Goal: Information Seeking & Learning: Learn about a topic

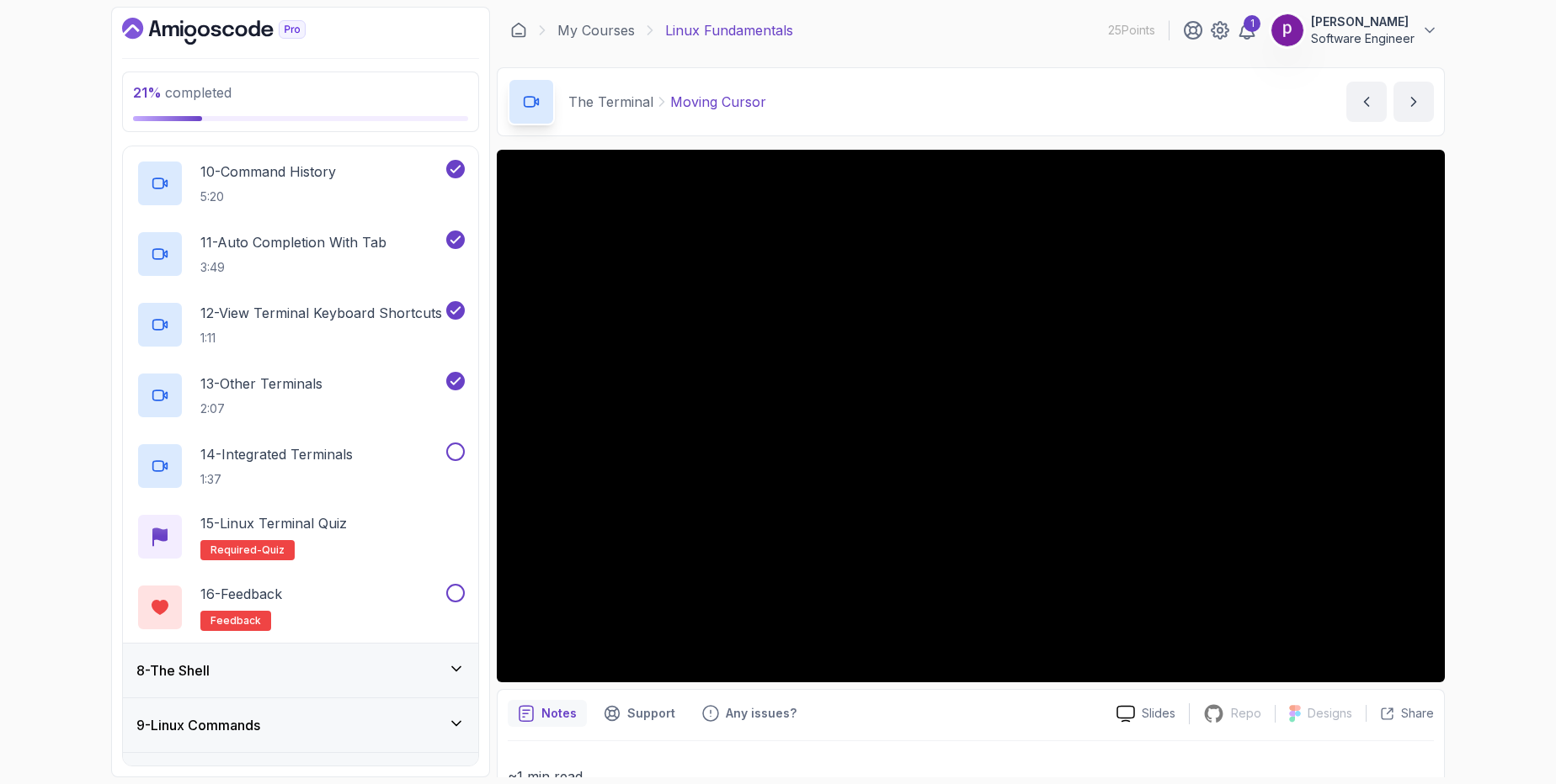
scroll to position [1023, 0]
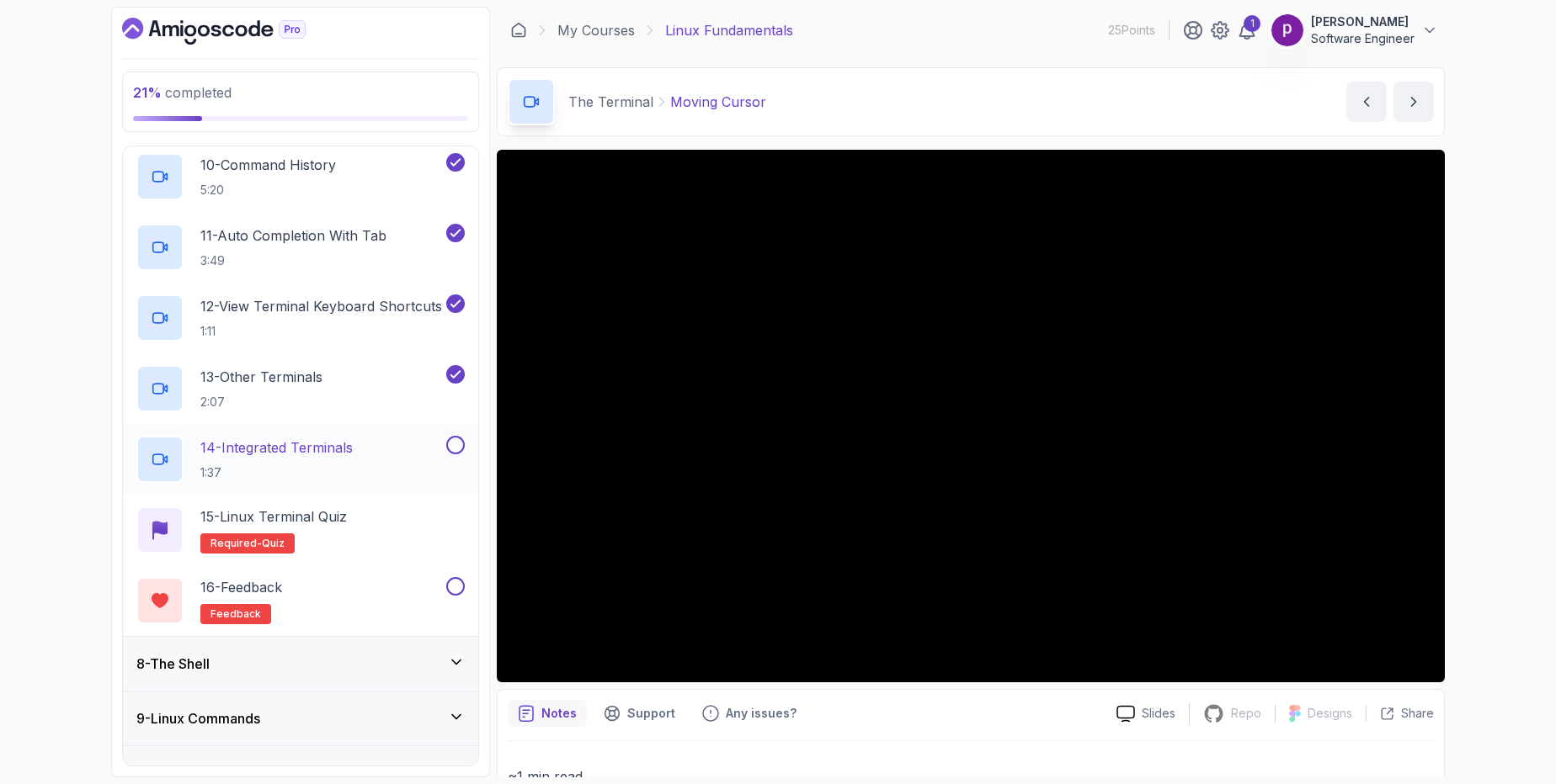
click at [292, 457] on p "14 - Integrated Terminals" at bounding box center [276, 447] width 152 height 20
click at [1063, 704] on div "Notes Support Any issues?" at bounding box center [805, 714] width 595 height 27
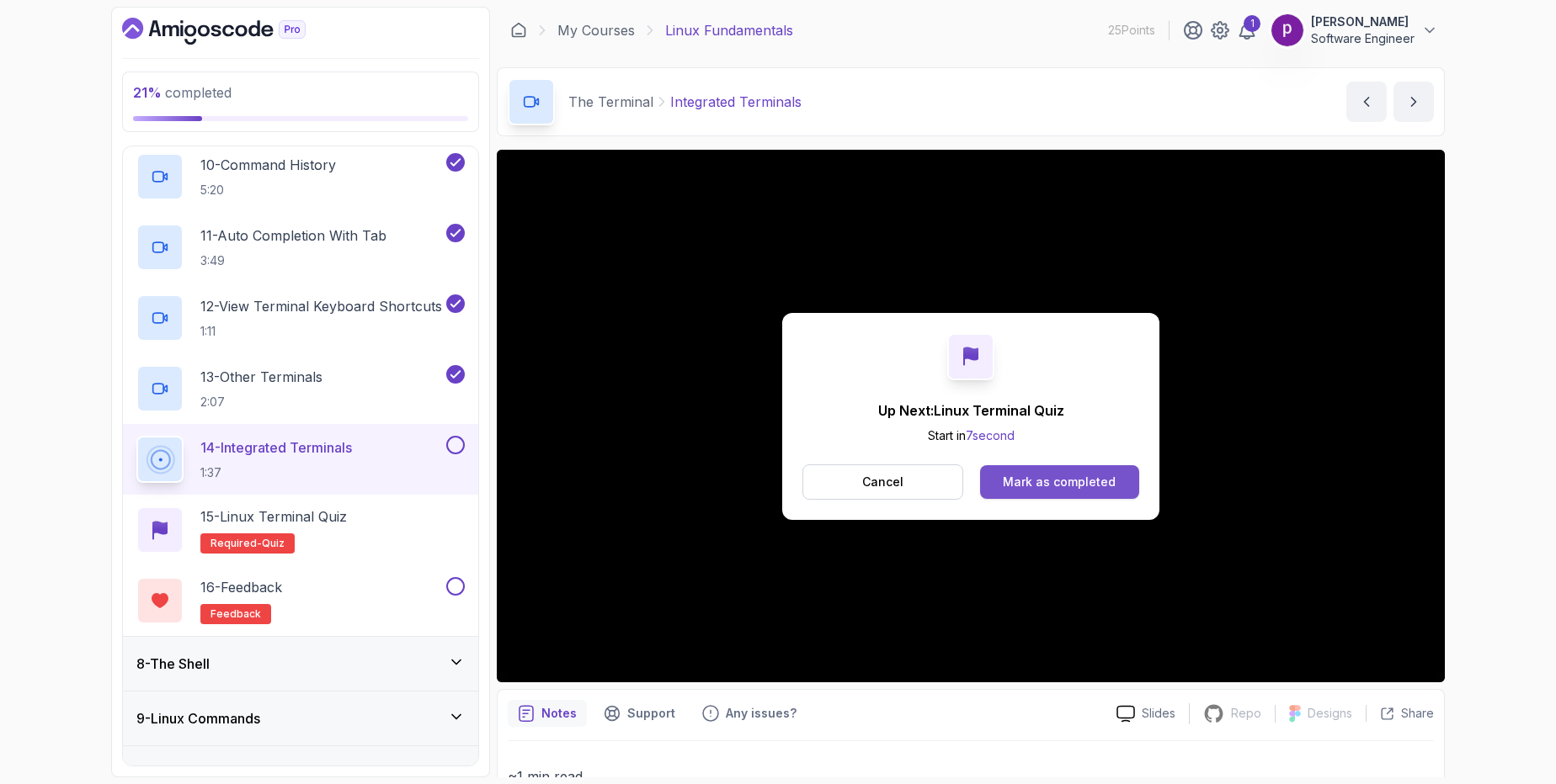
click at [1081, 478] on div "Mark as completed" at bounding box center [1059, 482] width 113 height 17
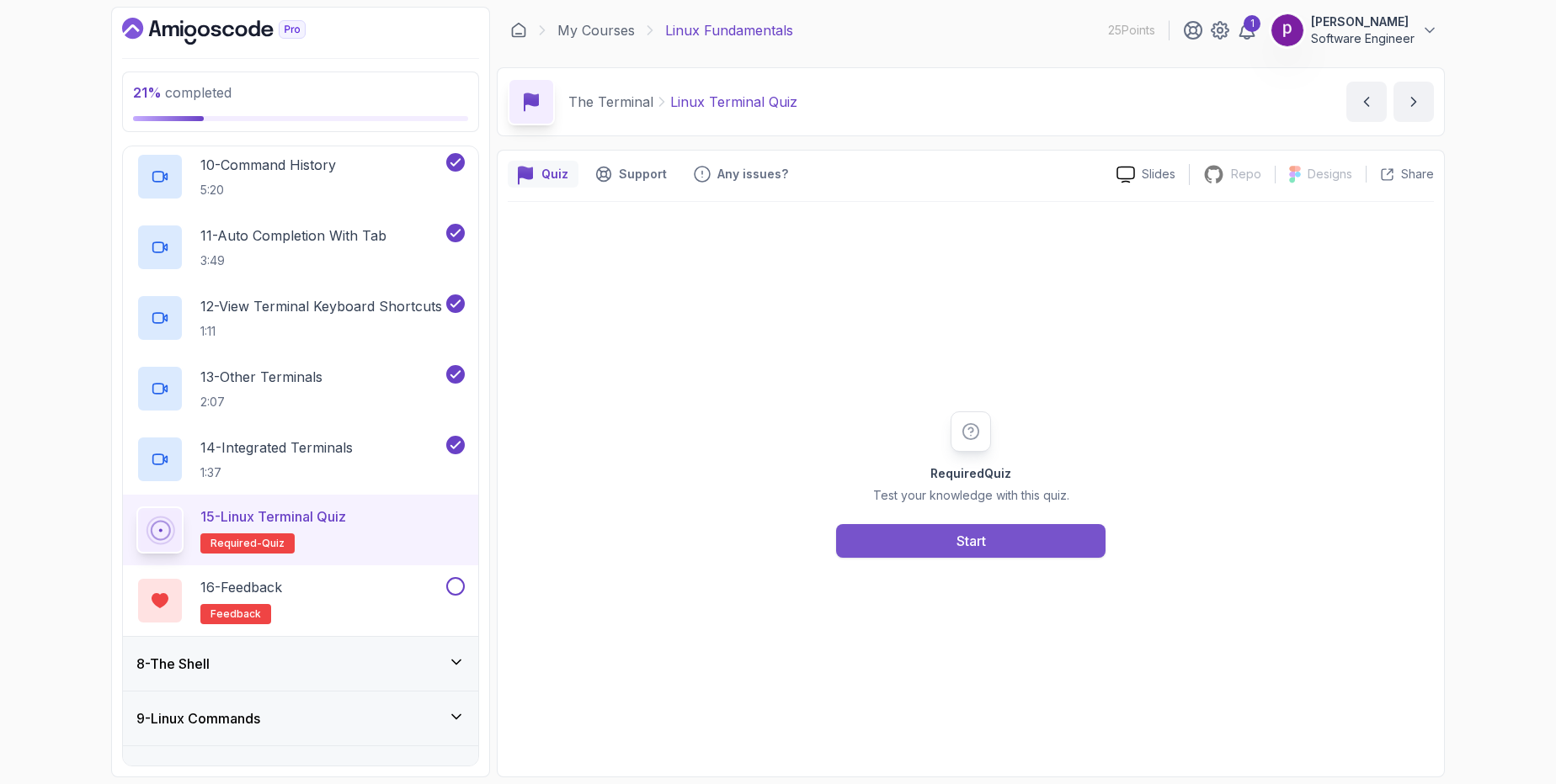
click at [916, 548] on button "Start" at bounding box center [970, 541] width 269 height 34
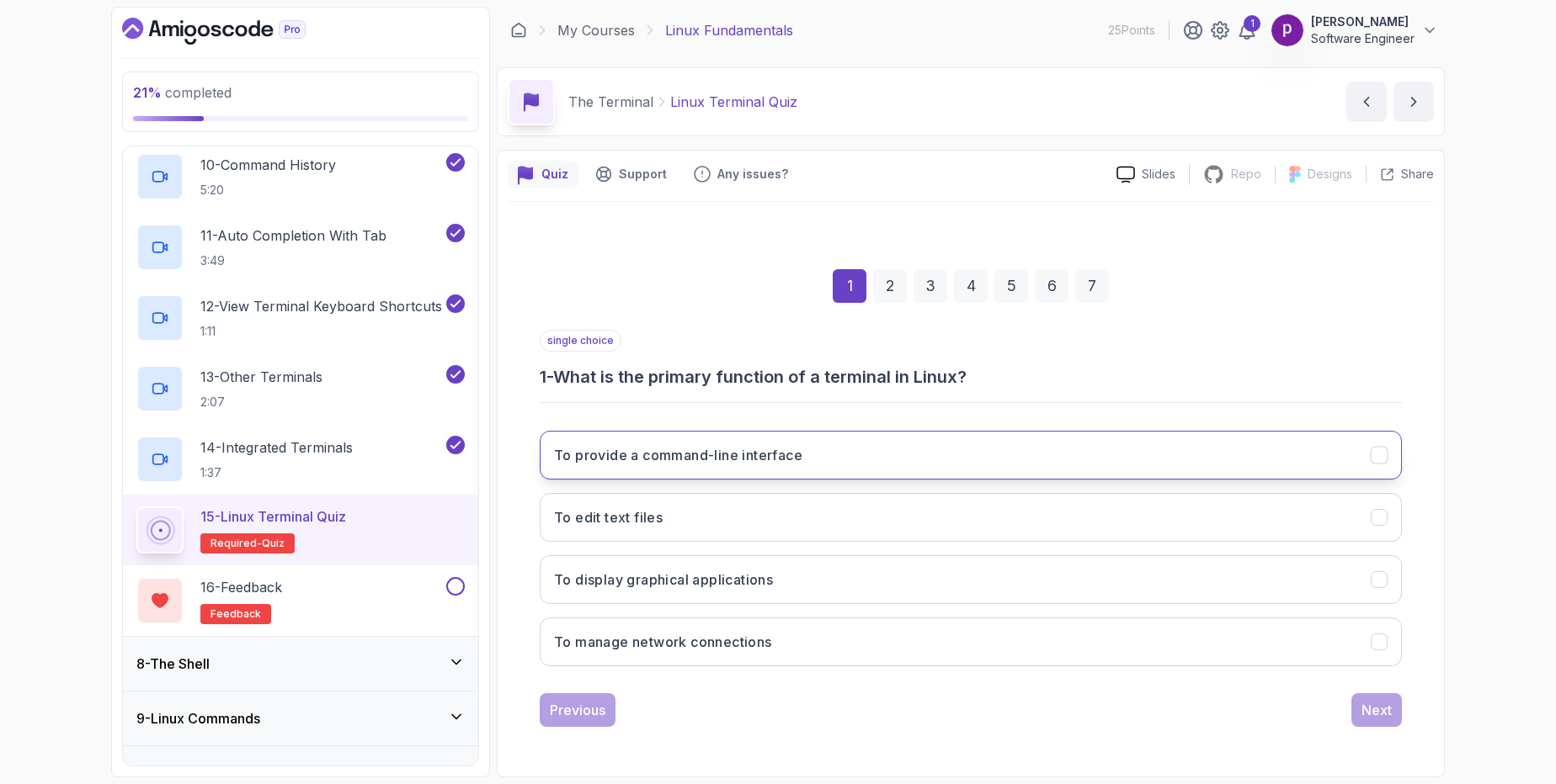
click at [784, 457] on h3 "To provide a command-line interface" at bounding box center [678, 455] width 249 height 20
click at [1355, 707] on button "Next" at bounding box center [1376, 710] width 51 height 34
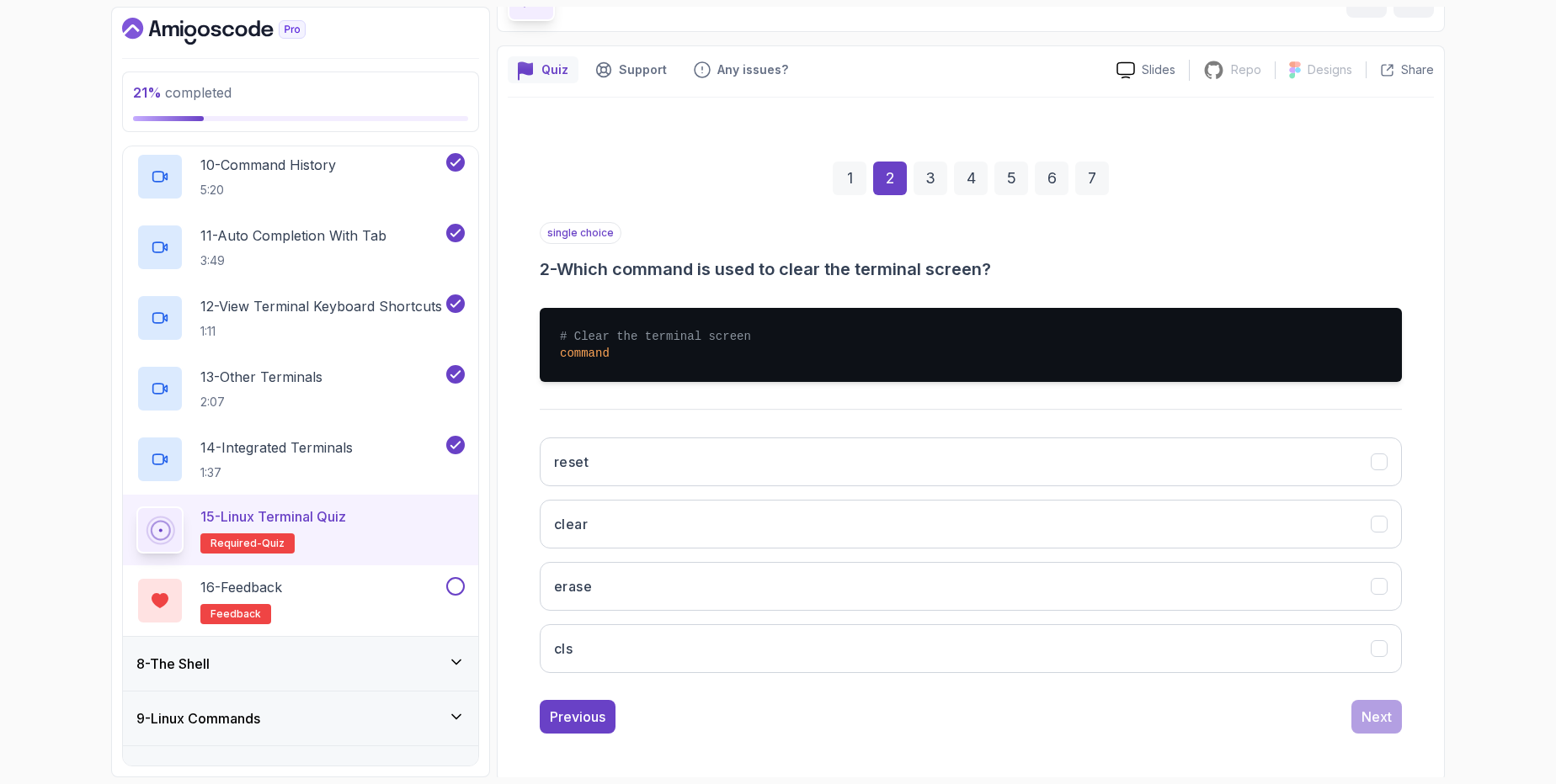
scroll to position [108, 0]
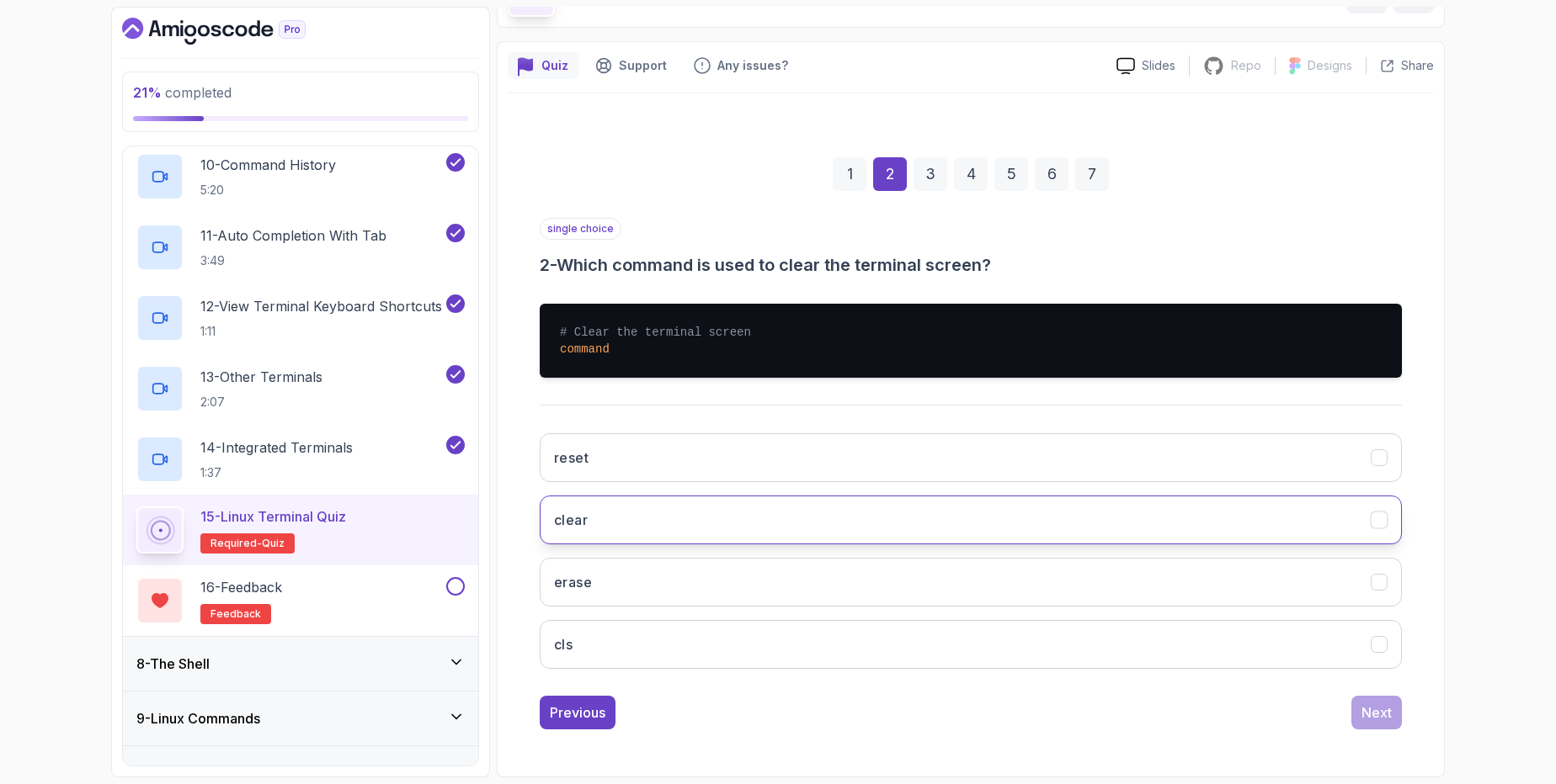
click at [679, 524] on button "clear" at bounding box center [971, 520] width 862 height 49
click at [1375, 717] on div "Next" at bounding box center [1376, 712] width 30 height 20
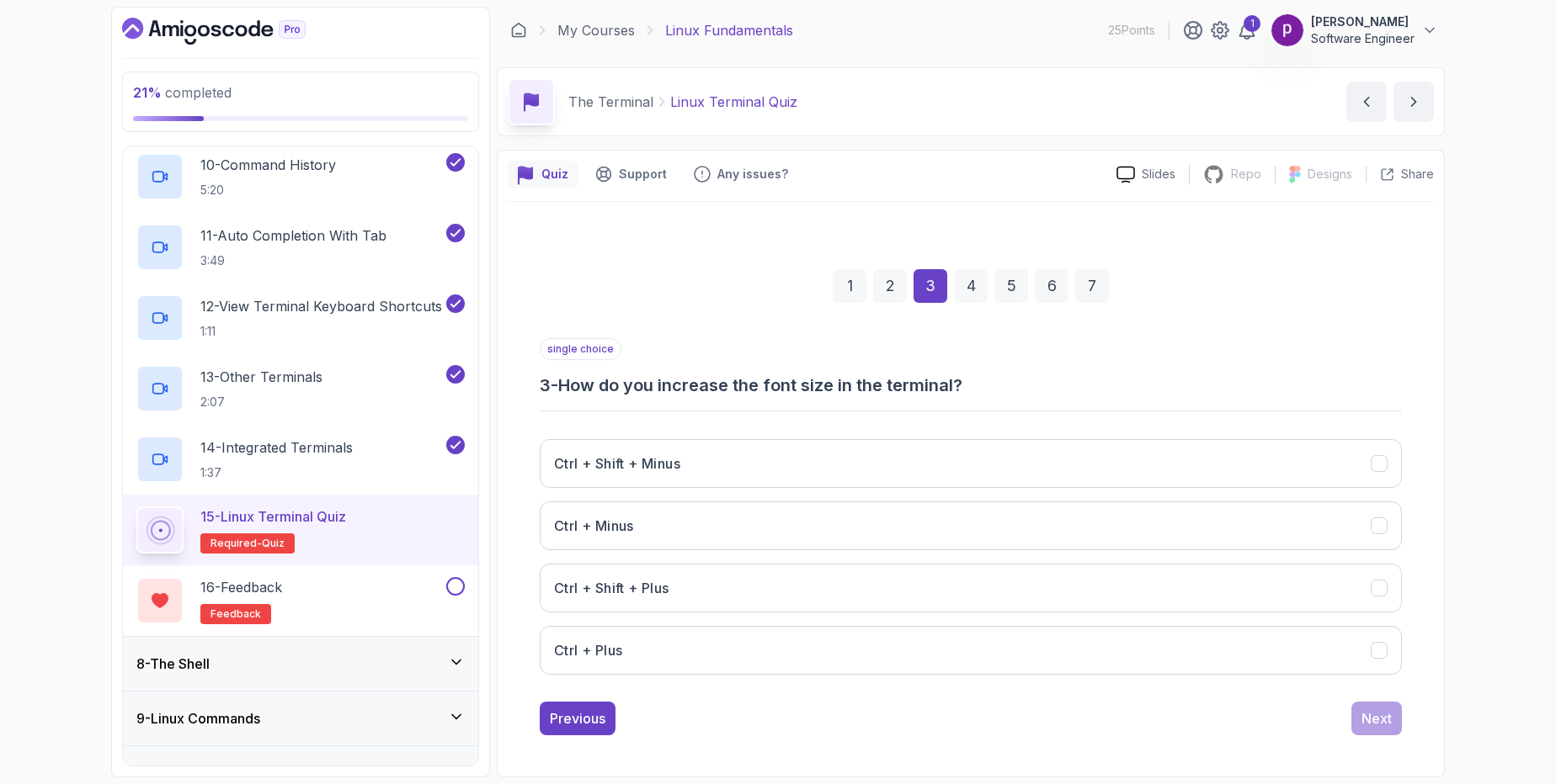
scroll to position [0, 0]
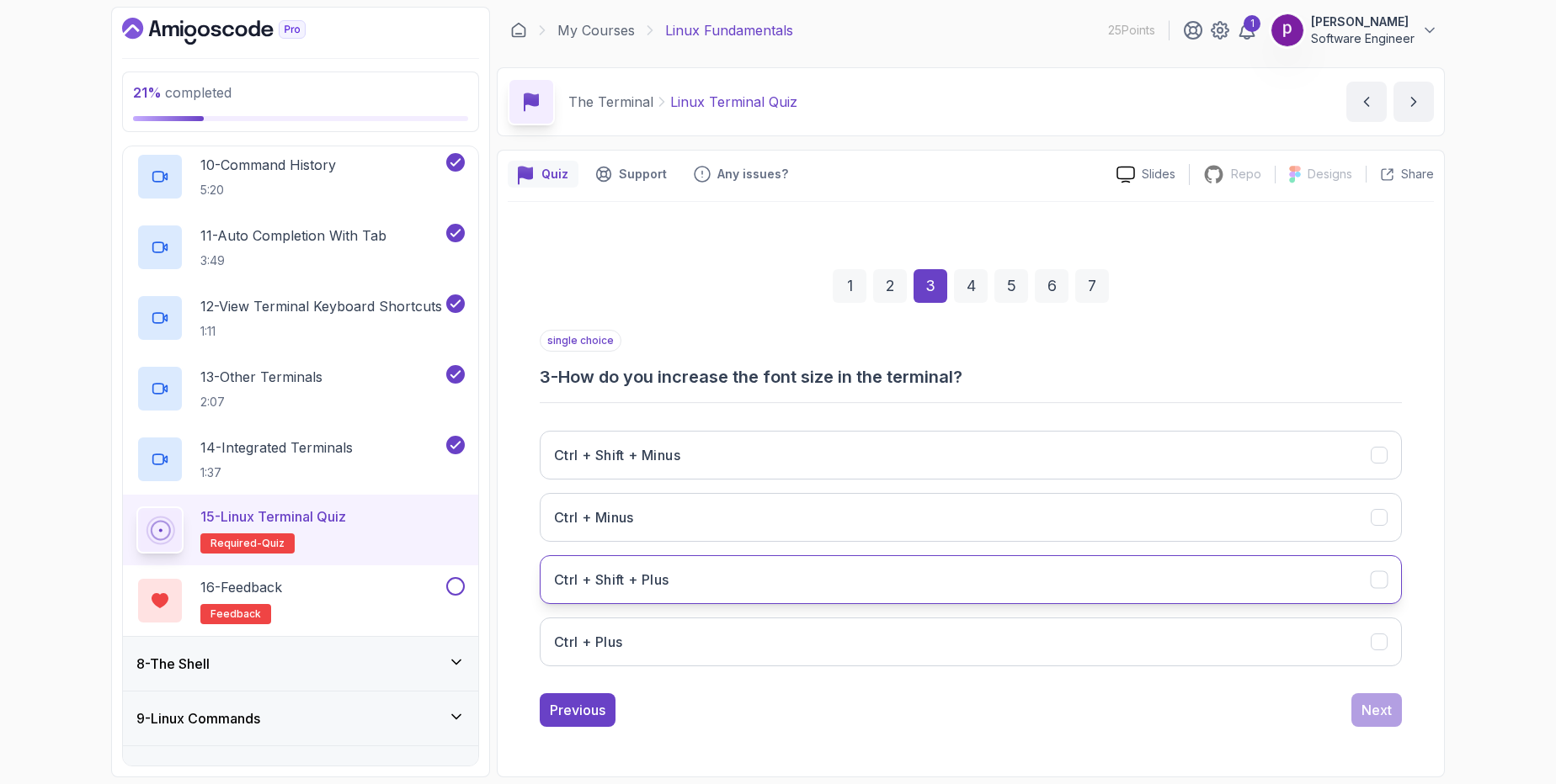
click at [746, 585] on button "Ctrl + Shift + Plus" at bounding box center [971, 579] width 862 height 49
click at [1379, 716] on div "Next" at bounding box center [1376, 710] width 30 height 20
click at [701, 579] on button "Auto-completion" at bounding box center [971, 579] width 862 height 49
click at [1379, 711] on div "Next" at bounding box center [1376, 710] width 30 height 20
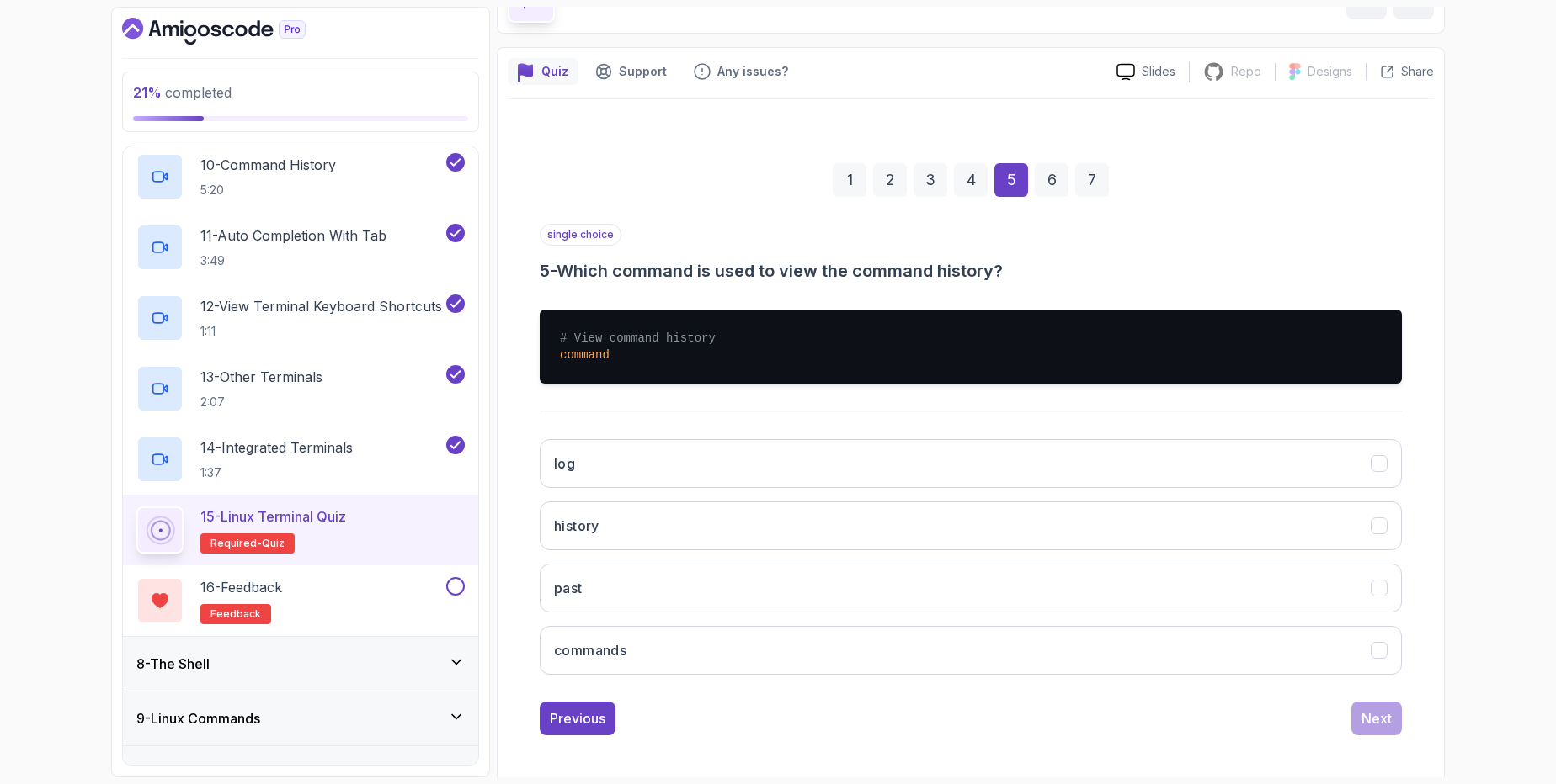
scroll to position [106, 0]
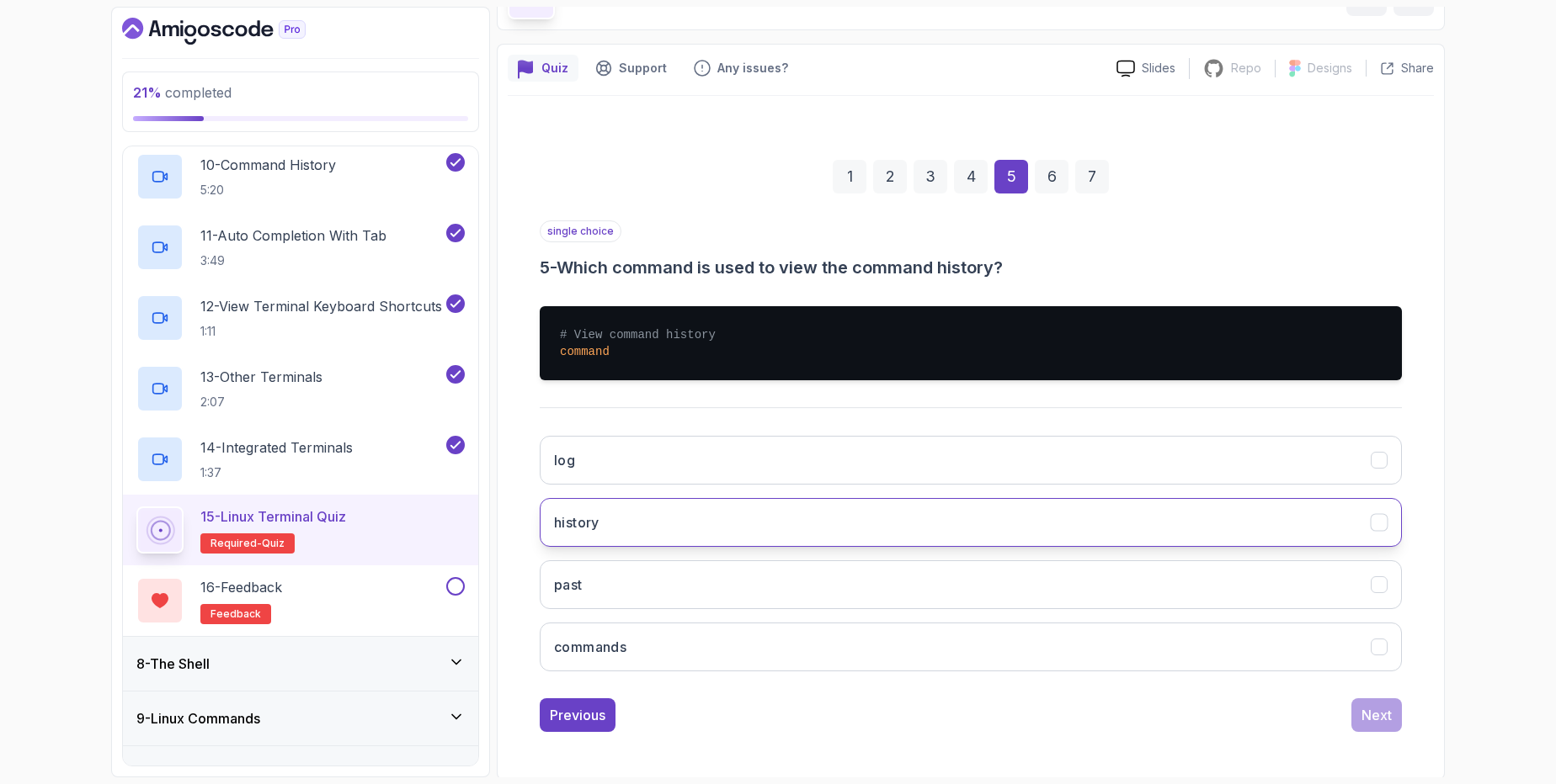
click at [700, 511] on button "history" at bounding box center [971, 523] width 862 height 49
click at [1368, 717] on div "Next" at bounding box center [1376, 714] width 30 height 20
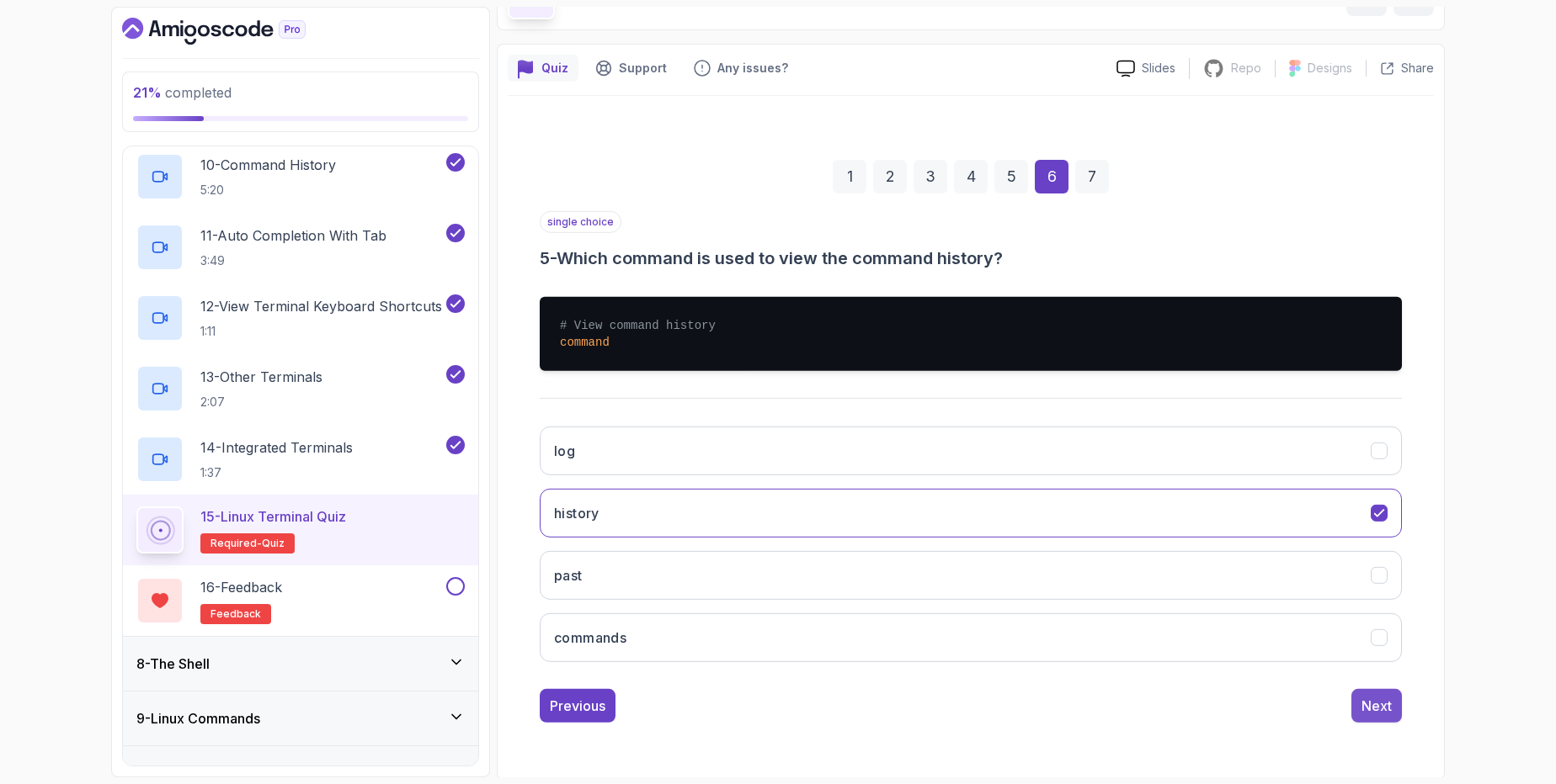
scroll to position [0, 0]
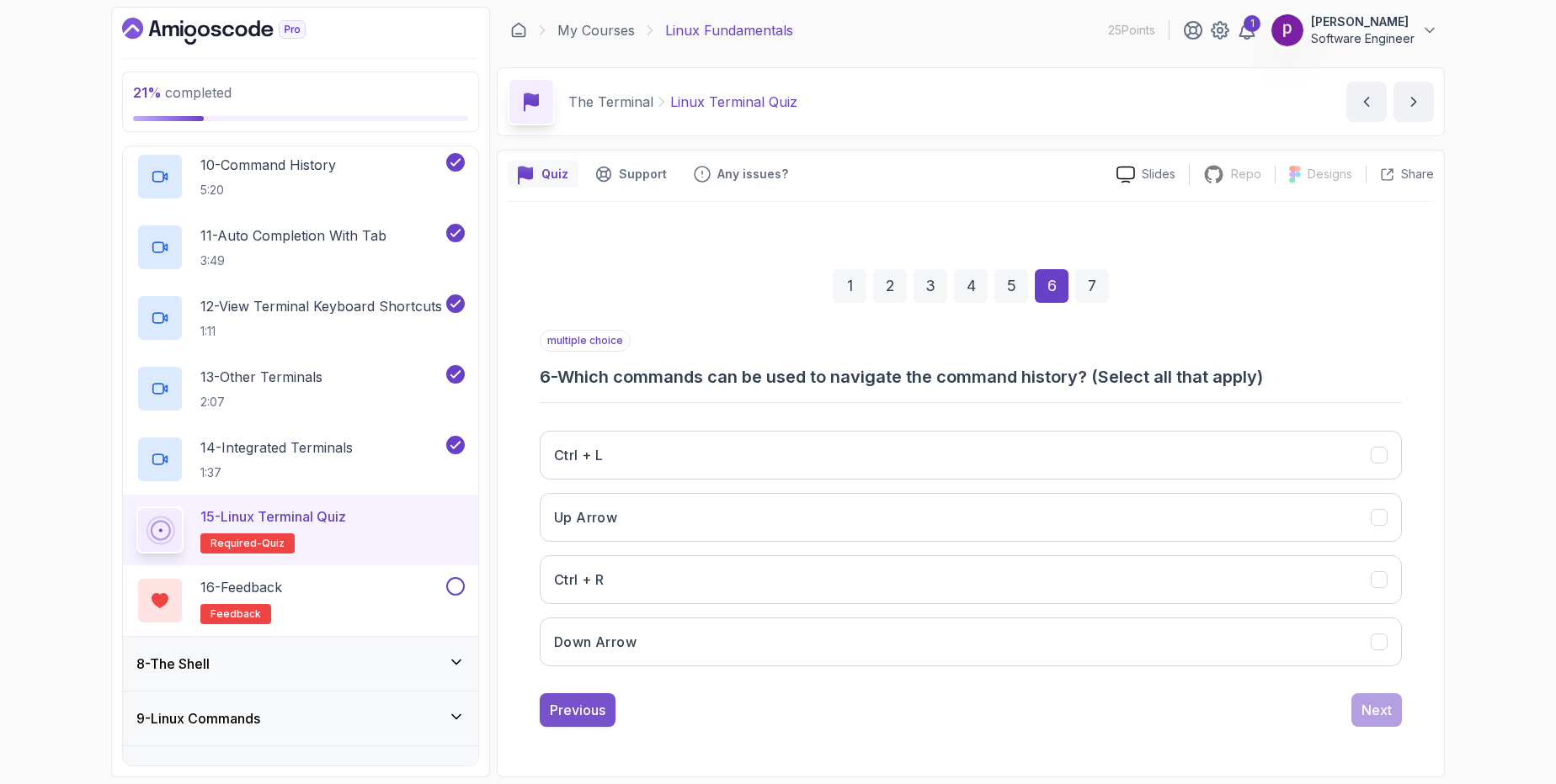
click at [580, 706] on div "Previous" at bounding box center [577, 710] width 56 height 20
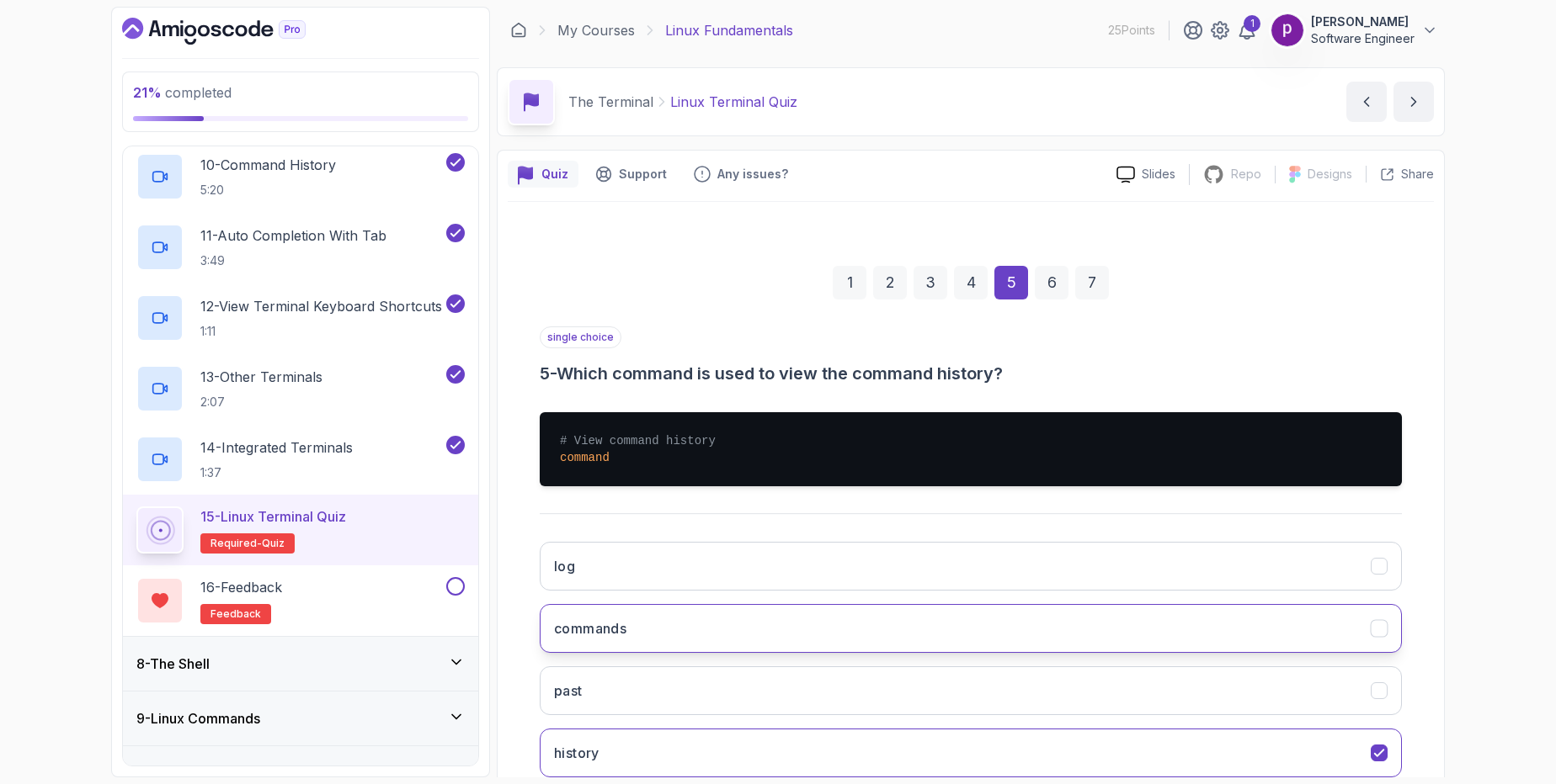
scroll to position [108, 0]
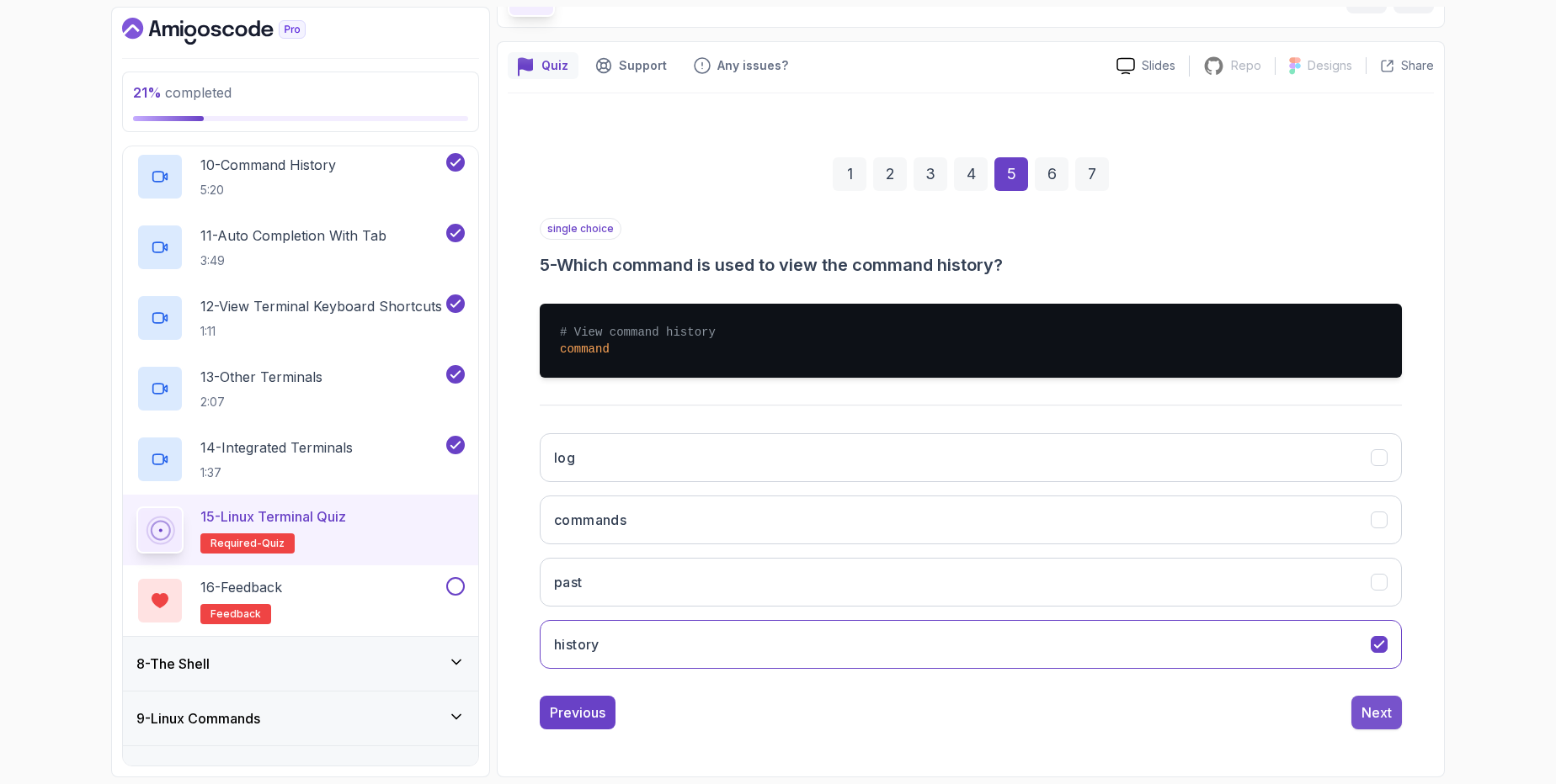
click at [1371, 706] on div "Next" at bounding box center [1376, 712] width 30 height 20
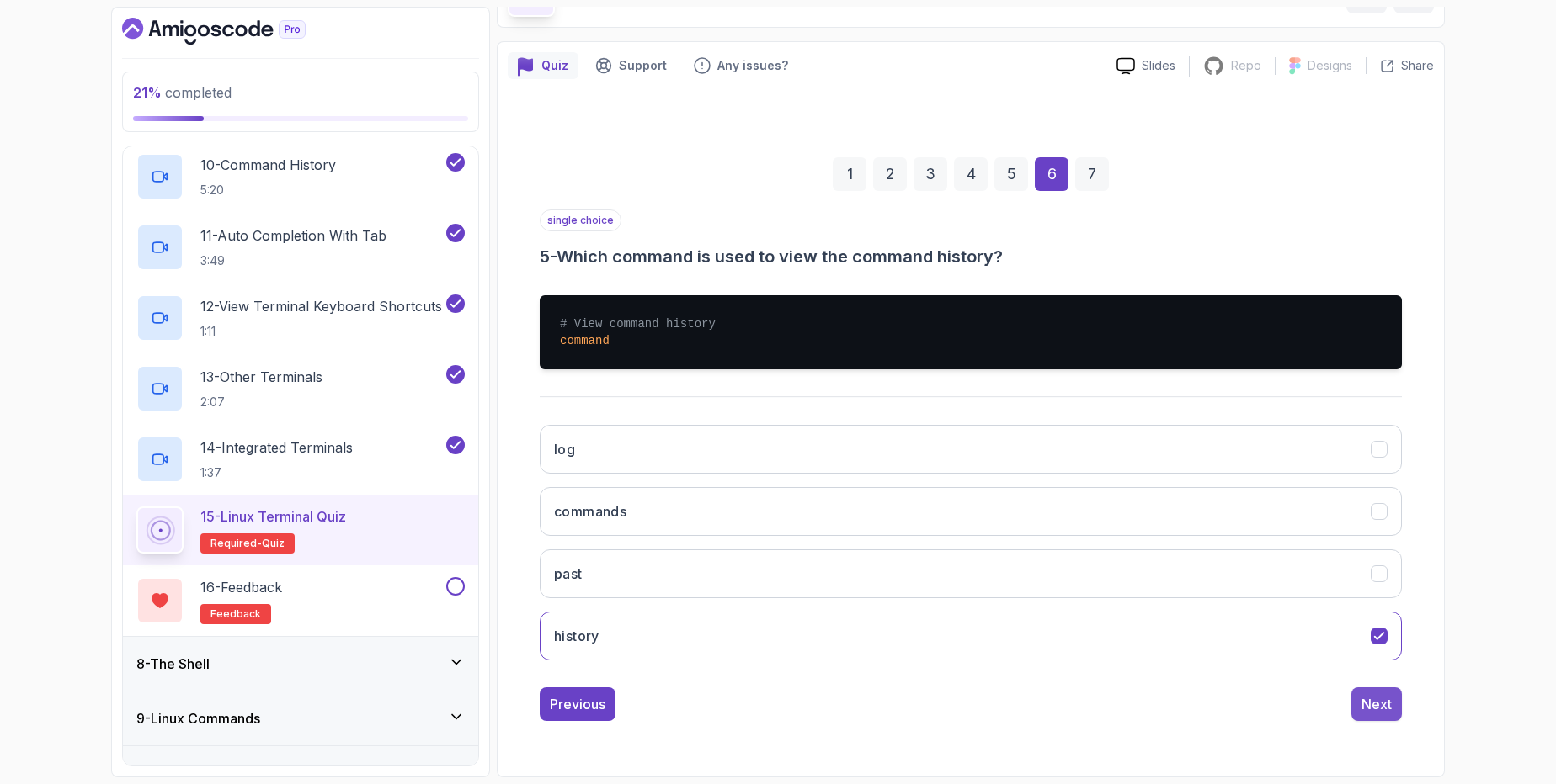
scroll to position [0, 0]
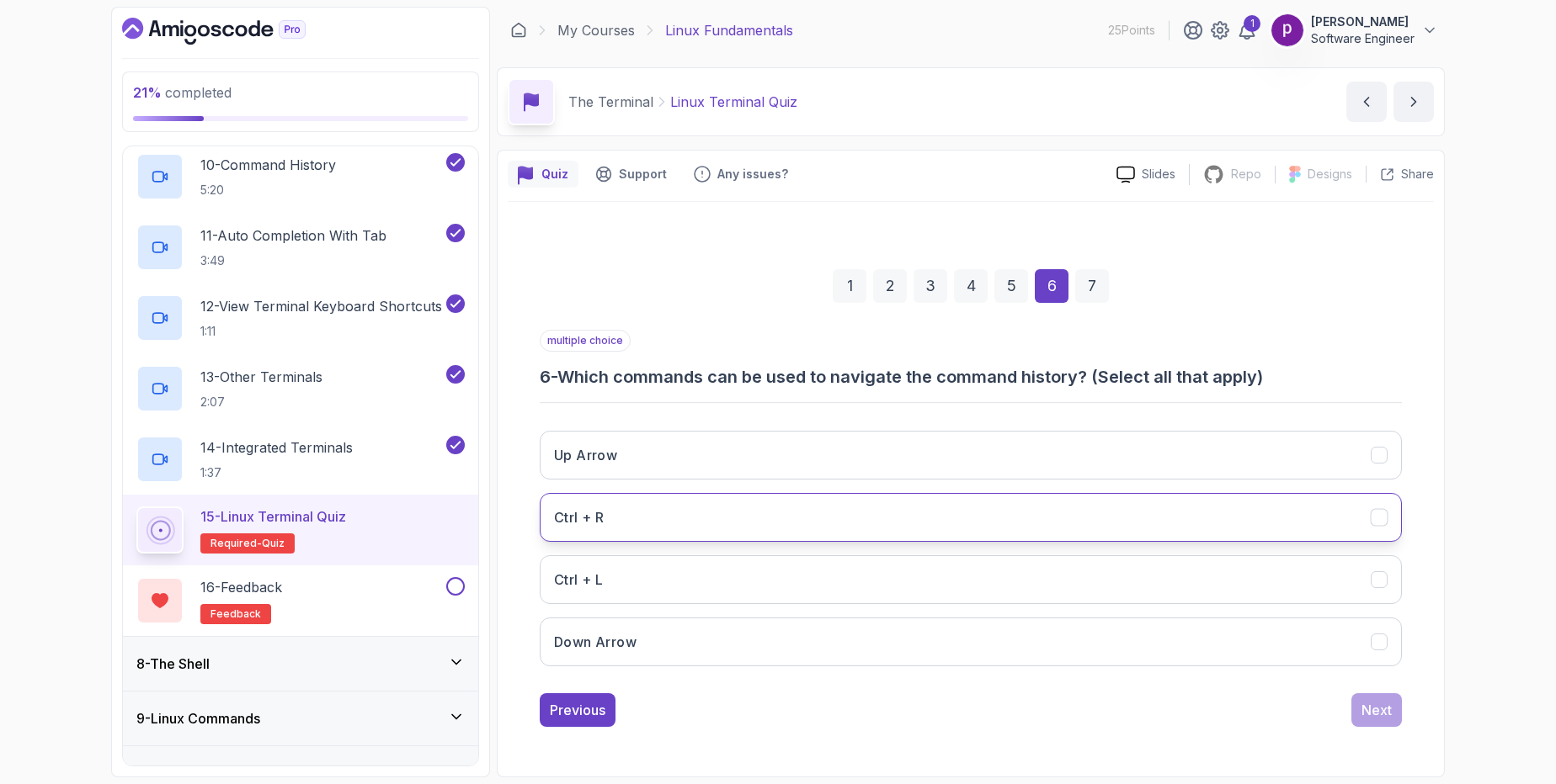
click at [603, 507] on h3 "Ctrl + R" at bounding box center [579, 517] width 50 height 20
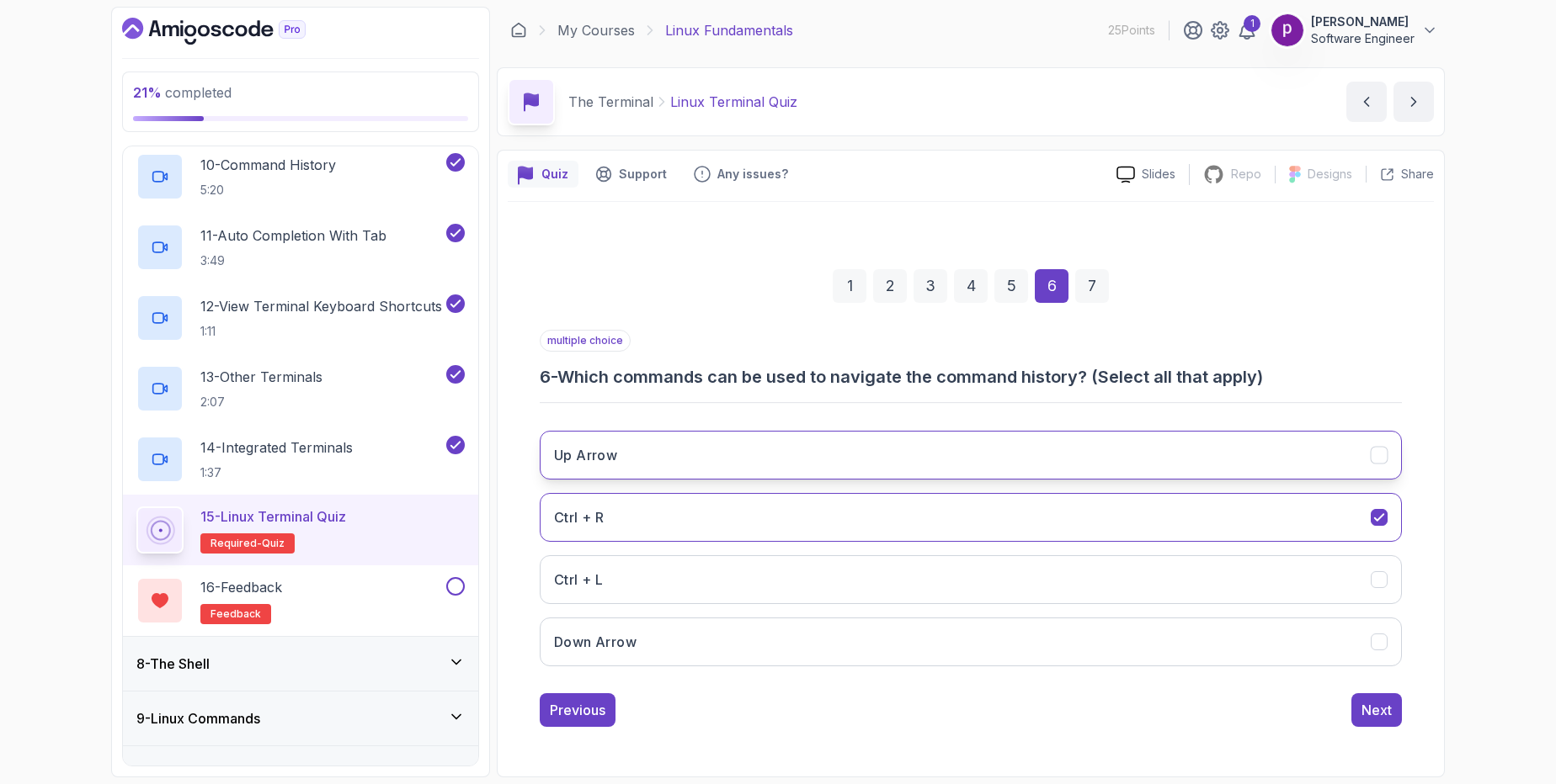
click at [964, 453] on button "Up Arrow" at bounding box center [971, 455] width 862 height 49
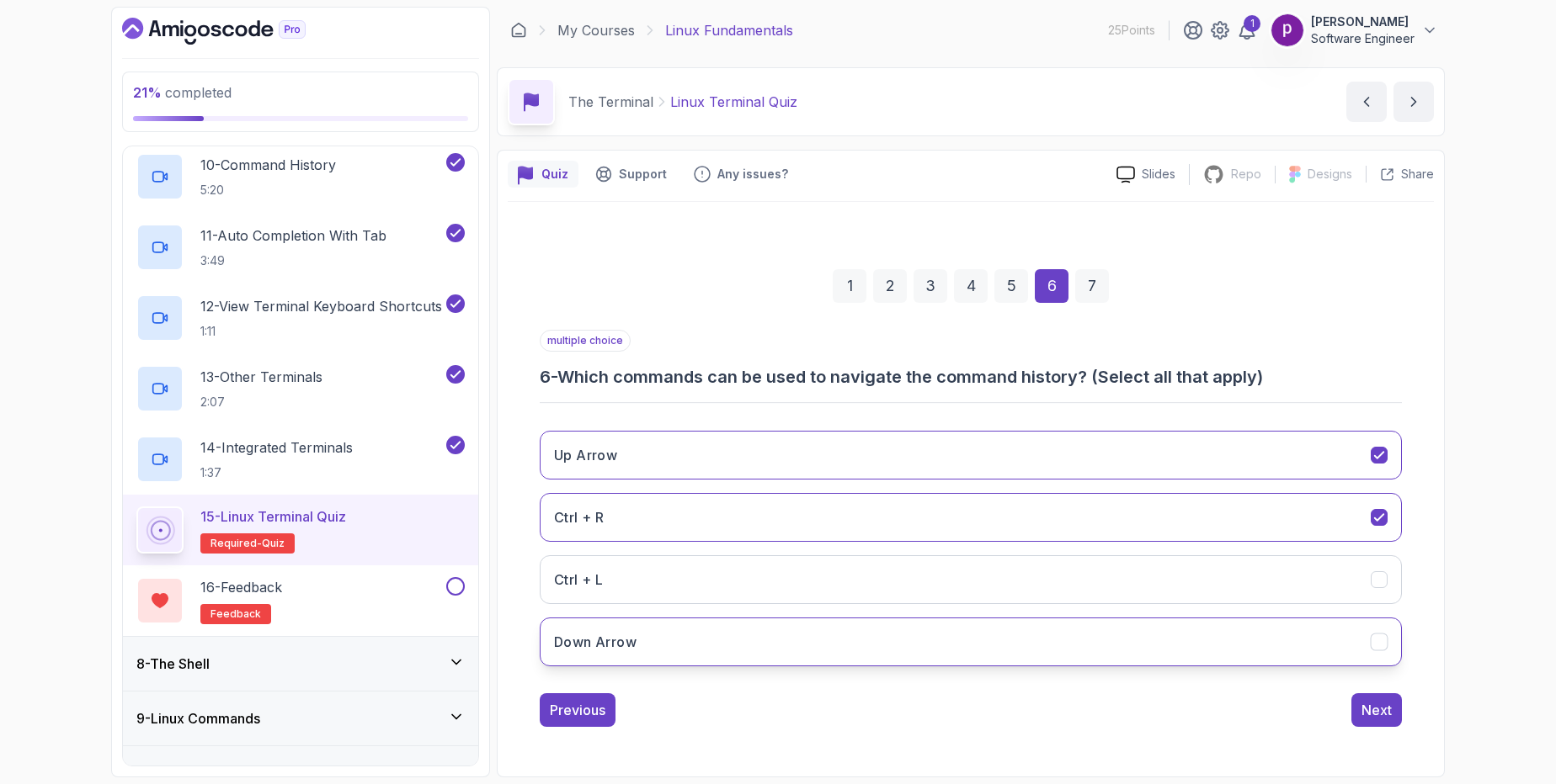
click at [992, 628] on button "Down Arrow" at bounding box center [971, 642] width 862 height 49
click at [1372, 716] on div "Next" at bounding box center [1376, 710] width 30 height 20
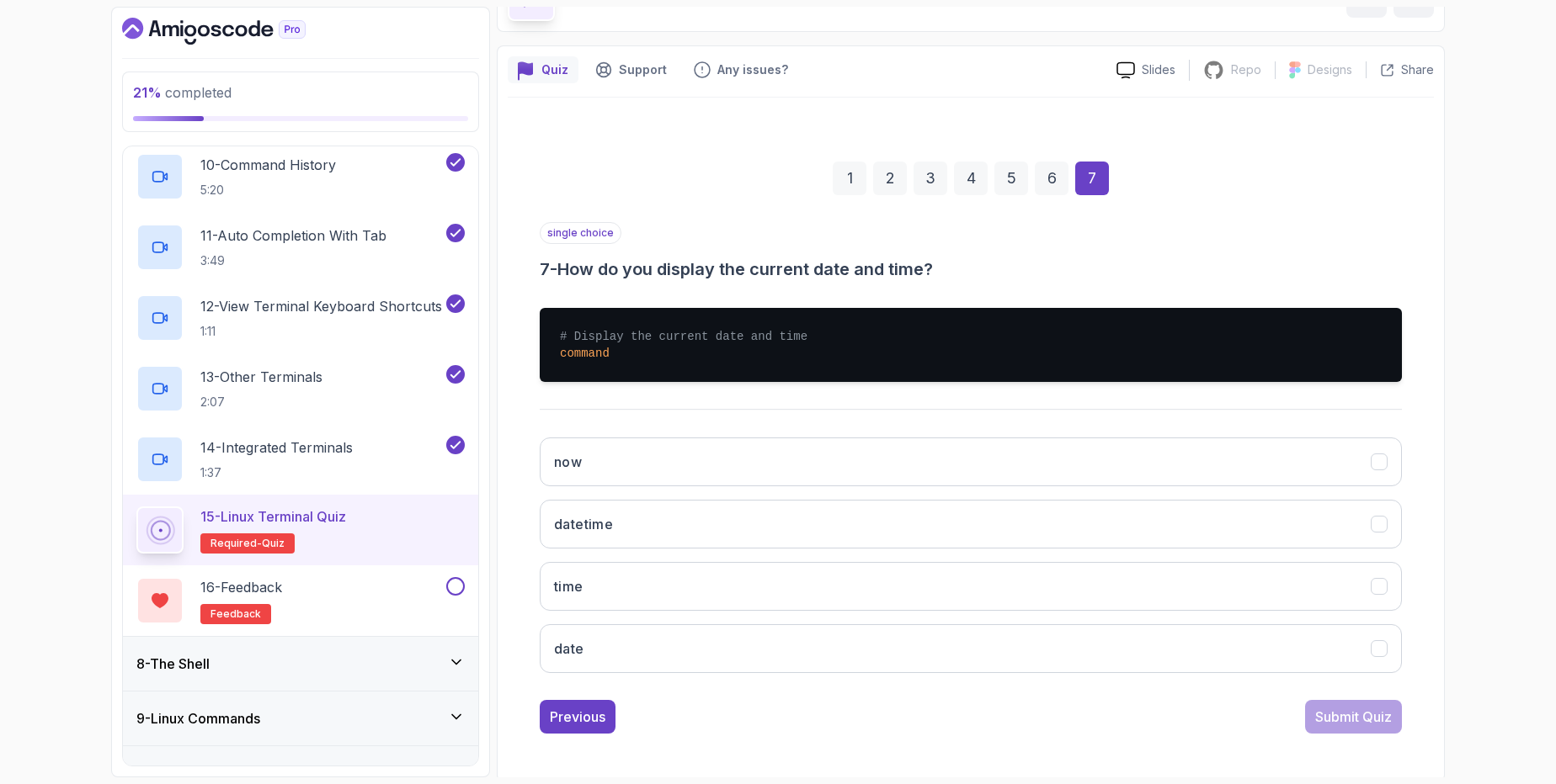
scroll to position [108, 0]
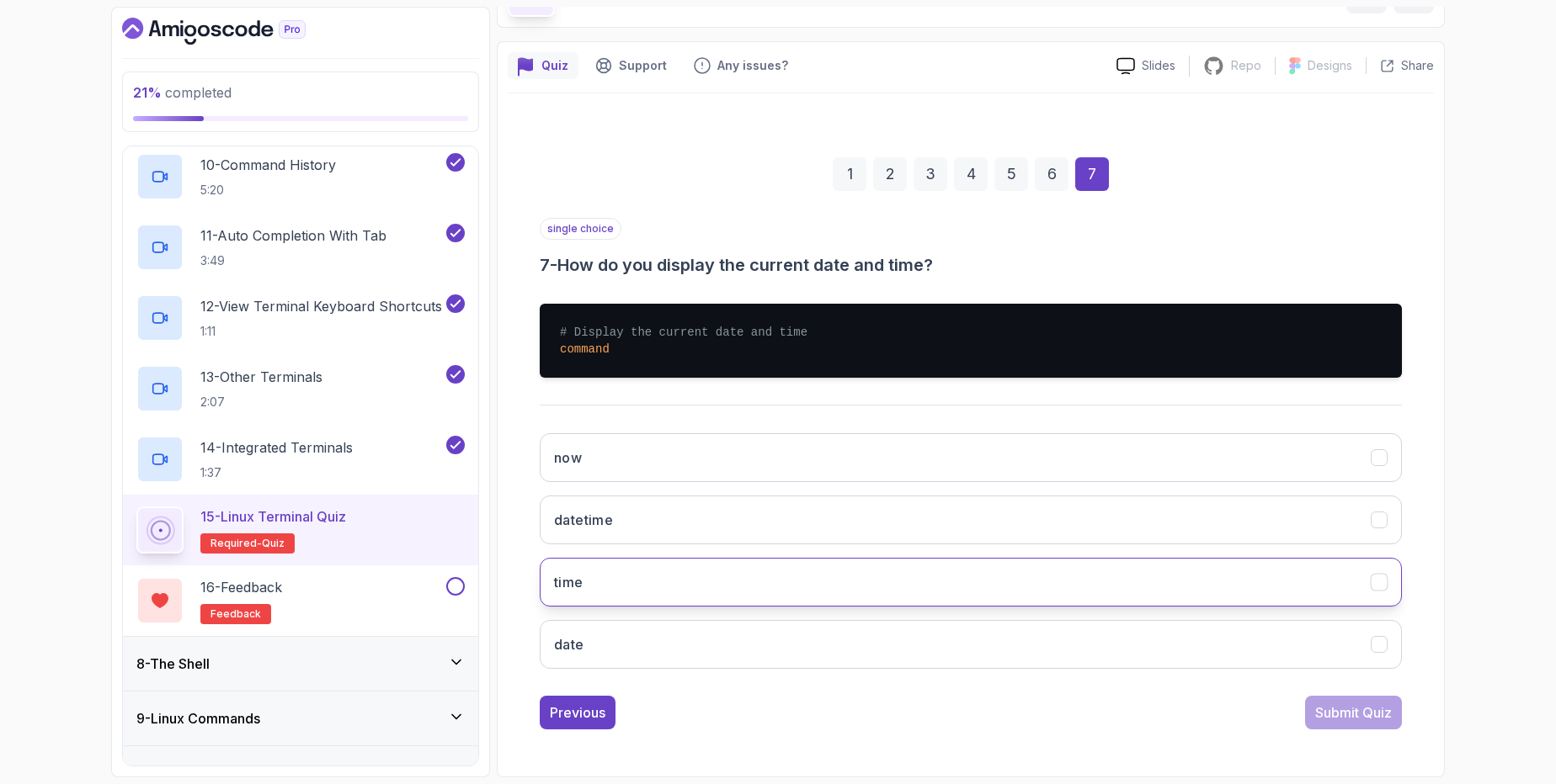
click at [1375, 582] on icon "time" at bounding box center [1379, 583] width 9 height 7
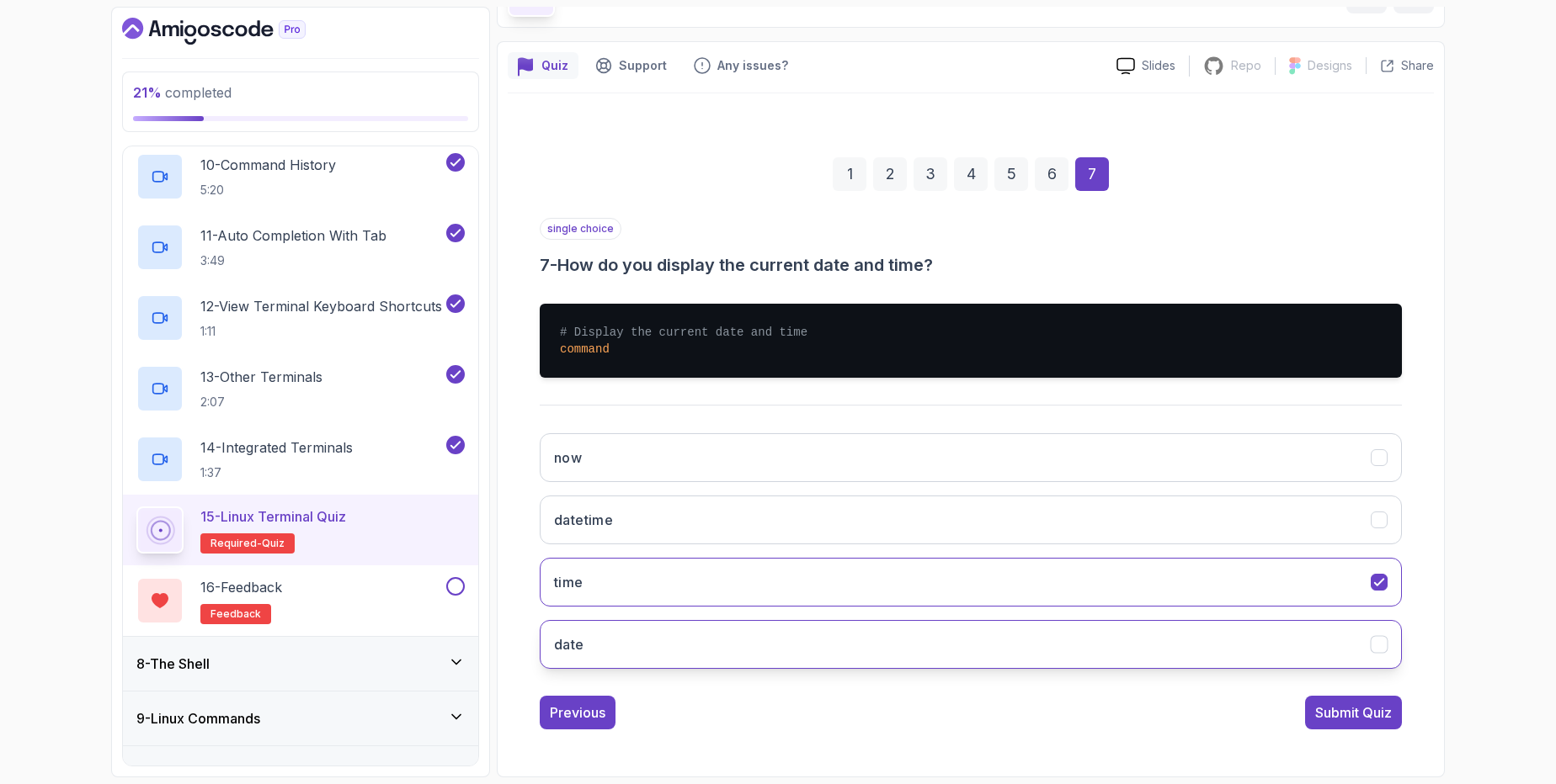
click at [1380, 642] on icon "date" at bounding box center [1380, 645] width 16 height 16
click at [1382, 584] on icon "time" at bounding box center [1380, 583] width 16 height 16
click at [1379, 644] on icon "date" at bounding box center [1380, 645] width 16 height 16
click at [1376, 591] on div "time" at bounding box center [1380, 583] width 18 height 18
click at [1375, 663] on button "date" at bounding box center [971, 645] width 862 height 49
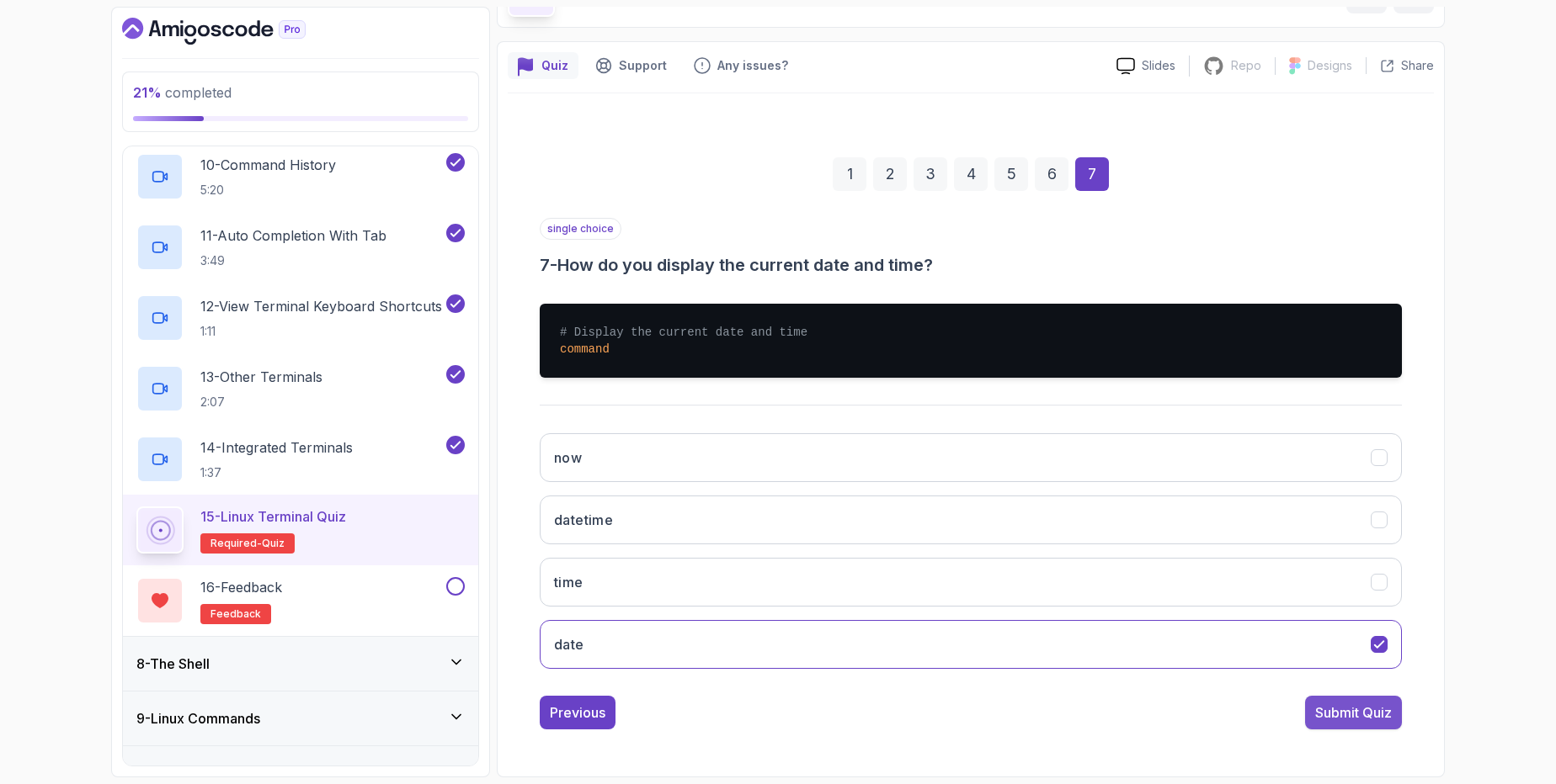
click at [1328, 711] on div "Submit Quiz" at bounding box center [1353, 712] width 77 height 20
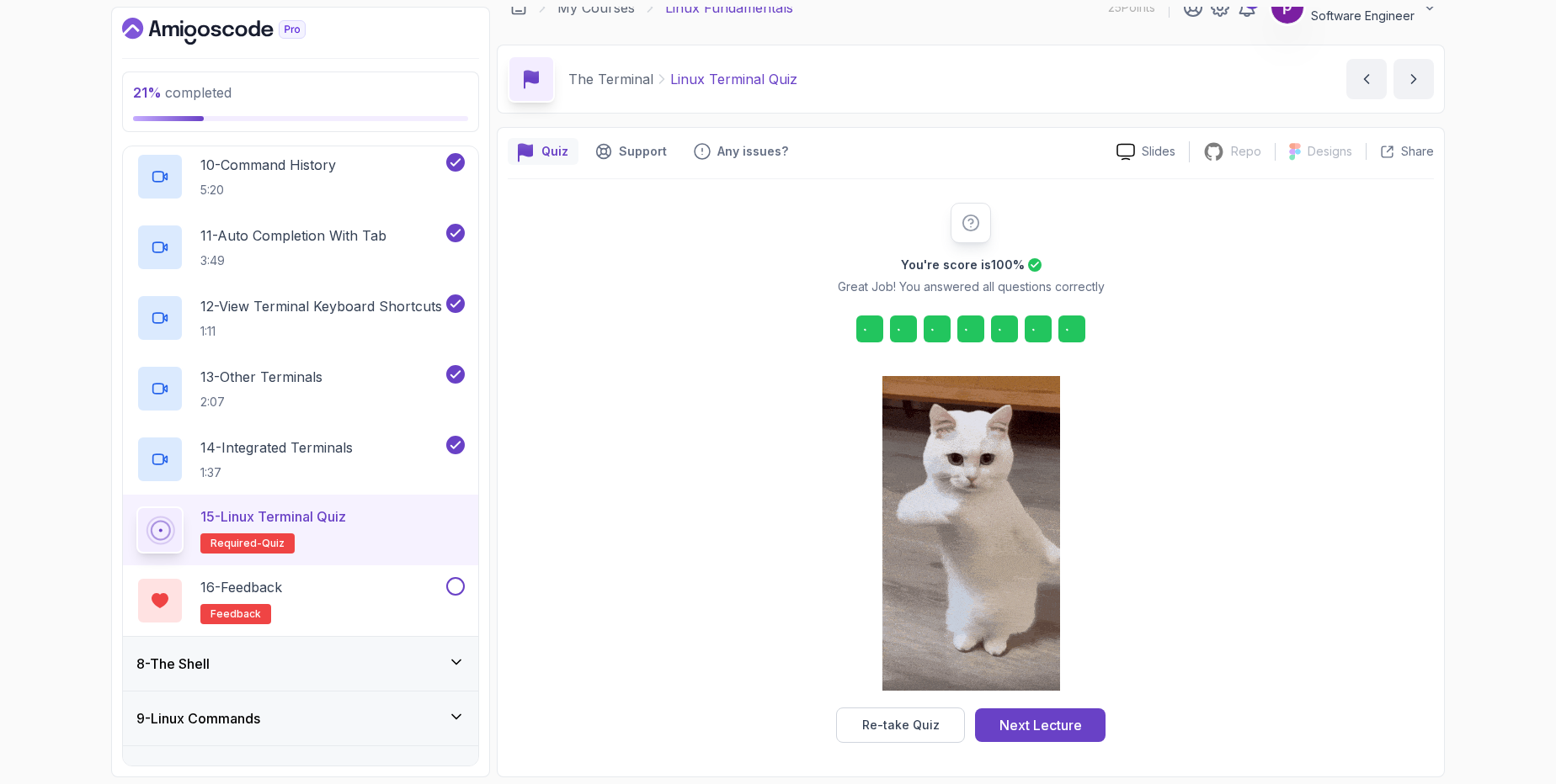
scroll to position [22, 0]
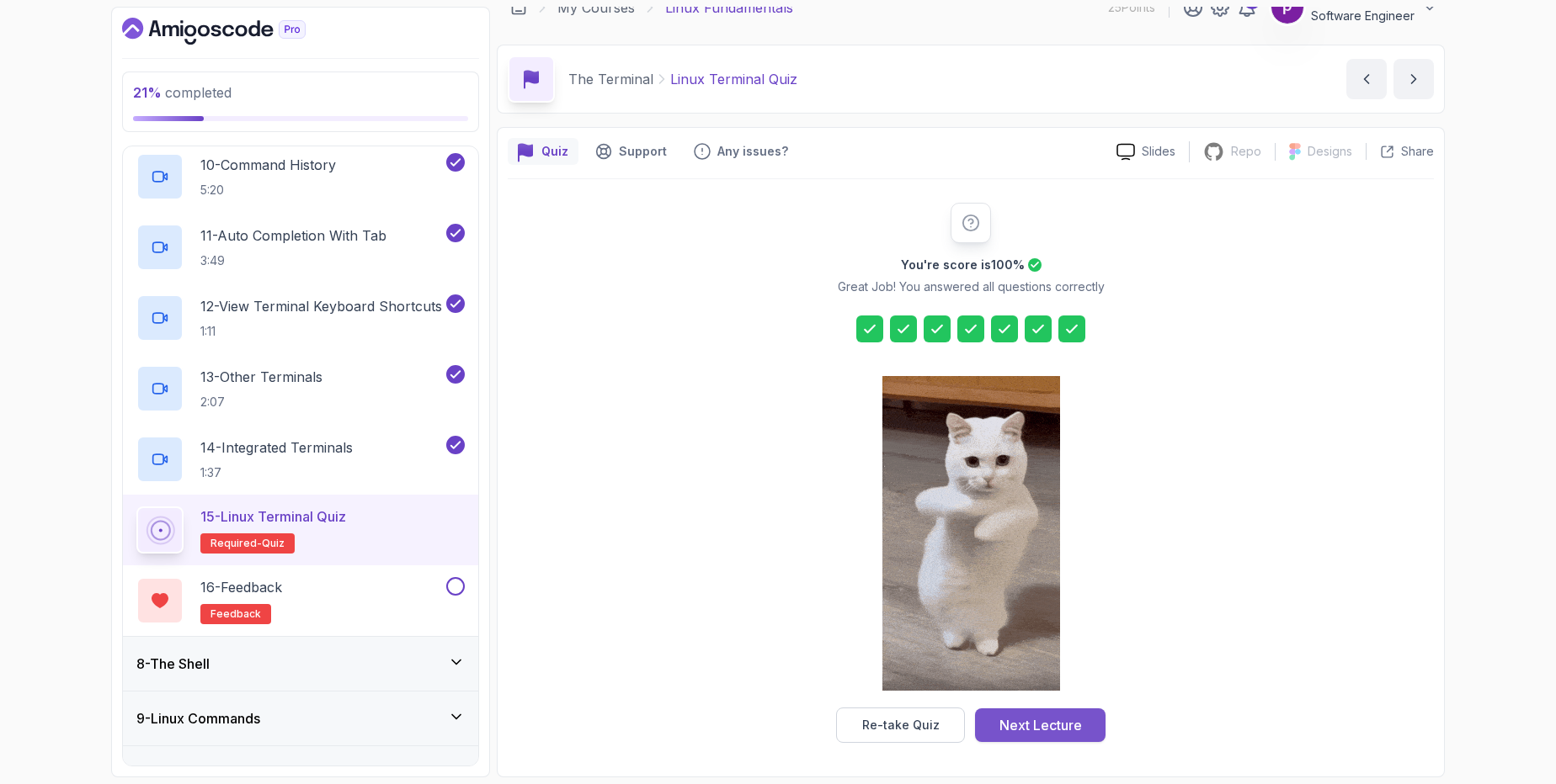
click at [1024, 726] on div "Next Lecture" at bounding box center [1041, 725] width 83 height 20
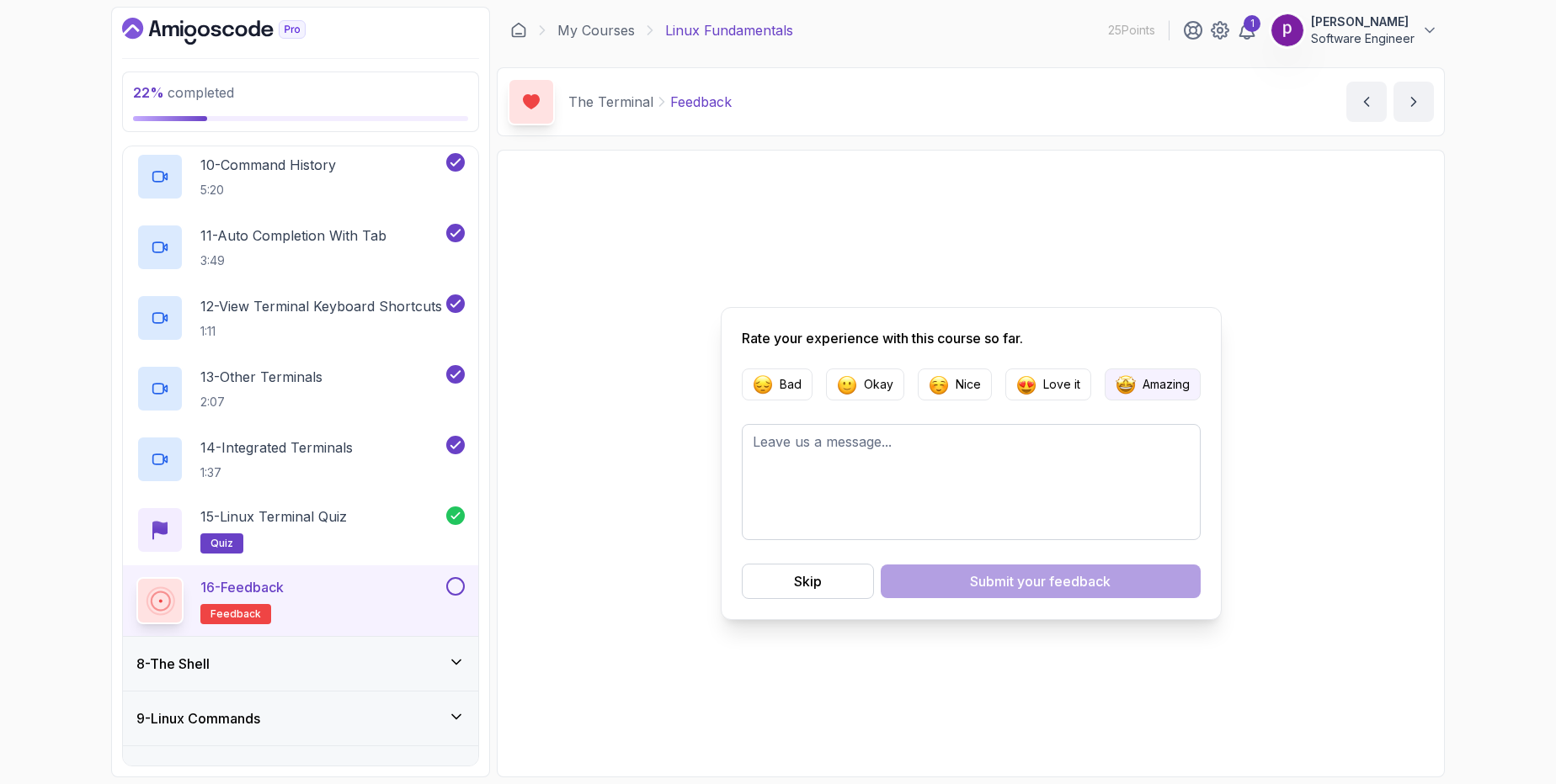
click at [1142, 385] on p "Amazing" at bounding box center [1165, 385] width 47 height 17
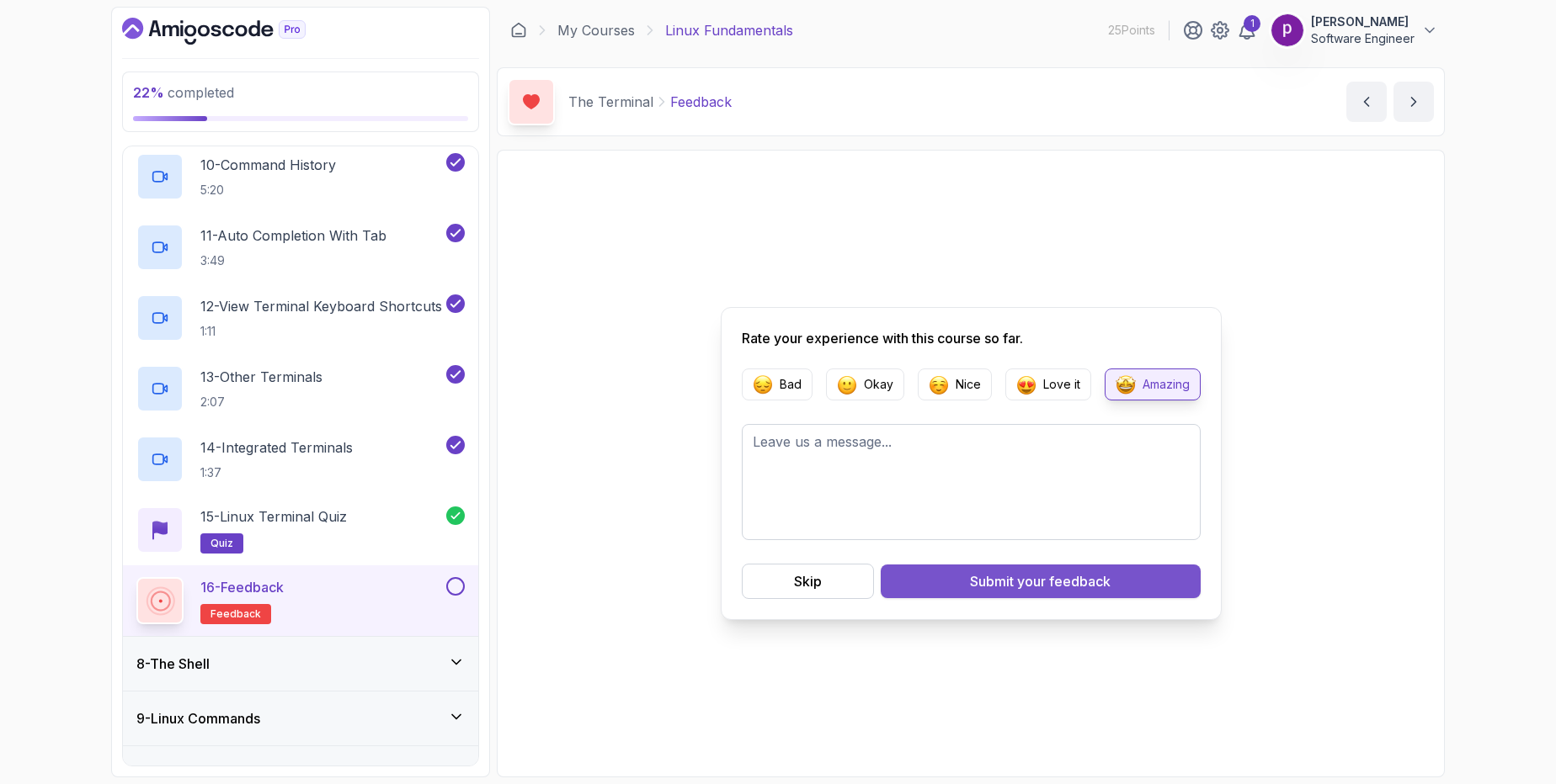
click at [1057, 585] on span "your feedback" at bounding box center [1064, 581] width 94 height 20
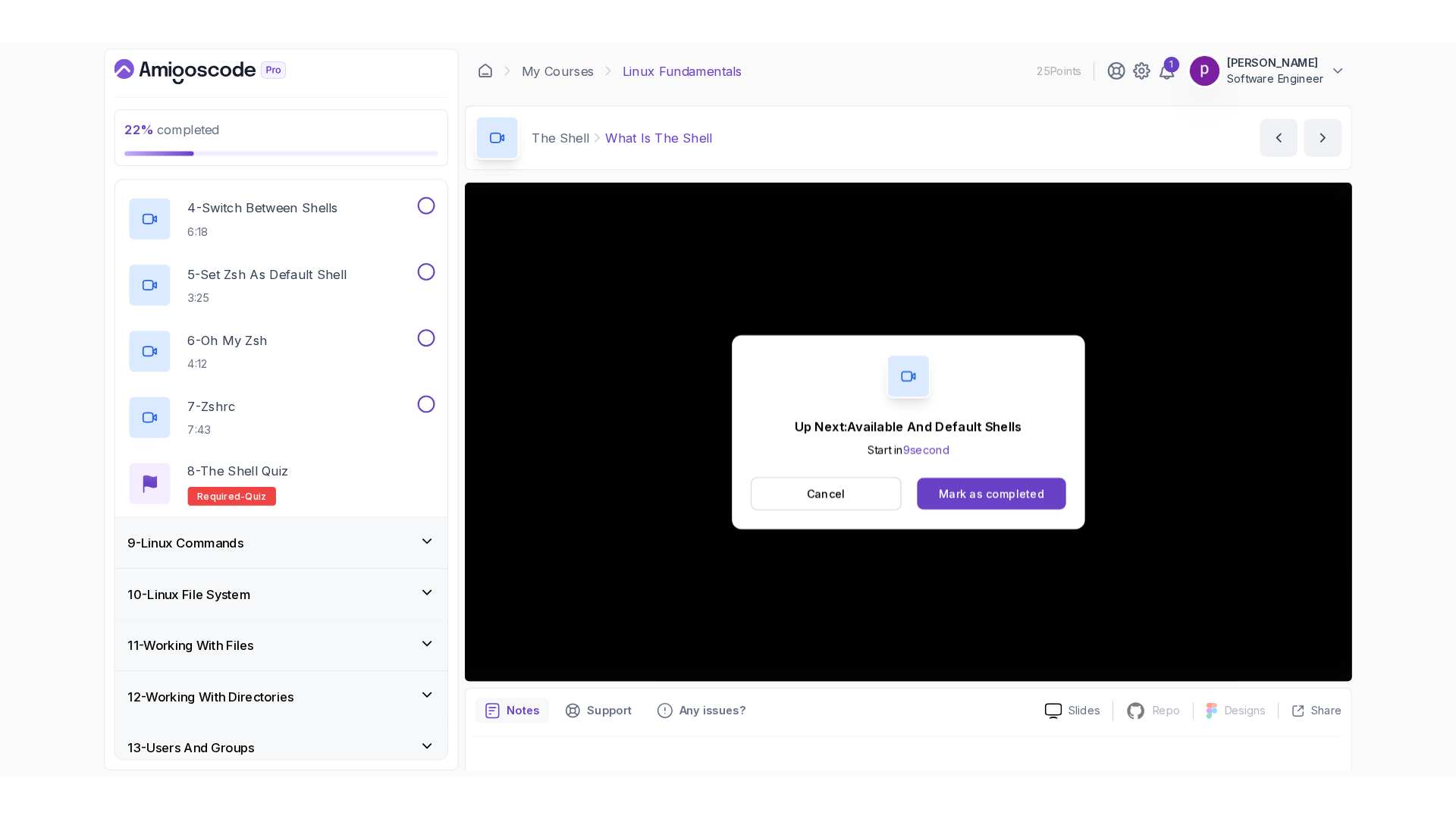
scroll to position [690, 0]
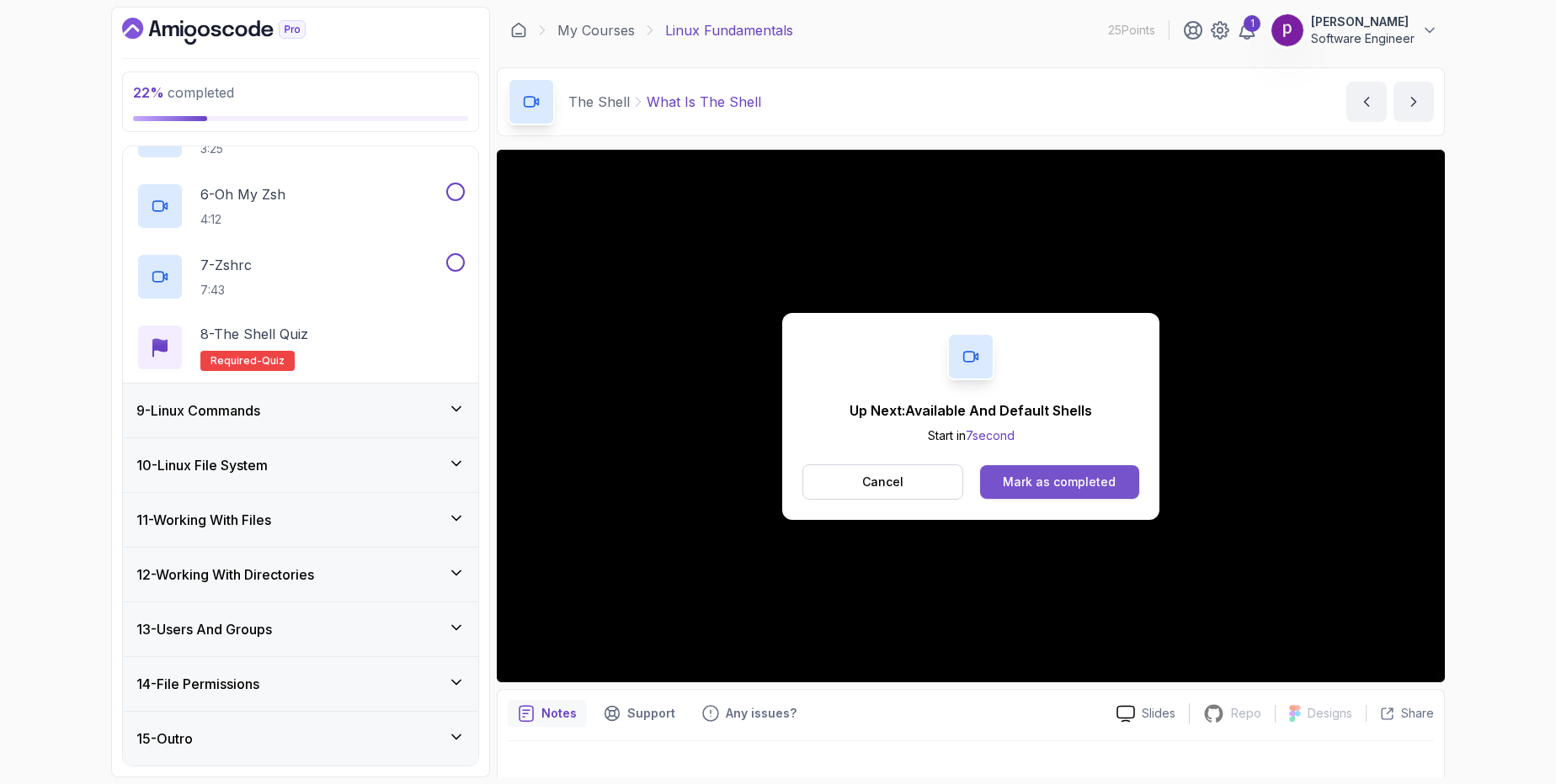
click at [1056, 481] on div "Mark as completed" at bounding box center [1059, 482] width 113 height 17
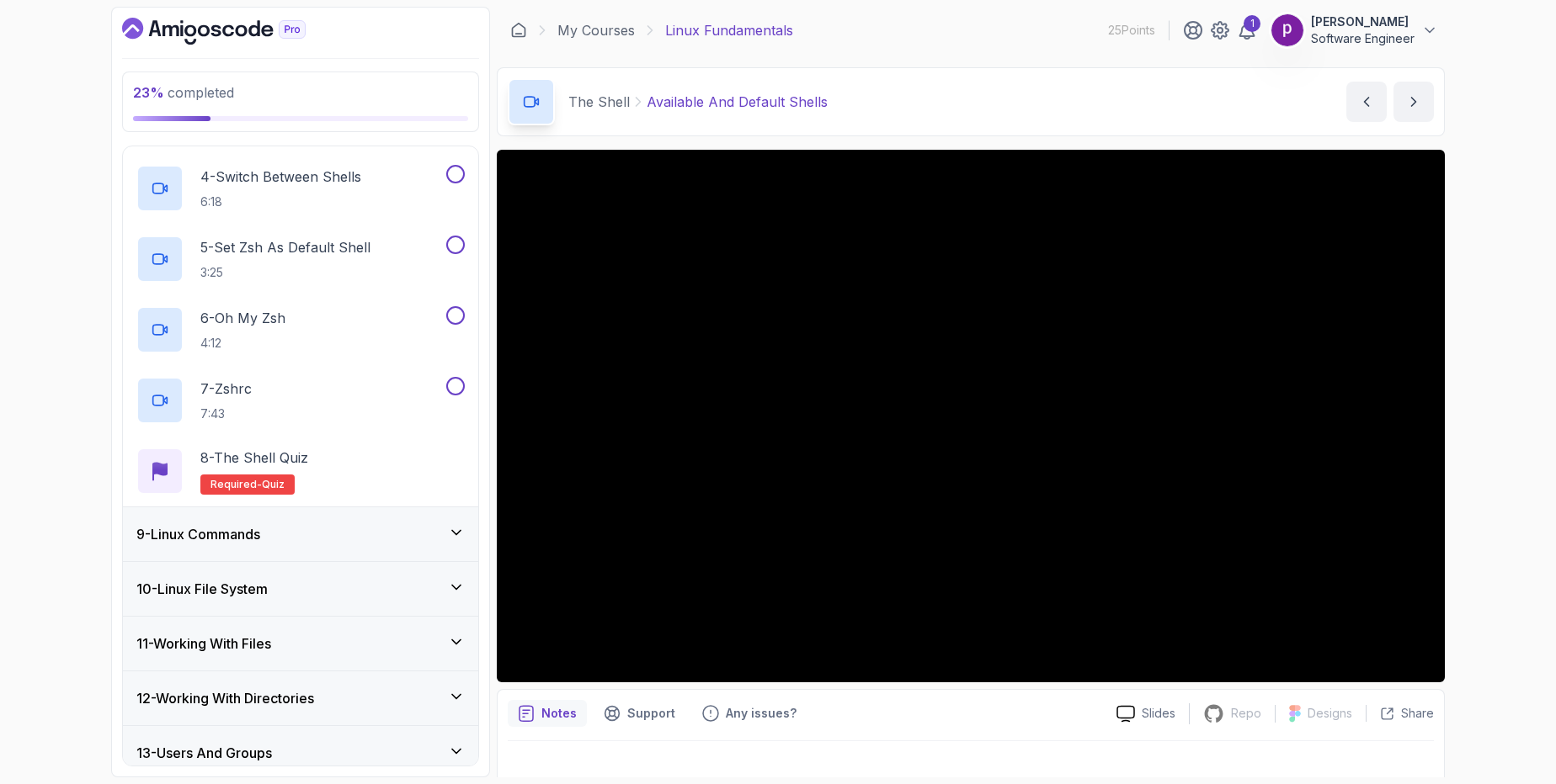
scroll to position [766, 0]
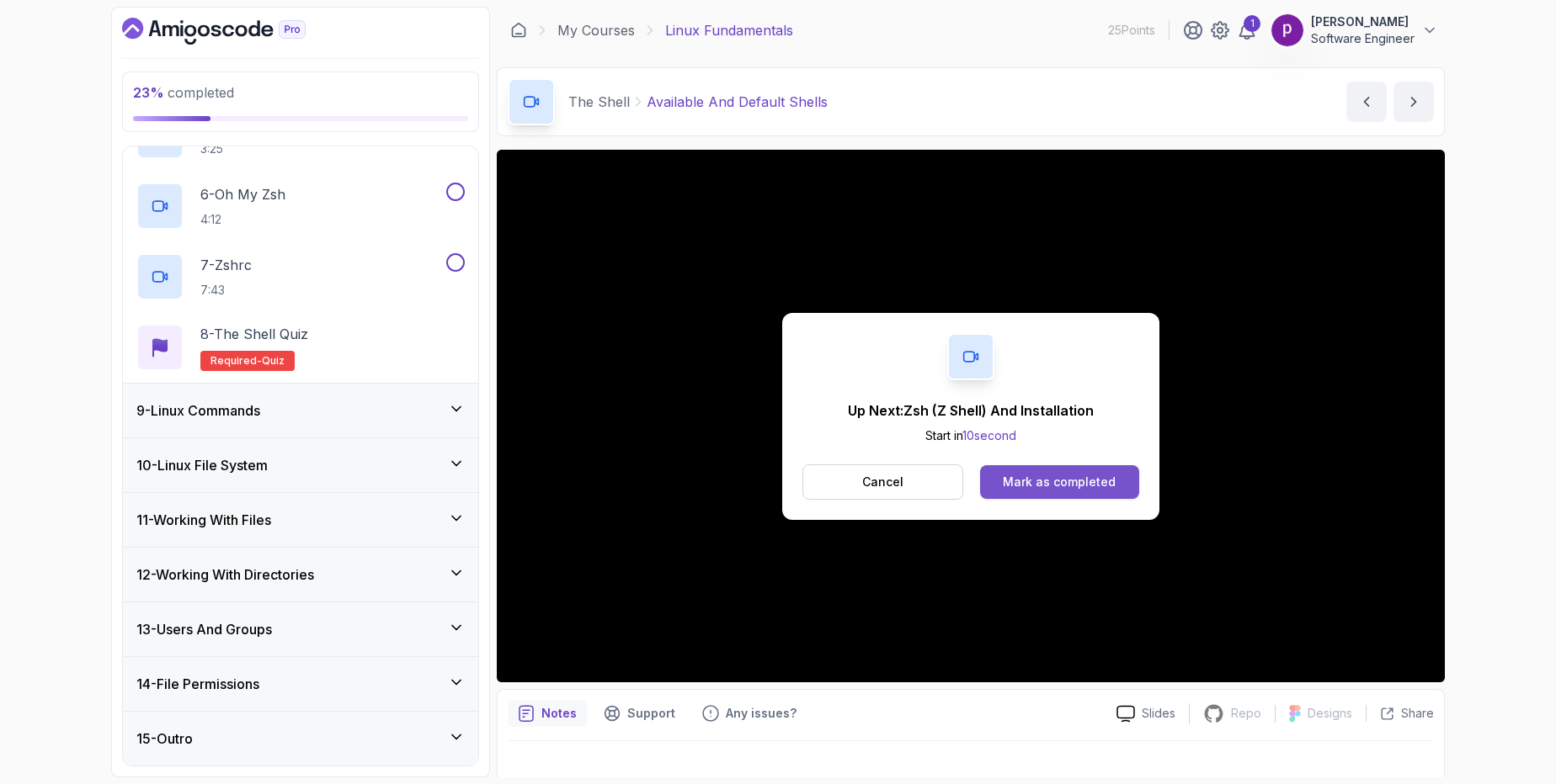
click at [1073, 487] on div "Mark as completed" at bounding box center [1059, 482] width 113 height 17
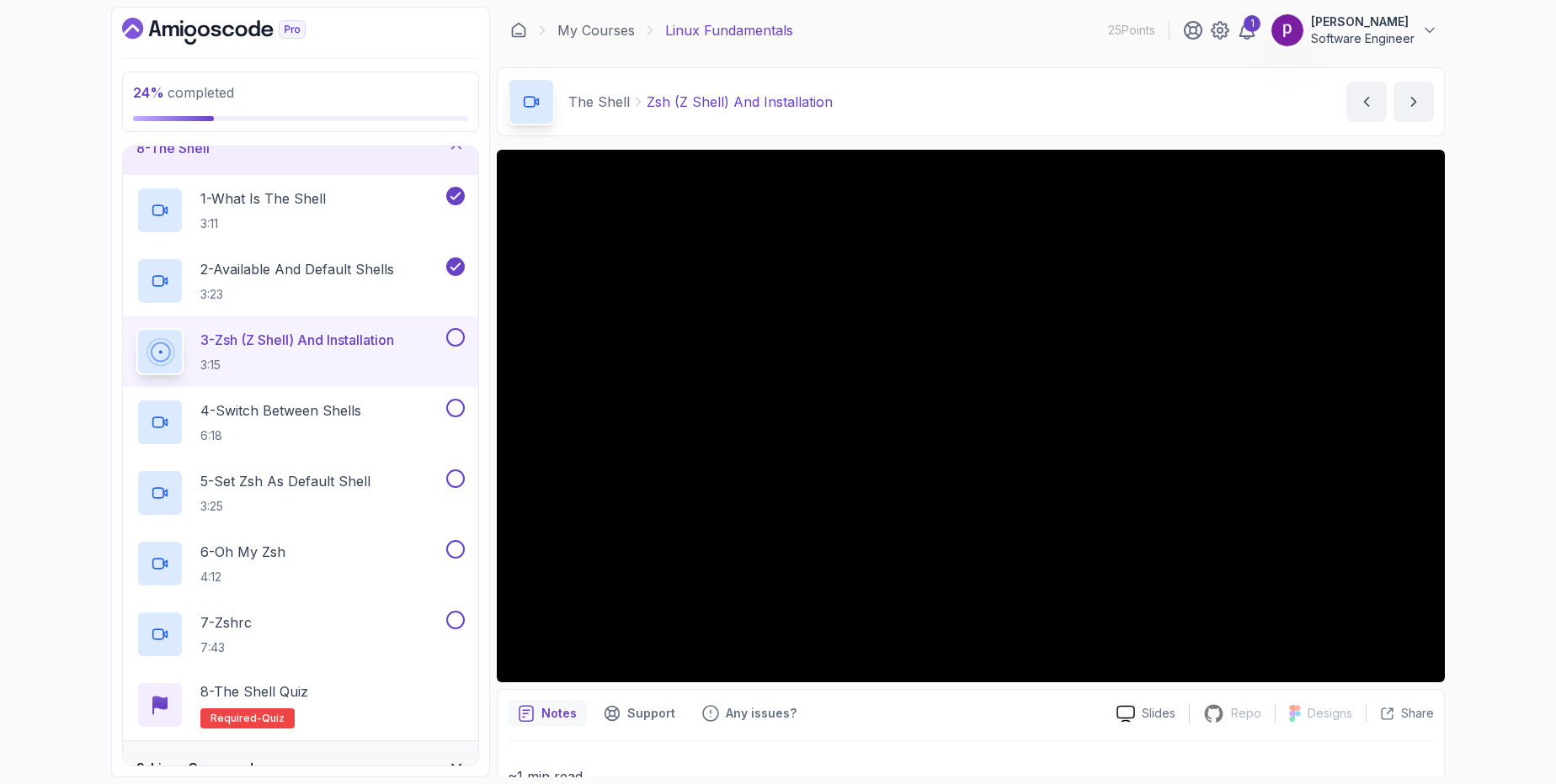
scroll to position [437, 0]
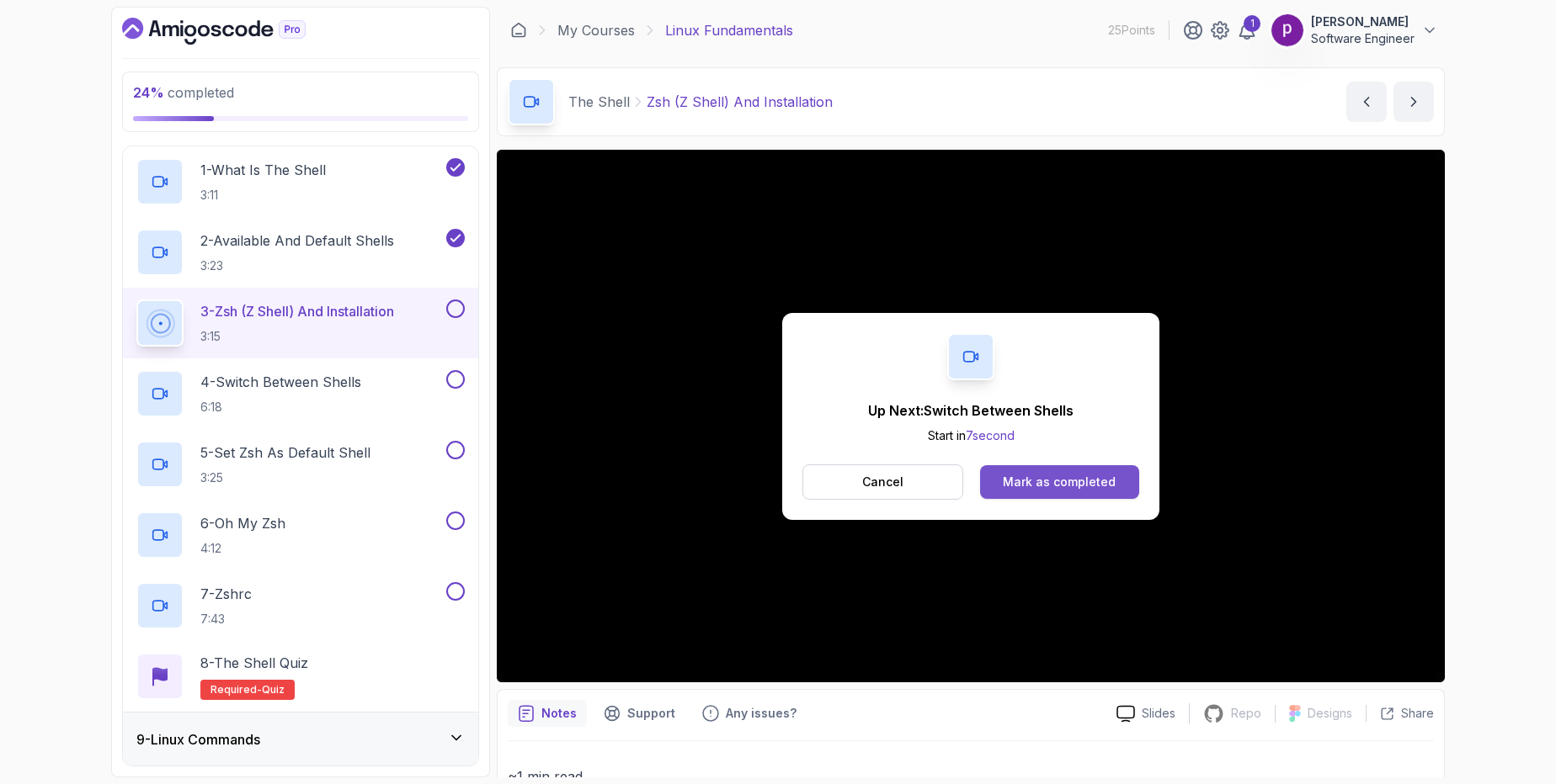
click at [1086, 482] on div "Mark as completed" at bounding box center [1059, 482] width 113 height 17
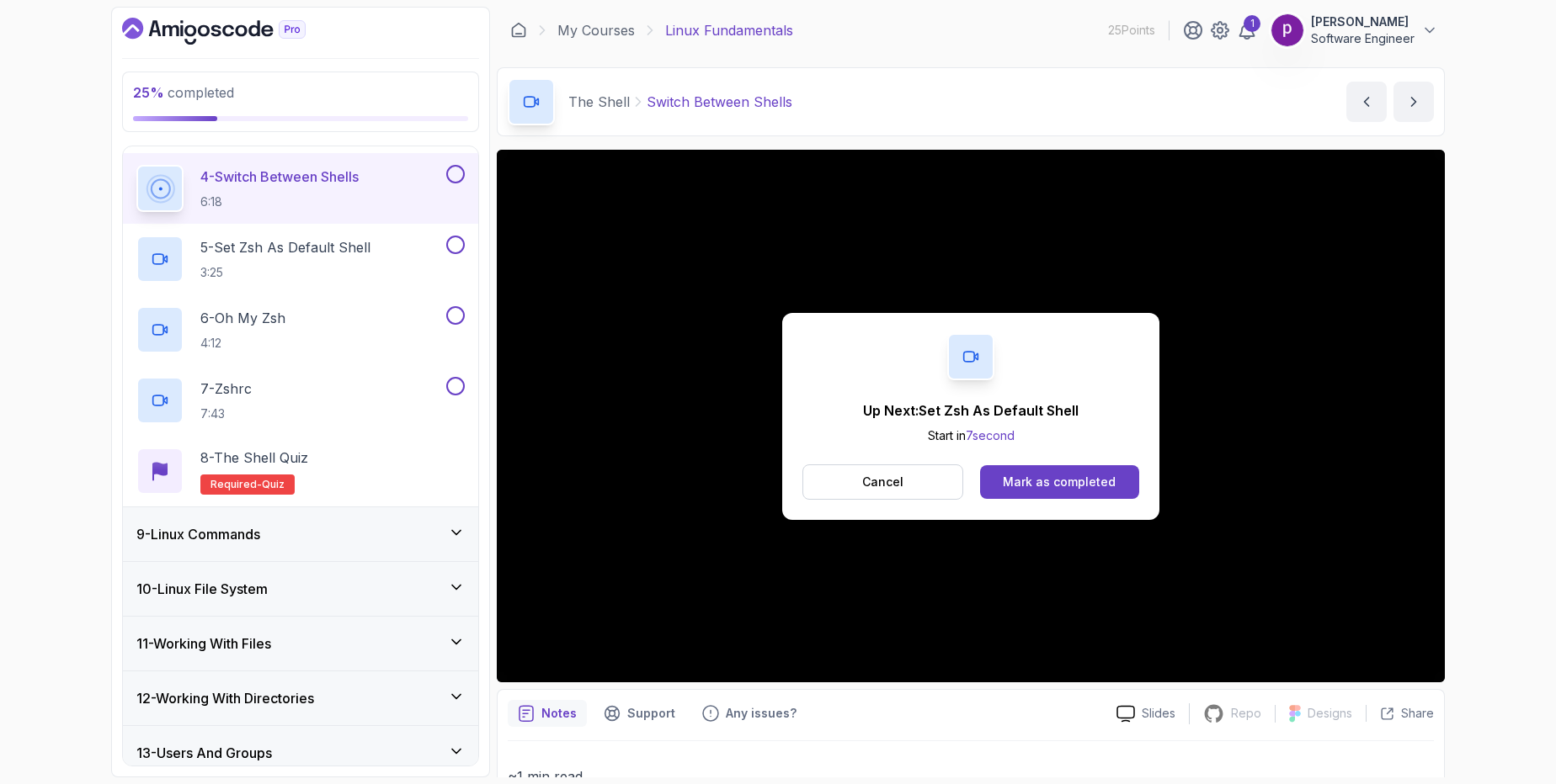
scroll to position [766, 0]
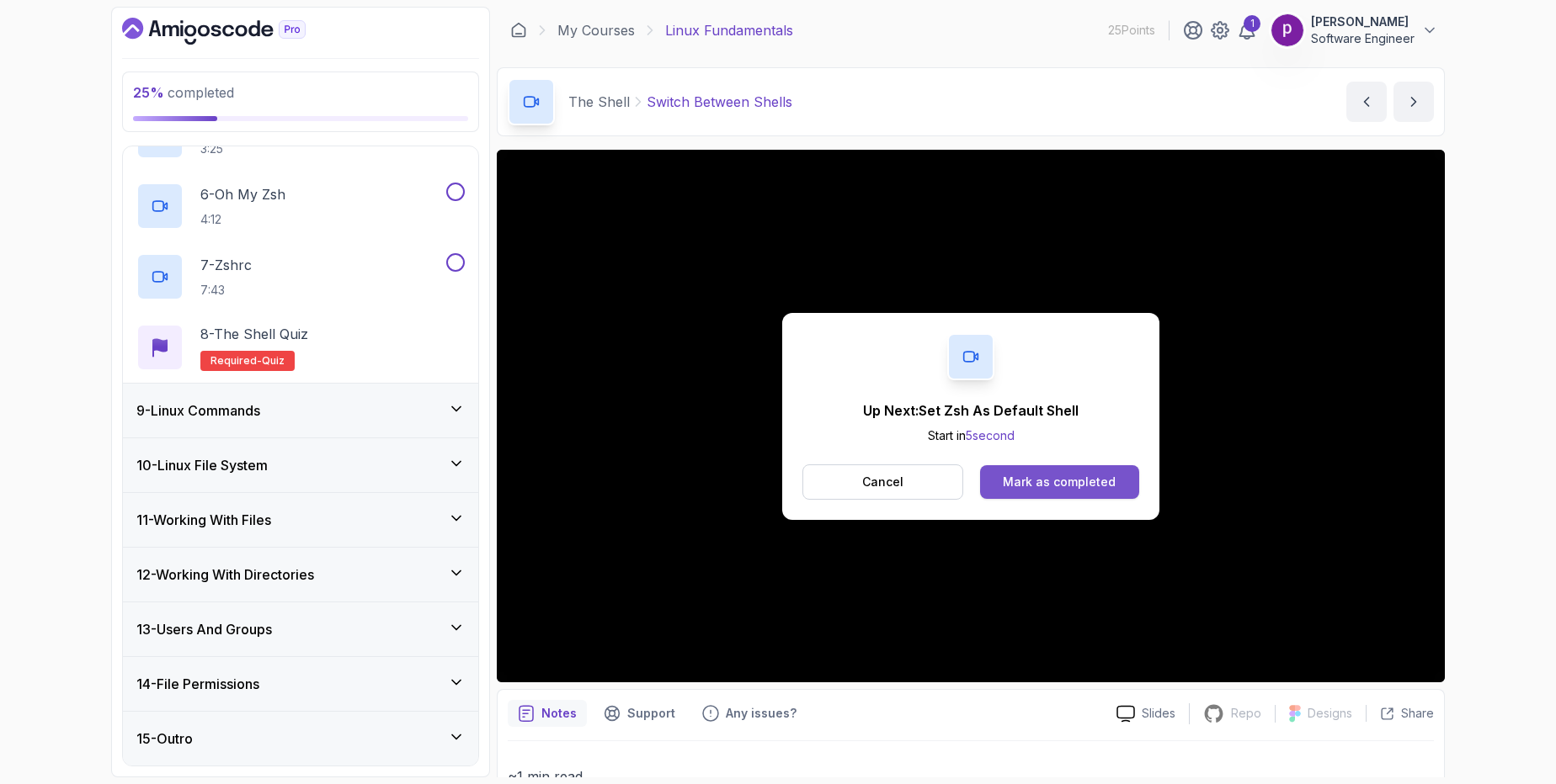
click at [1087, 486] on div "Mark as completed" at bounding box center [1059, 482] width 113 height 17
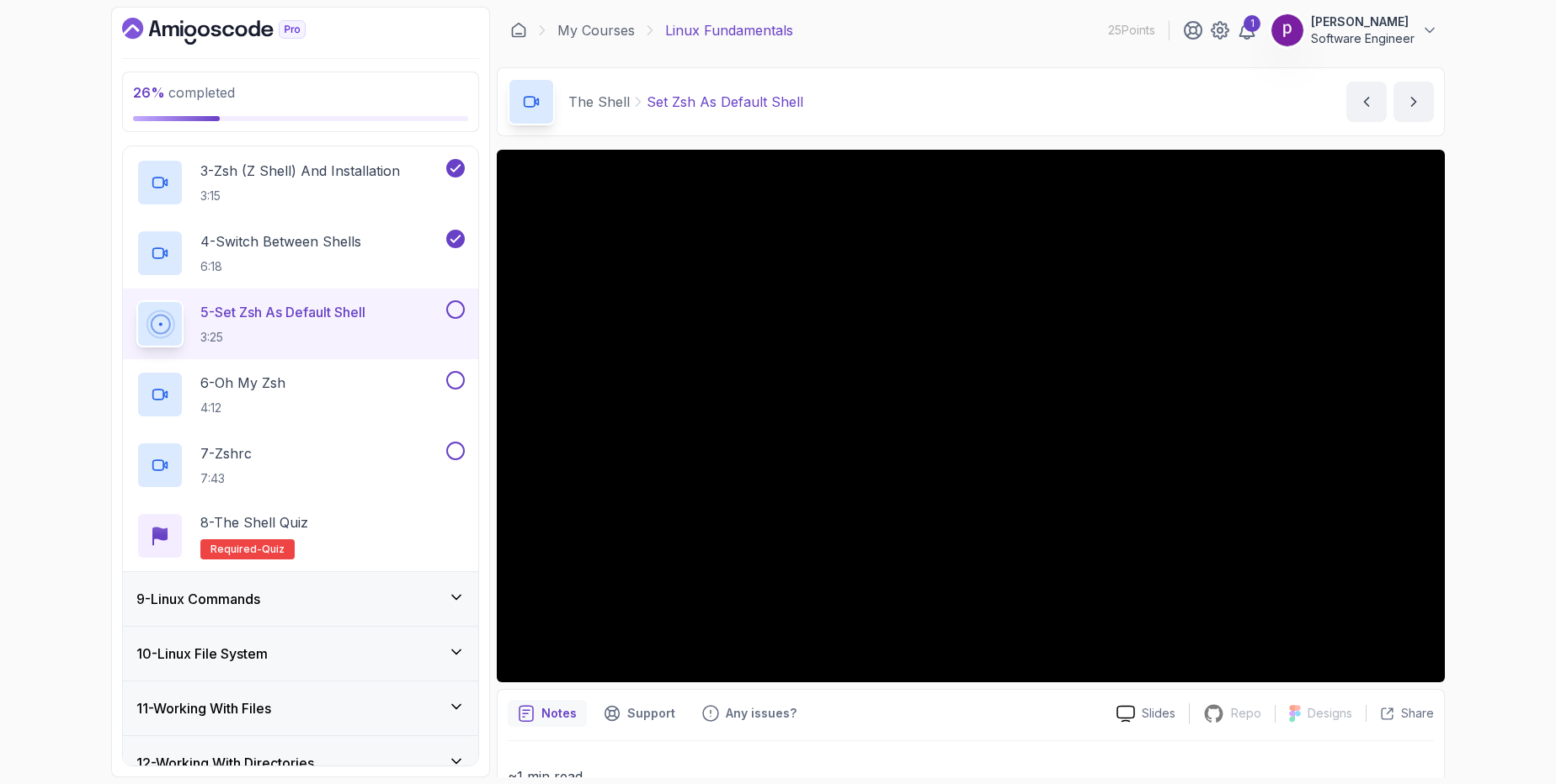
scroll to position [557, 0]
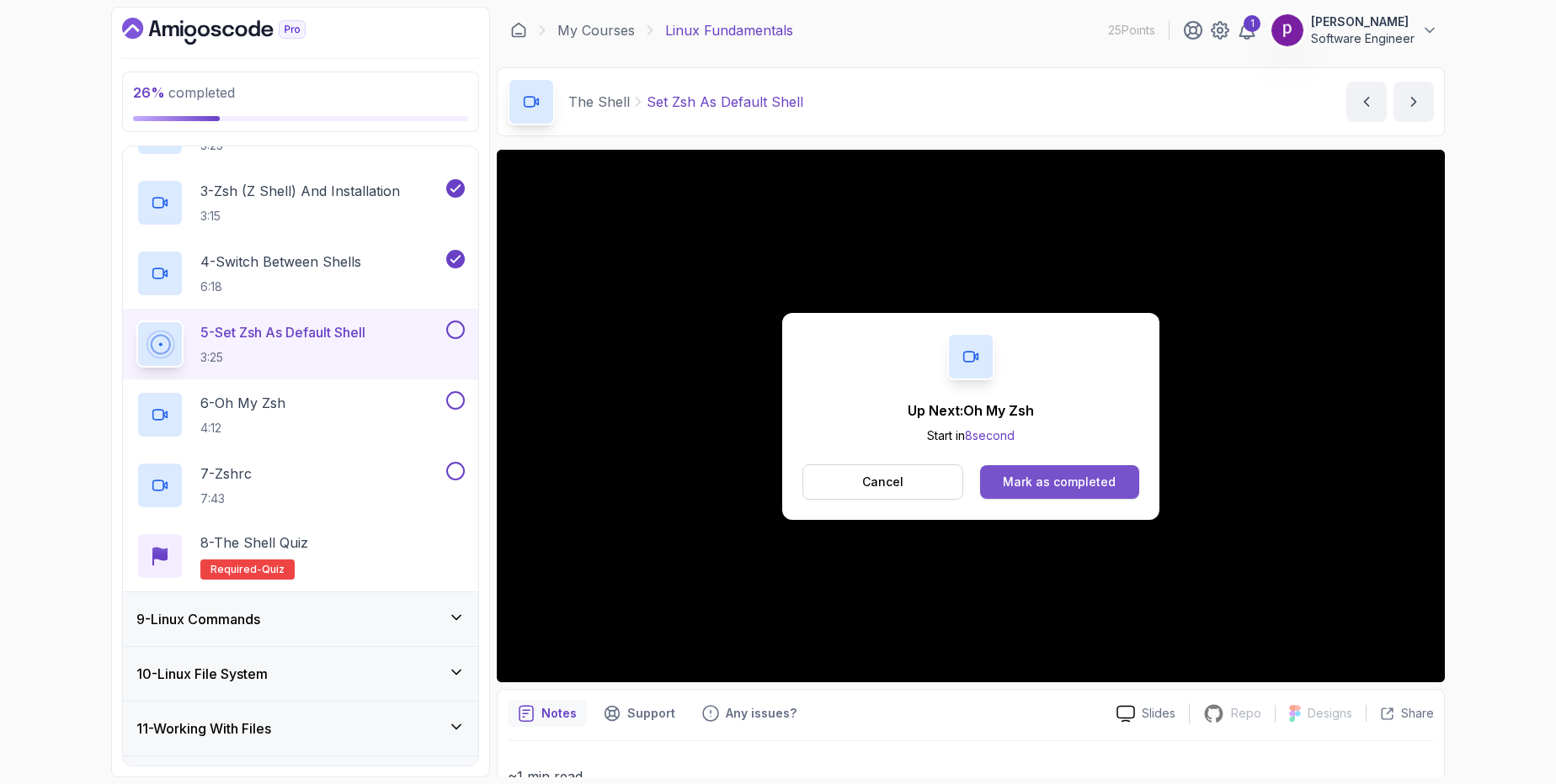
click at [1051, 474] on div "Mark as completed" at bounding box center [1059, 482] width 113 height 17
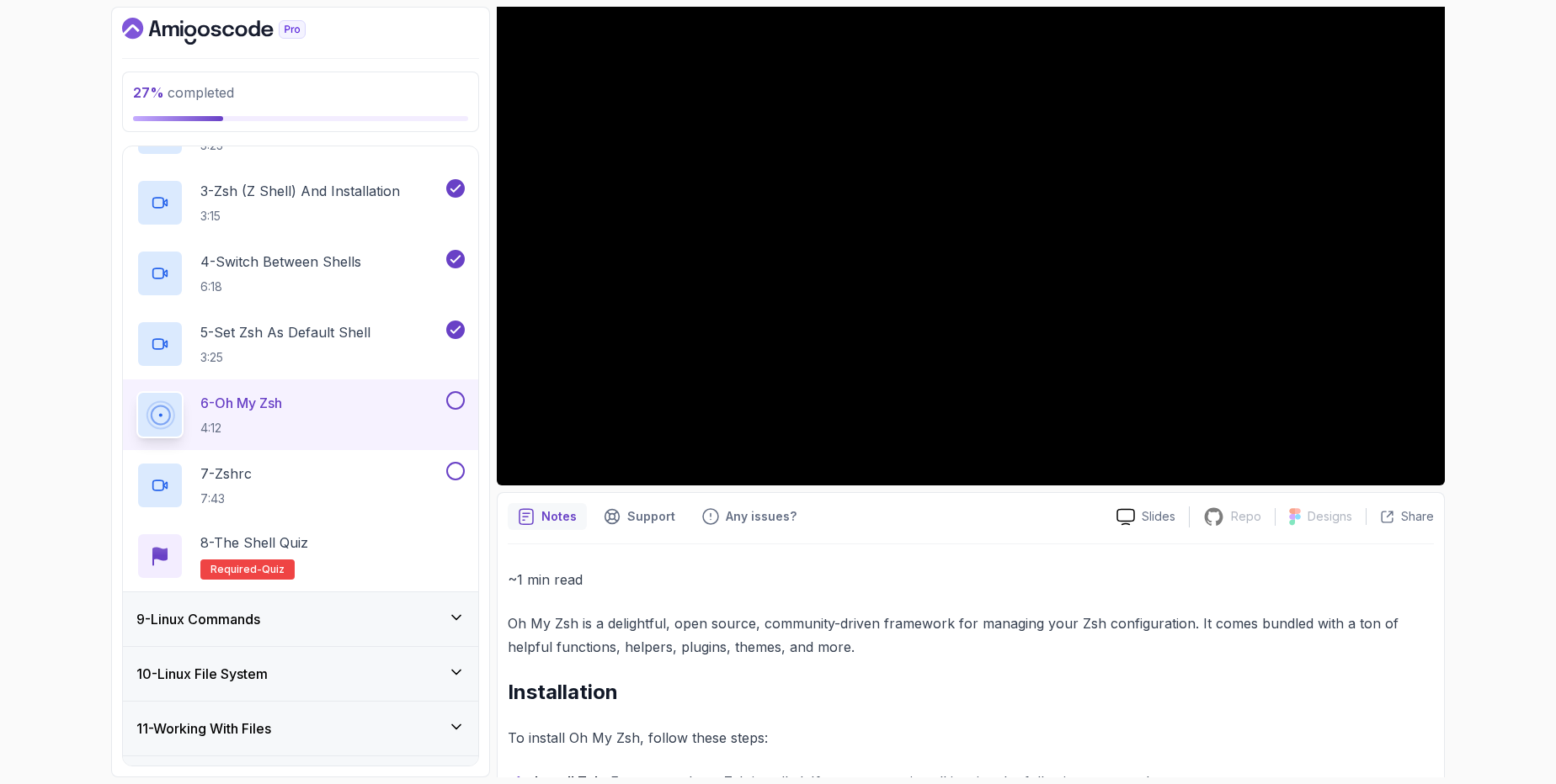
scroll to position [232, 0]
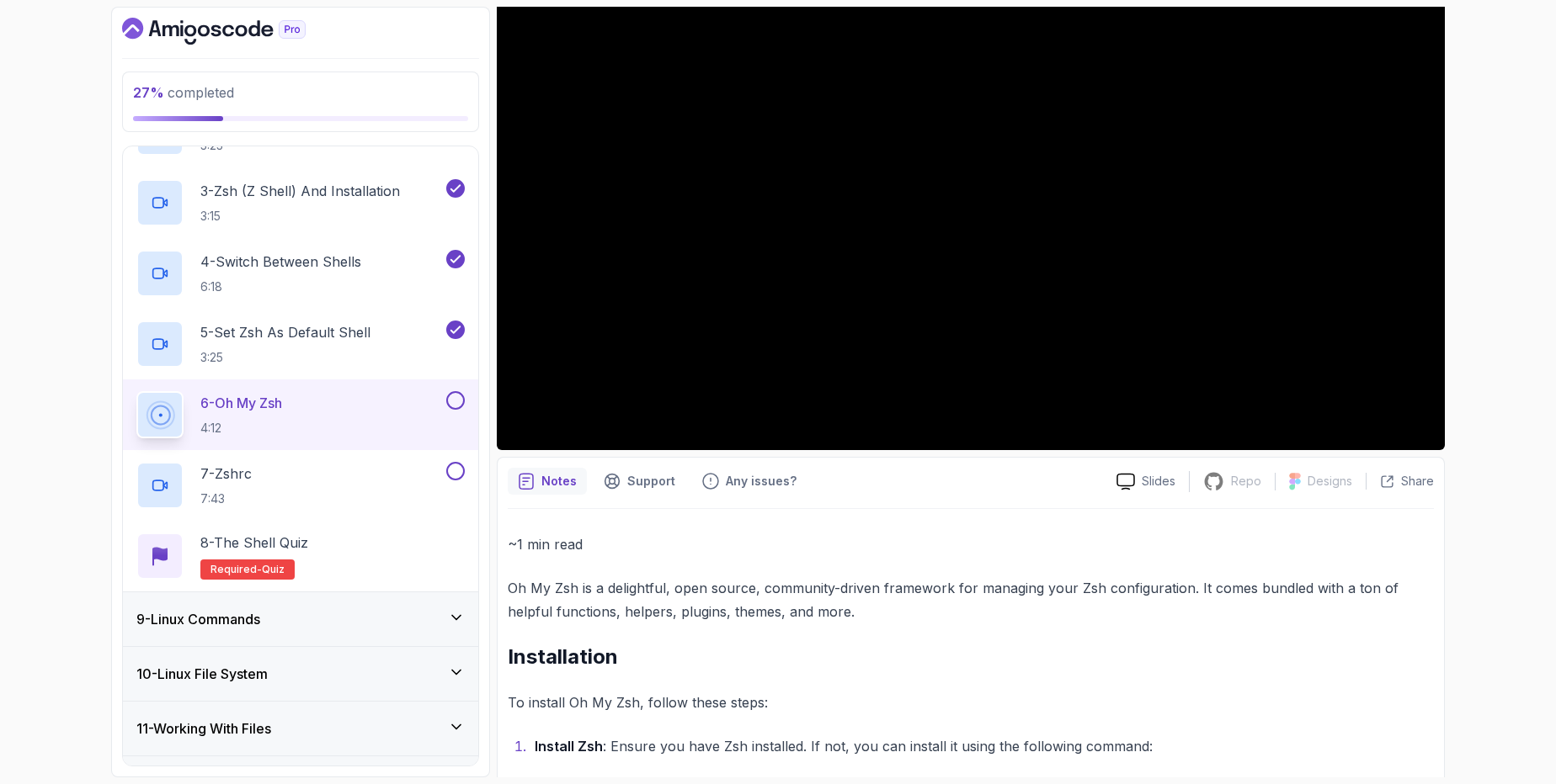
click at [428, 620] on div "9 - Linux Commands" at bounding box center [301, 619] width 329 height 20
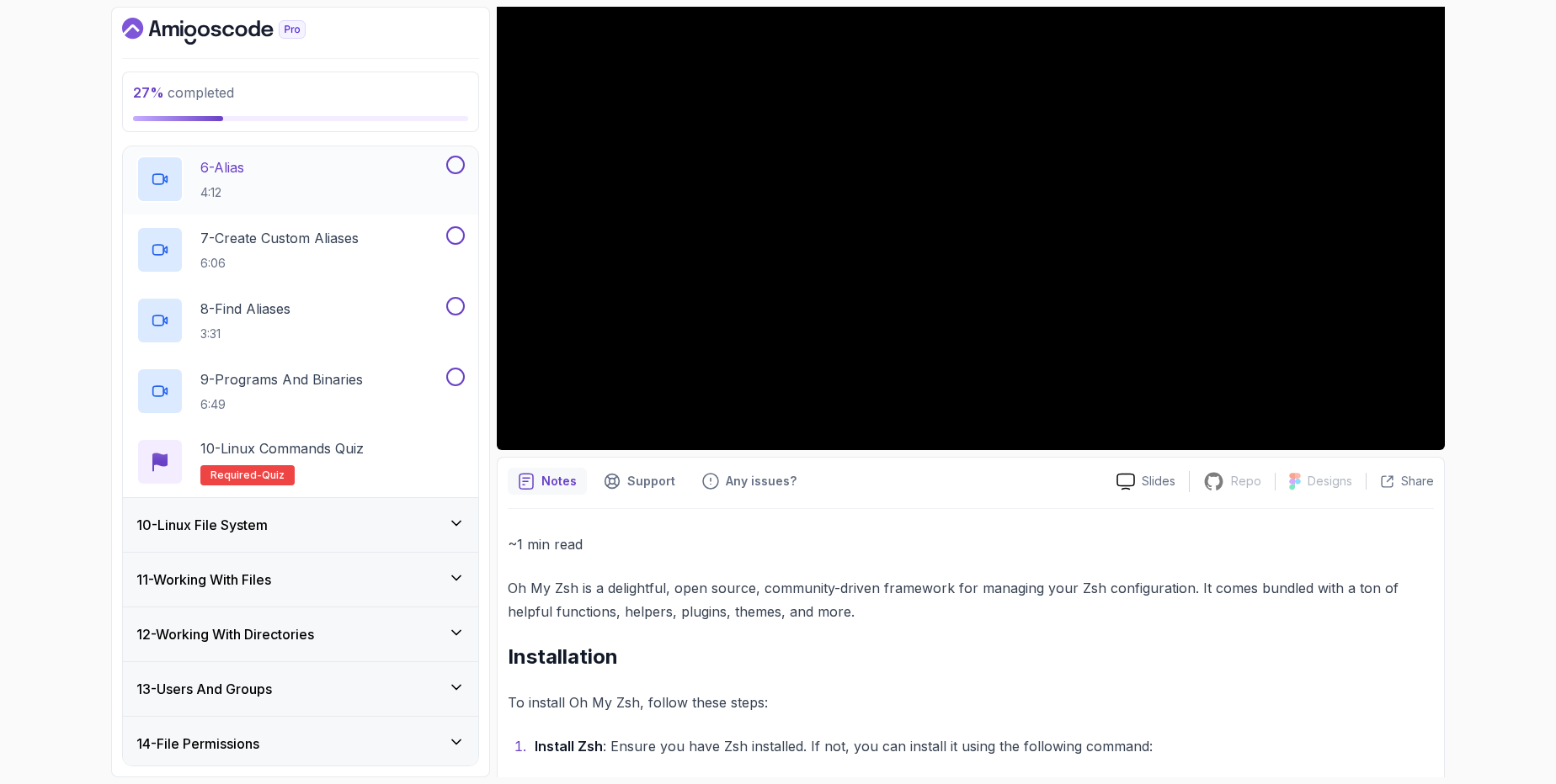
scroll to position [907, 0]
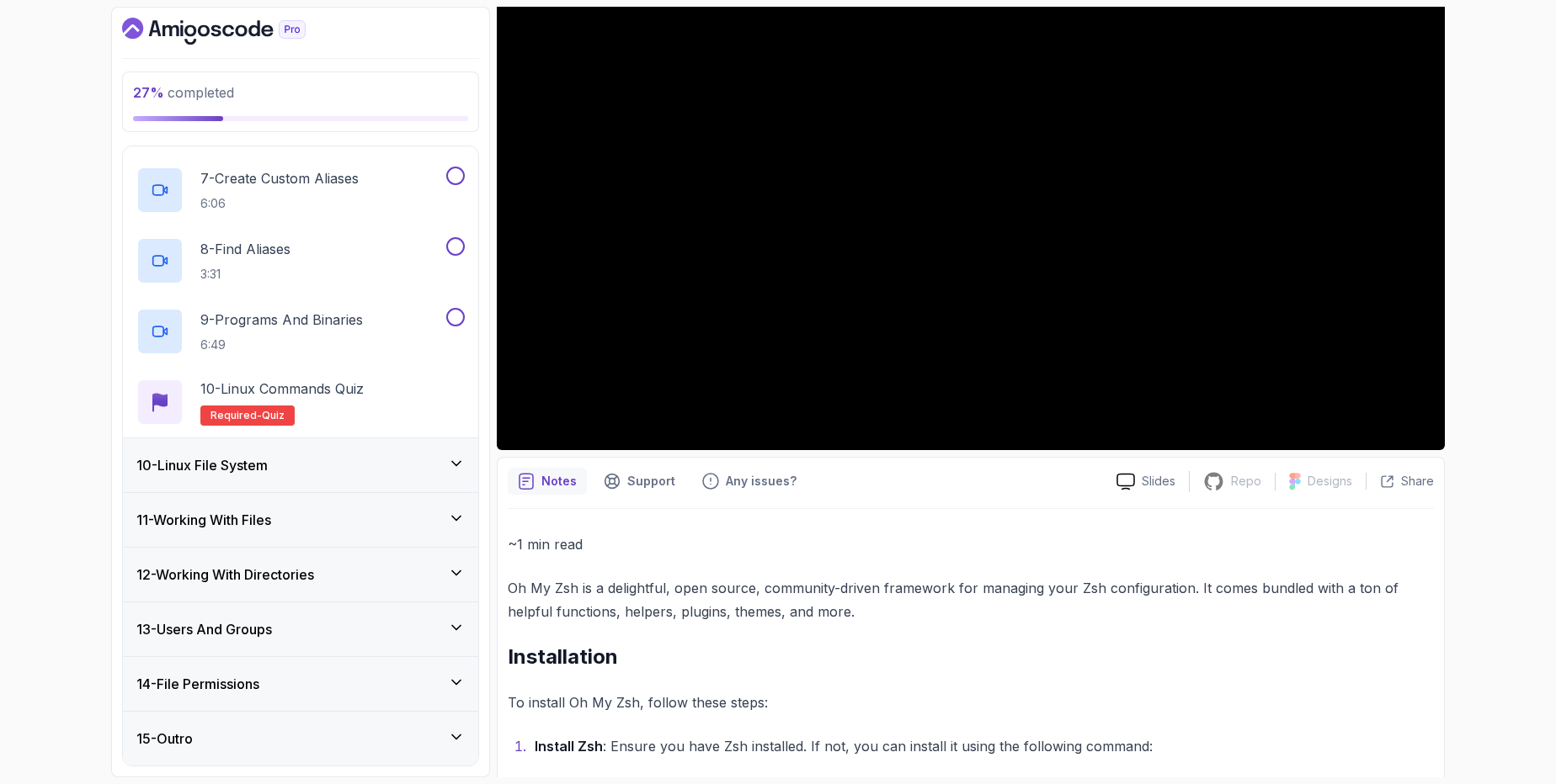
click at [291, 471] on div "10 - Linux File System" at bounding box center [301, 465] width 329 height 20
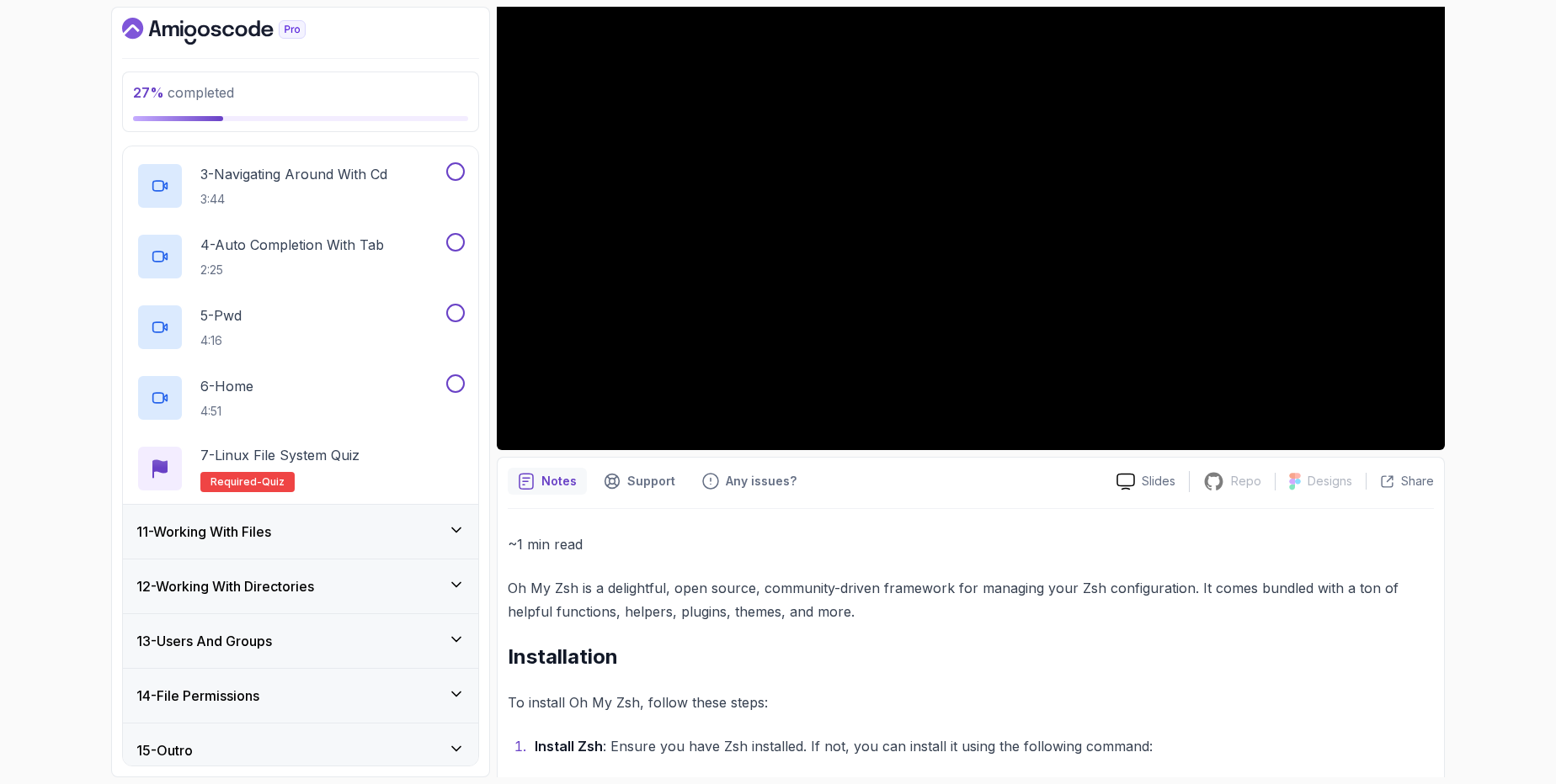
scroll to position [695, 0]
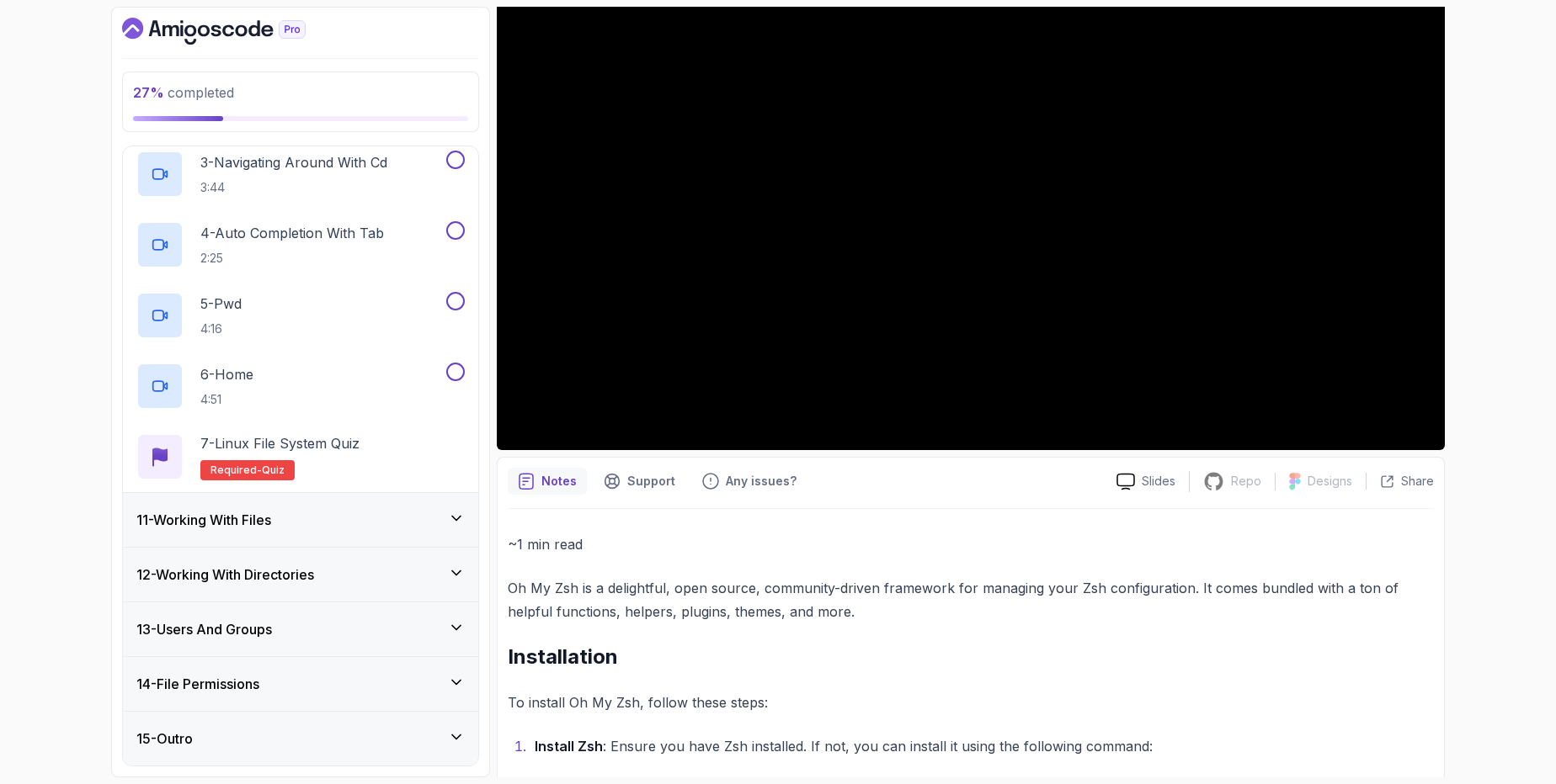
click at [298, 519] on div "11 - Working With Files" at bounding box center [301, 519] width 329 height 20
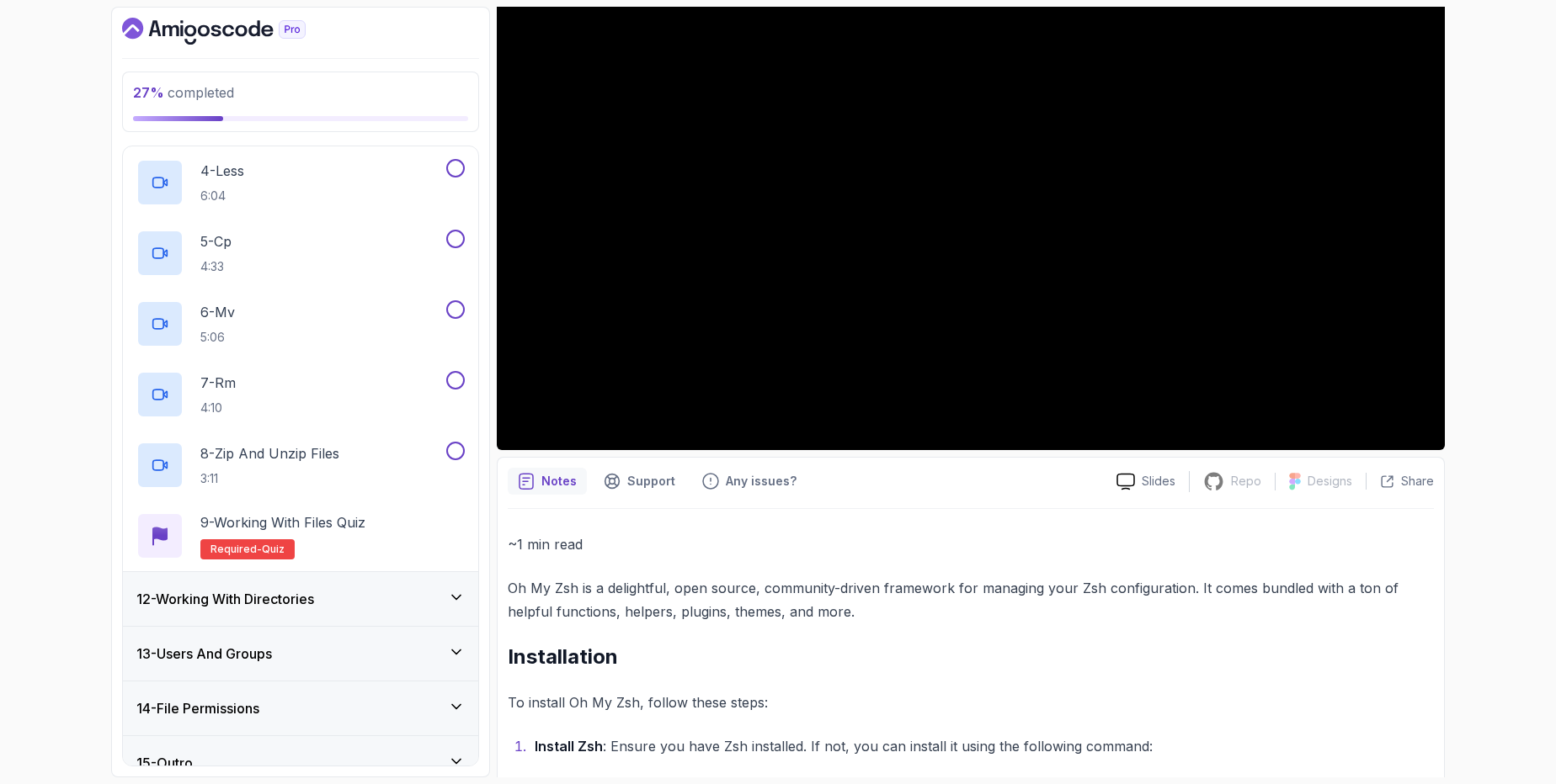
scroll to position [836, 0]
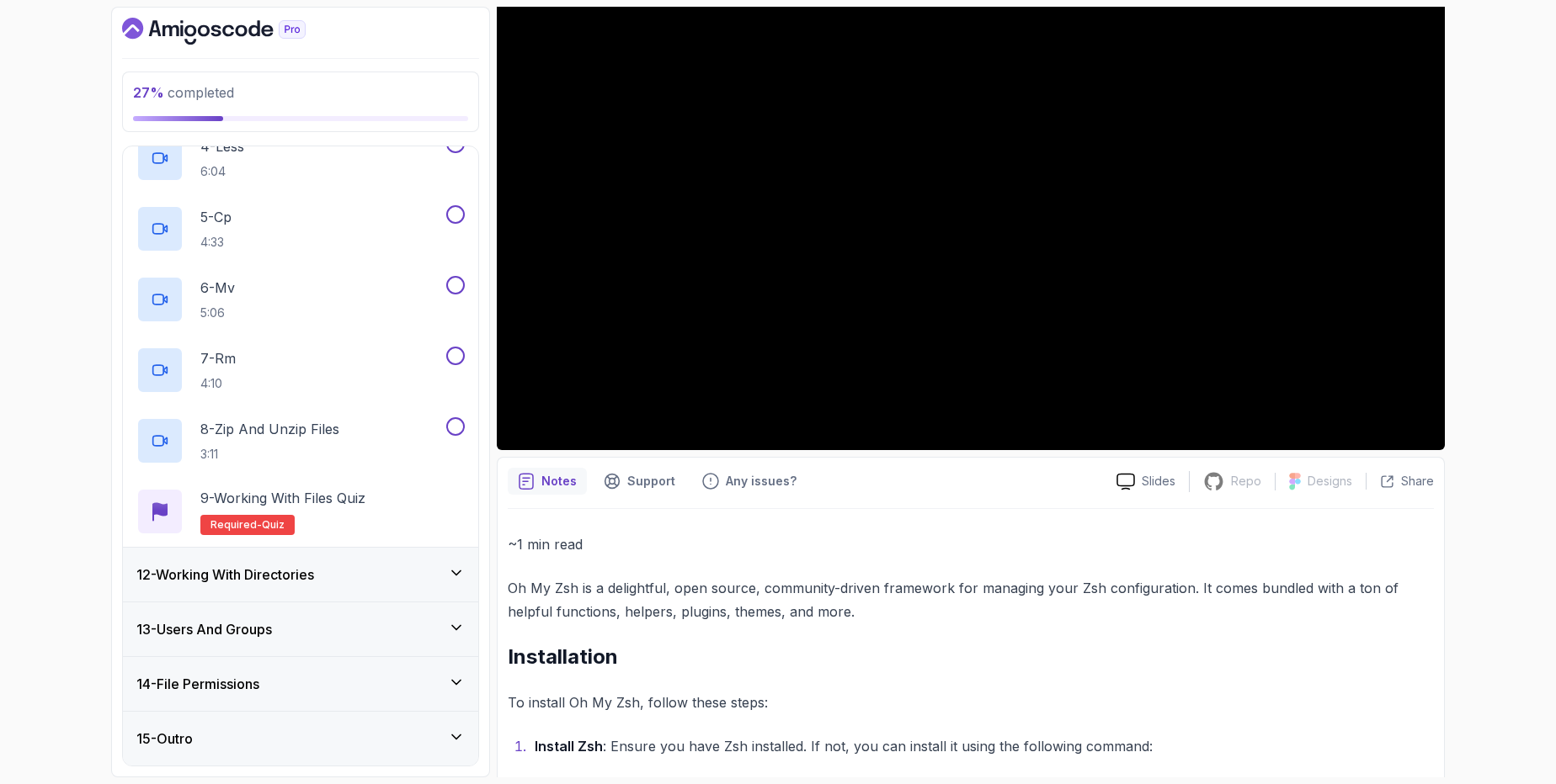
click at [274, 582] on h3 "12 - Working With Directories" at bounding box center [225, 574] width 178 height 20
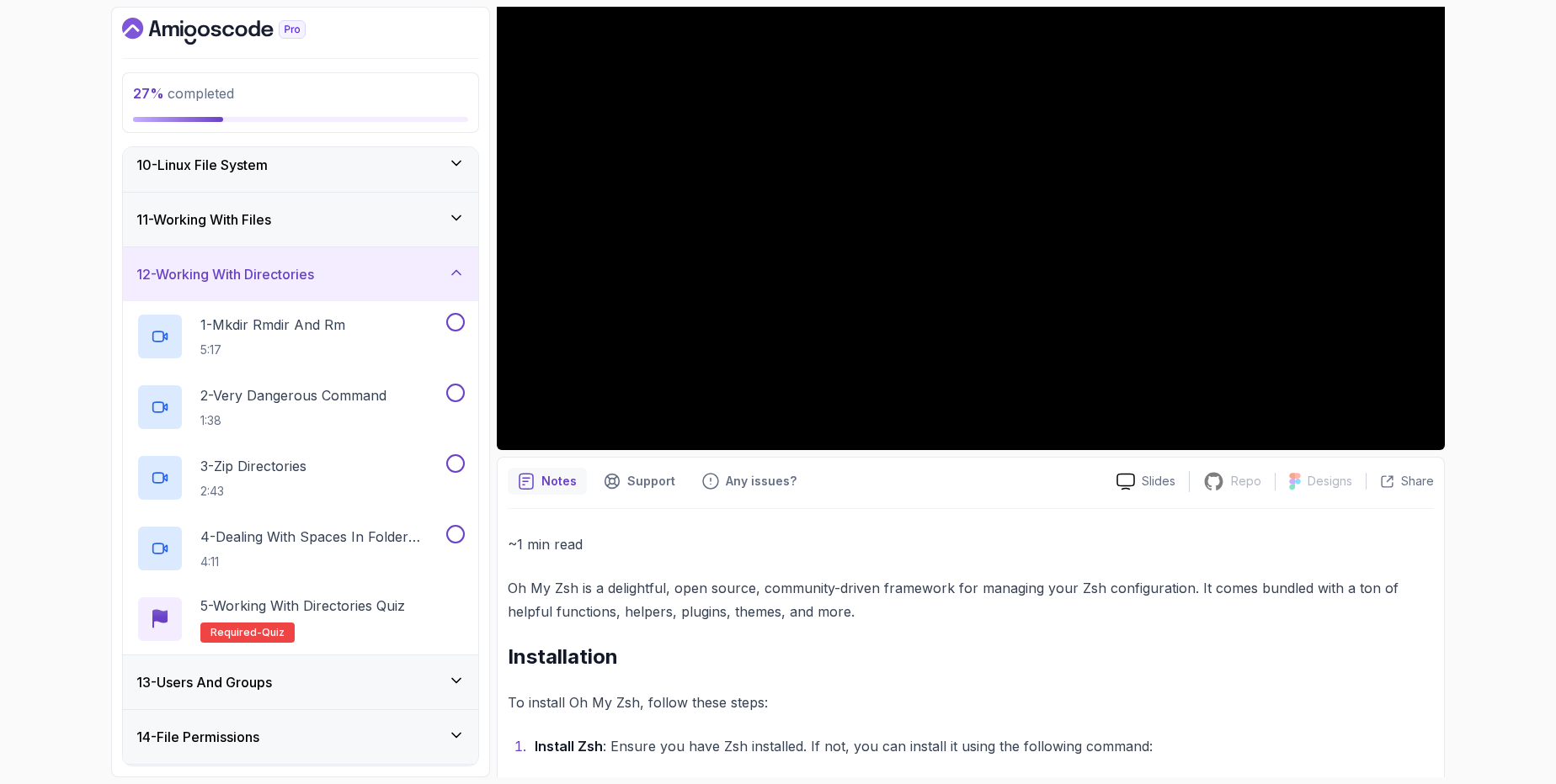
scroll to position [554, 0]
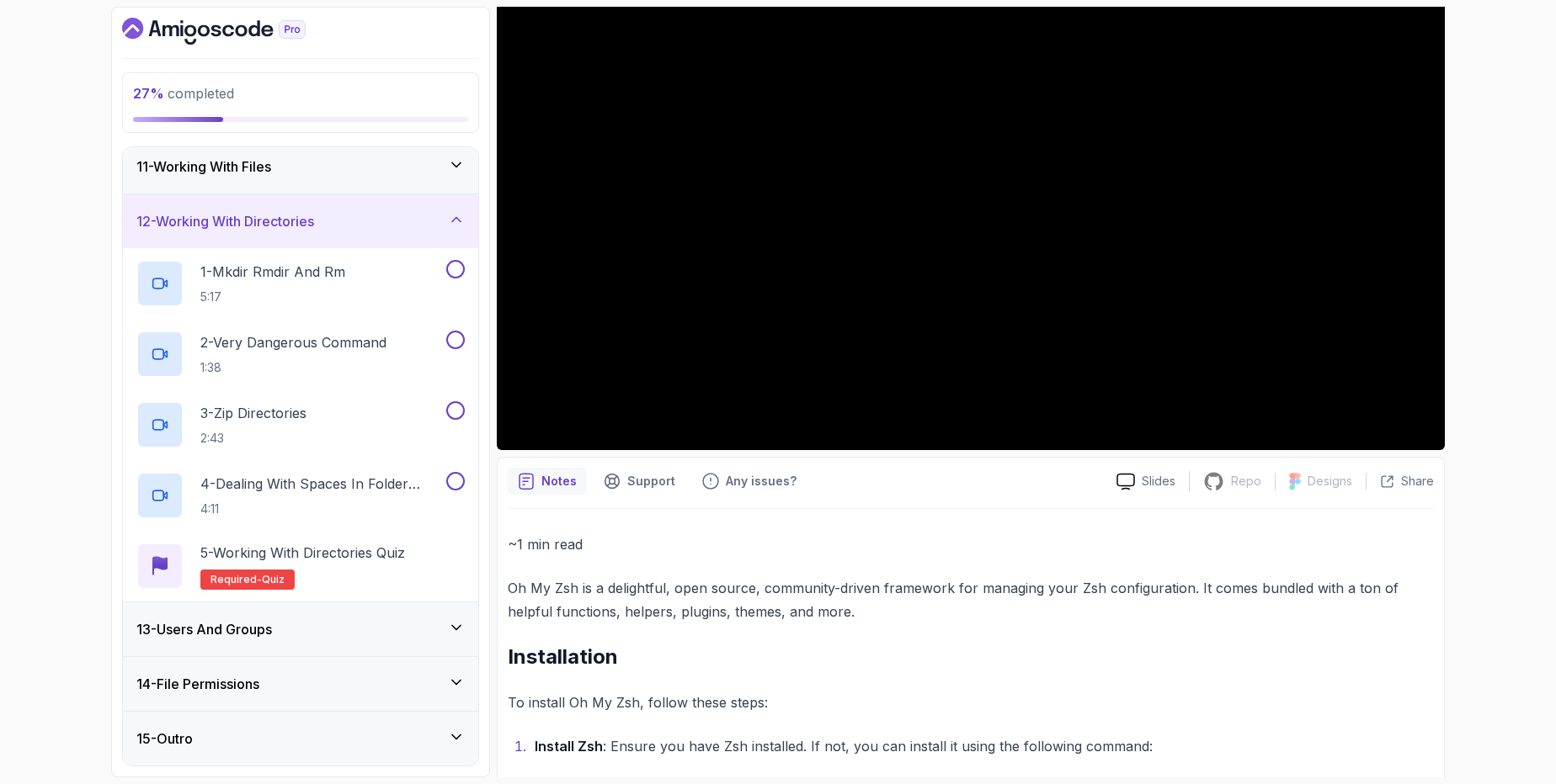
click at [282, 638] on div "13 - Users And Groups" at bounding box center [301, 629] width 329 height 20
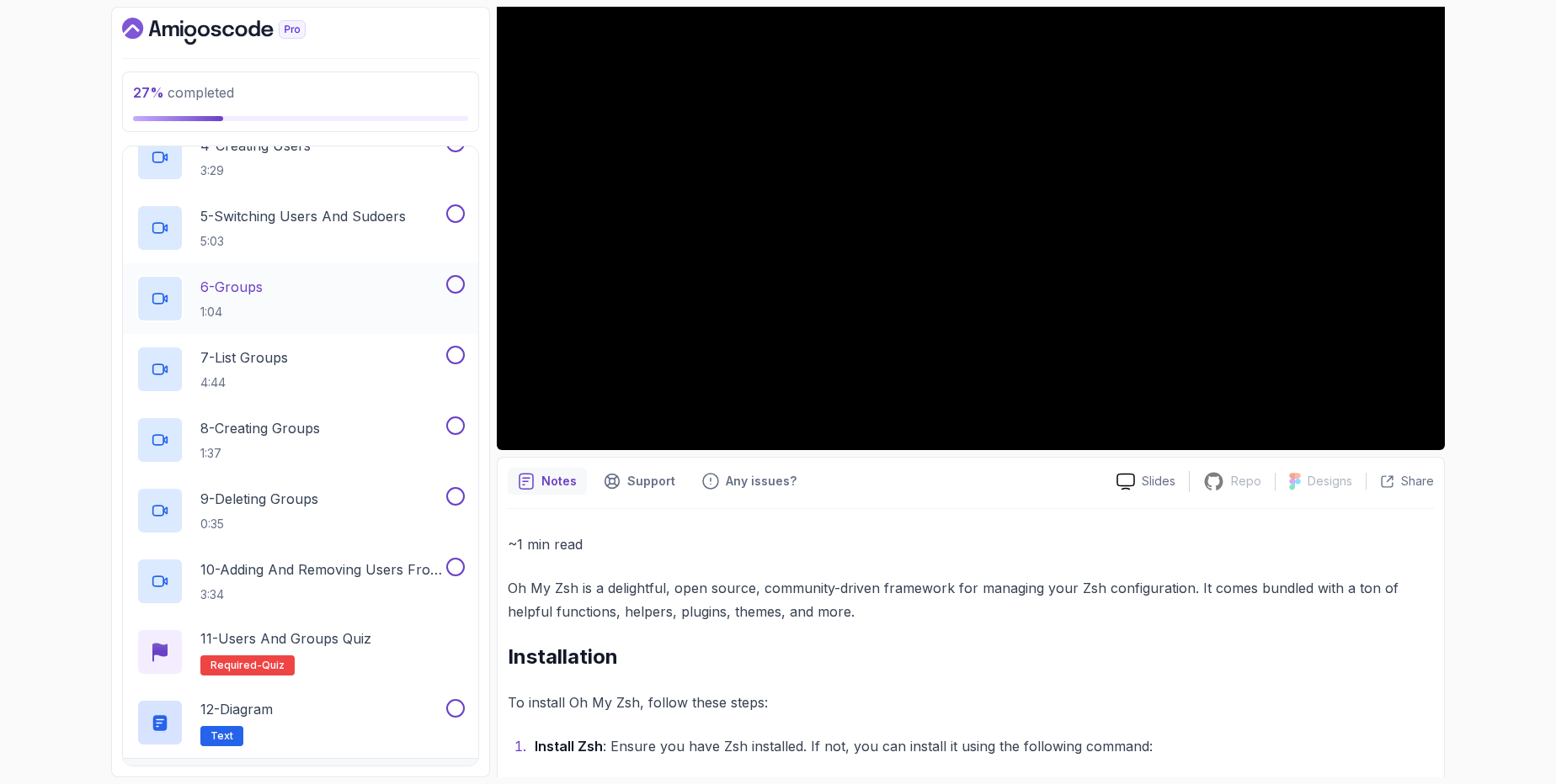
scroll to position [1049, 0]
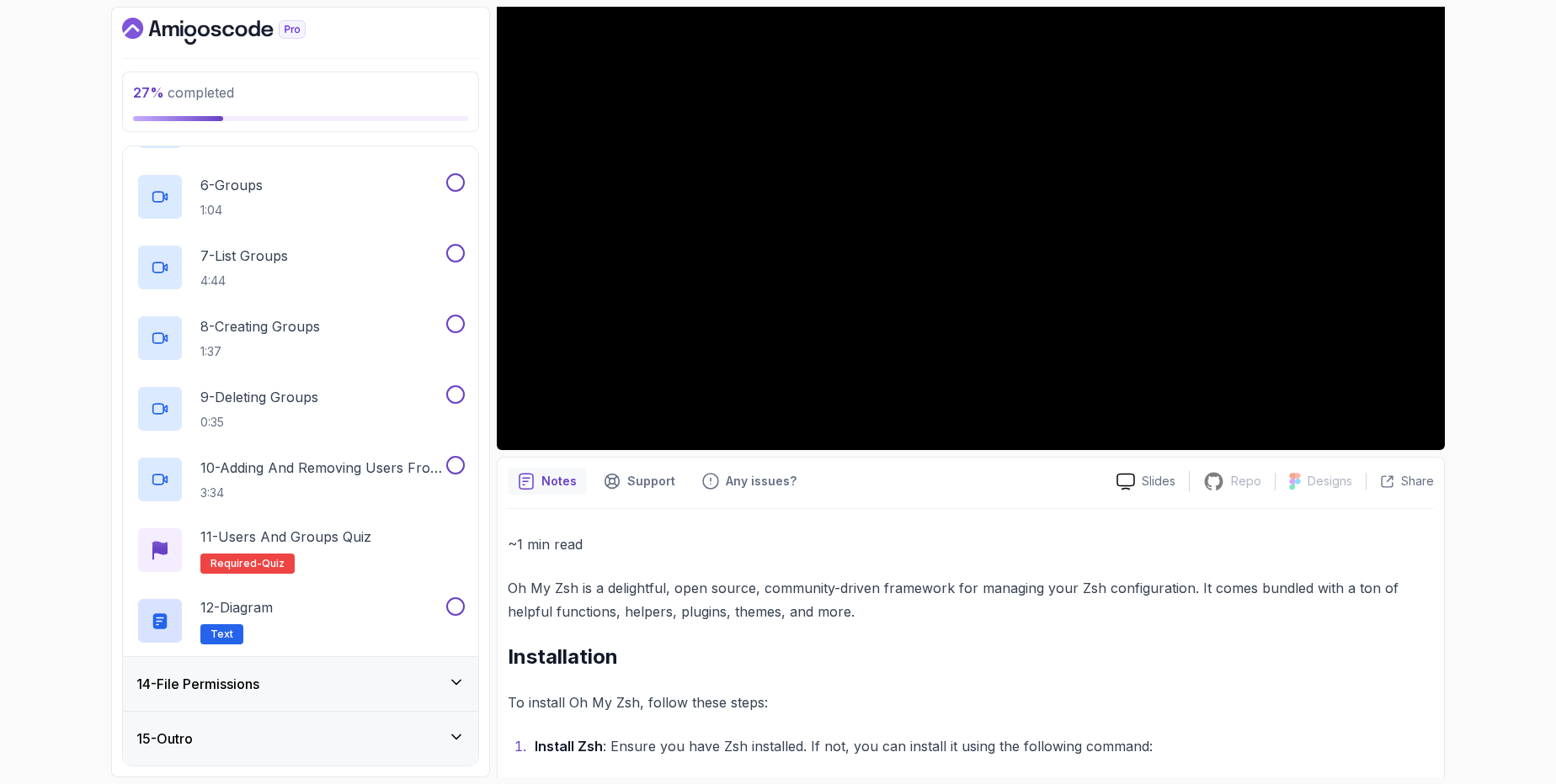
click at [272, 693] on div "14 - File Permissions" at bounding box center [301, 683] width 329 height 20
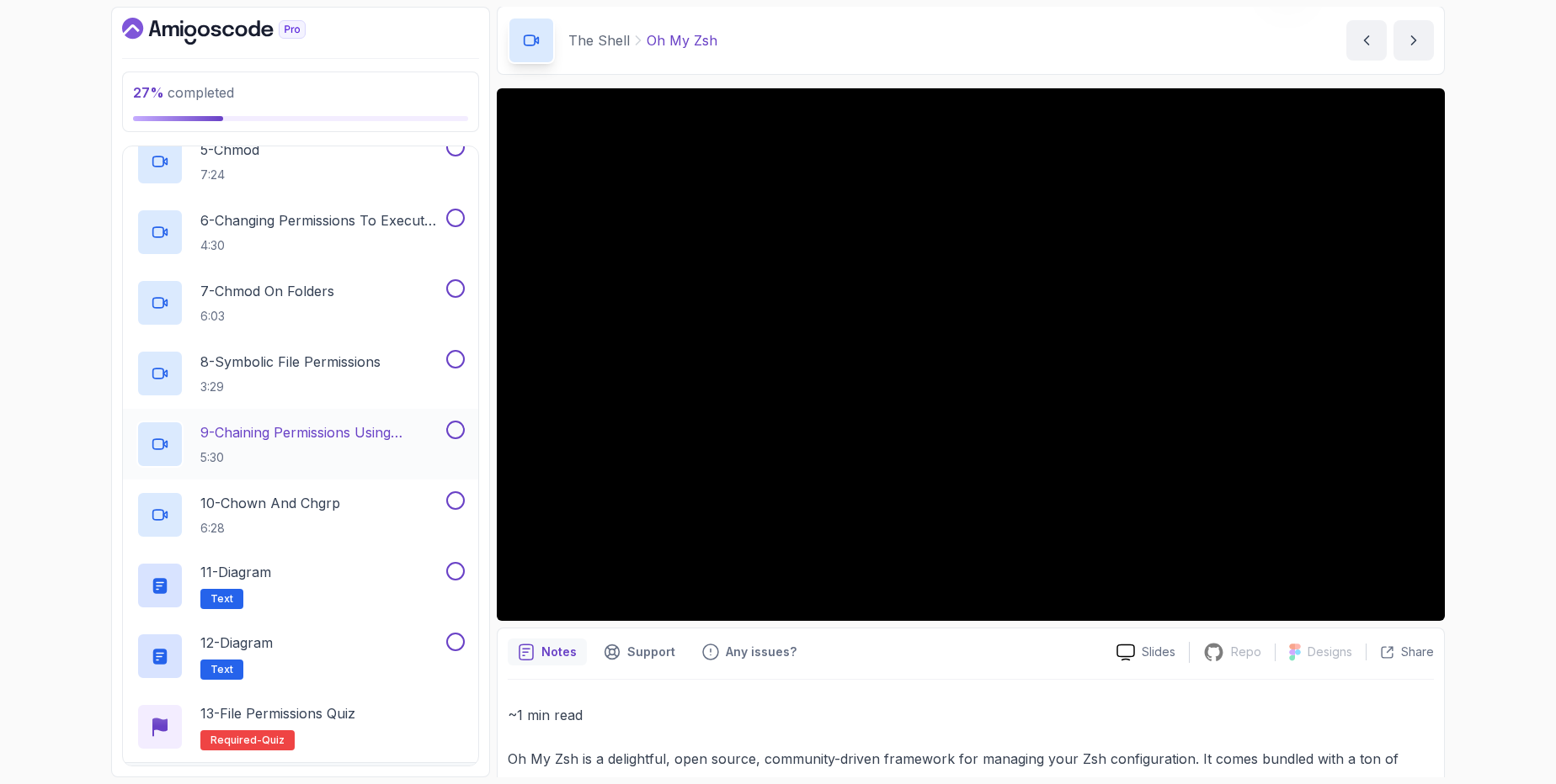
scroll to position [1119, 0]
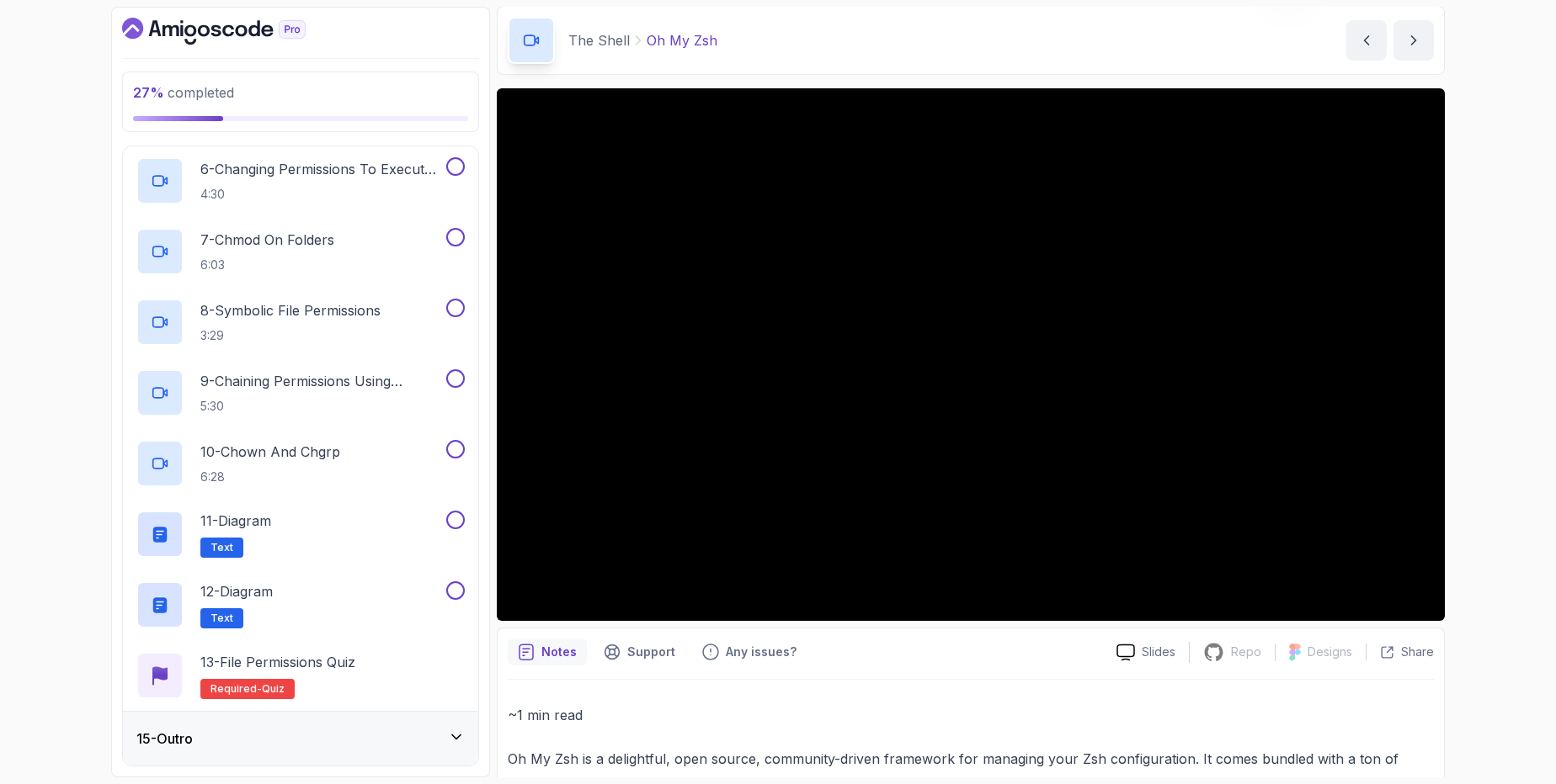
click at [196, 756] on div "15 - Outro" at bounding box center [300, 738] width 355 height 54
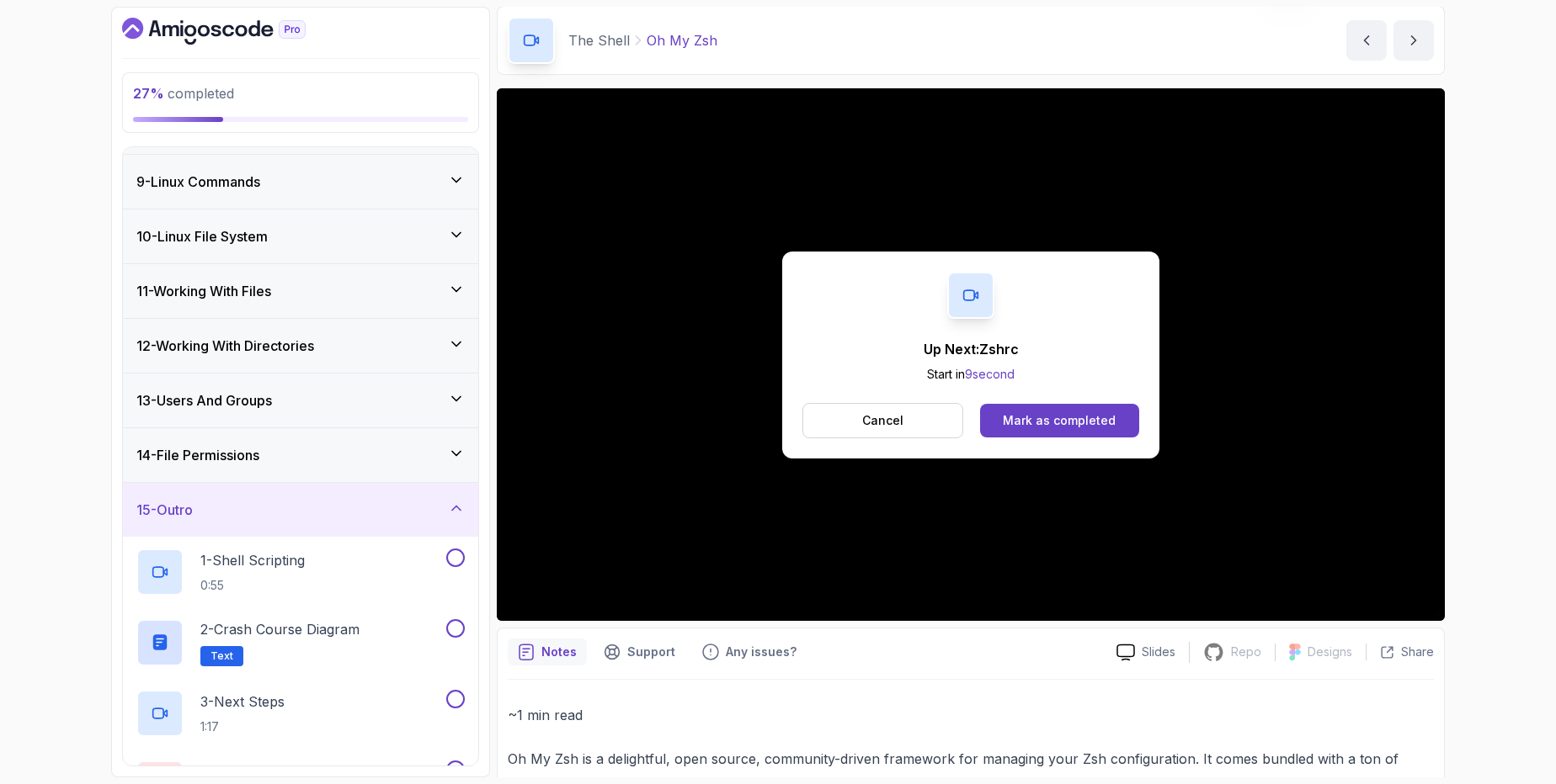
scroll to position [554, 0]
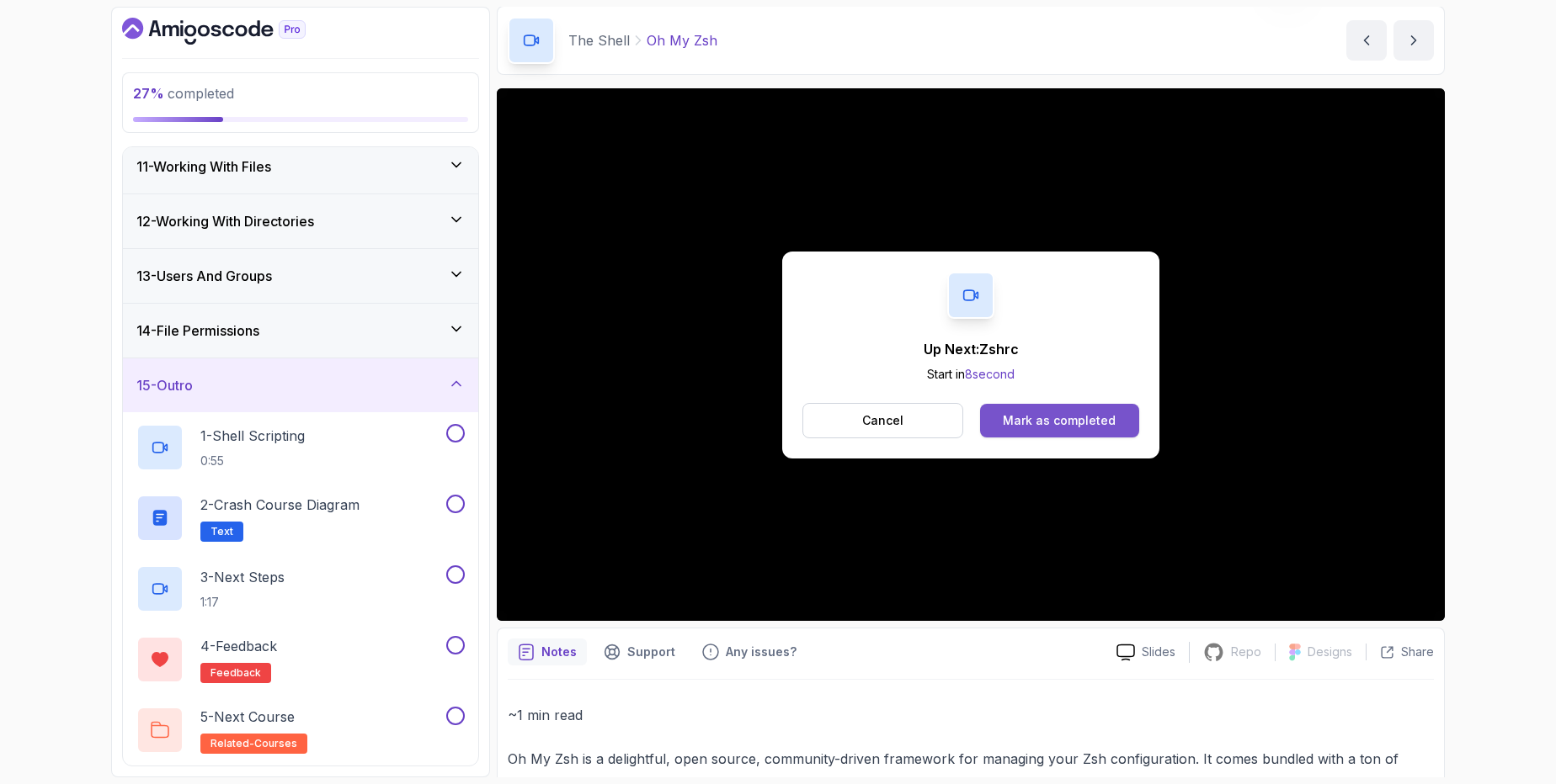
click at [1096, 424] on div "Mark as completed" at bounding box center [1059, 421] width 113 height 17
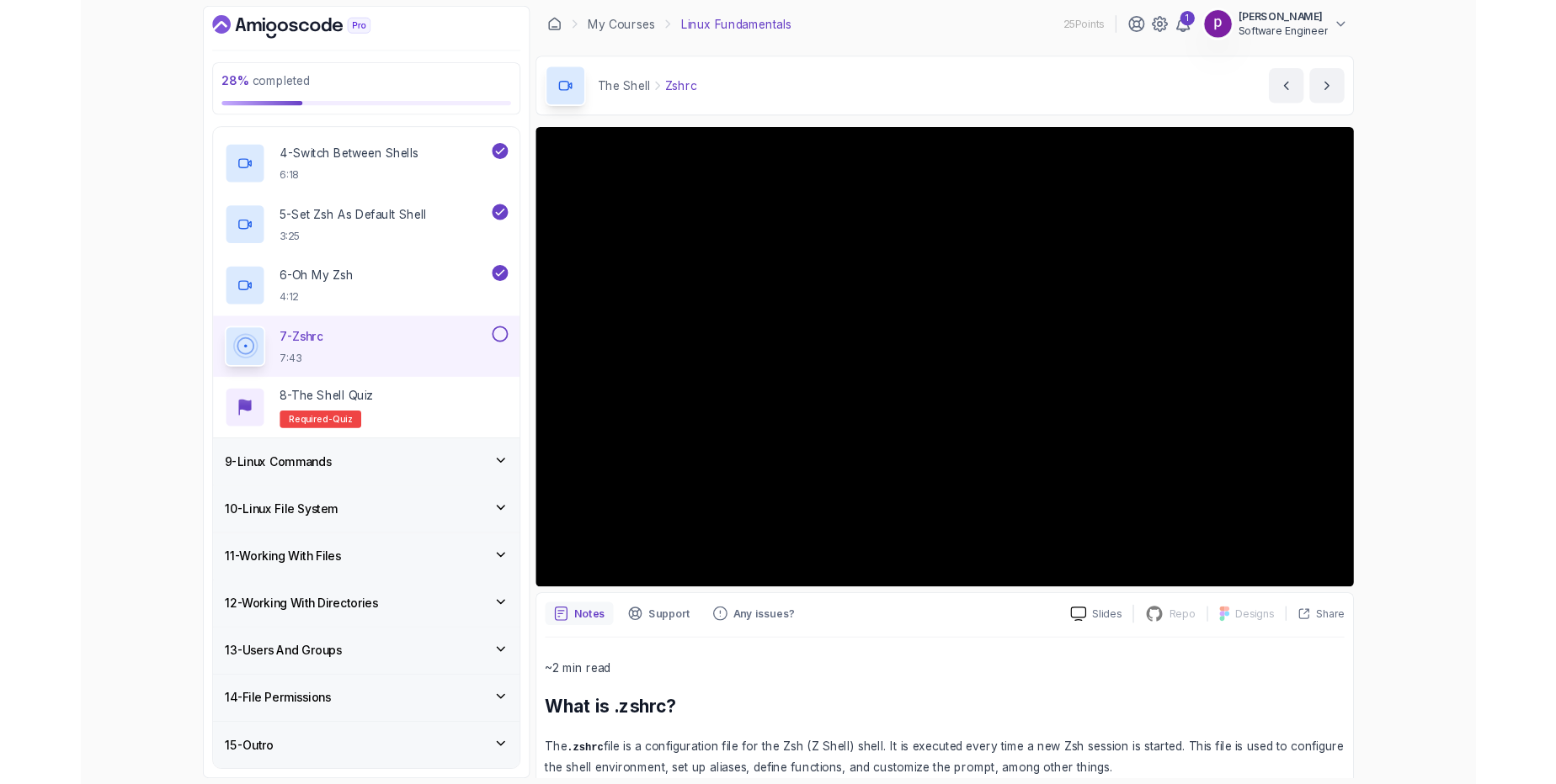
scroll to position [766, 0]
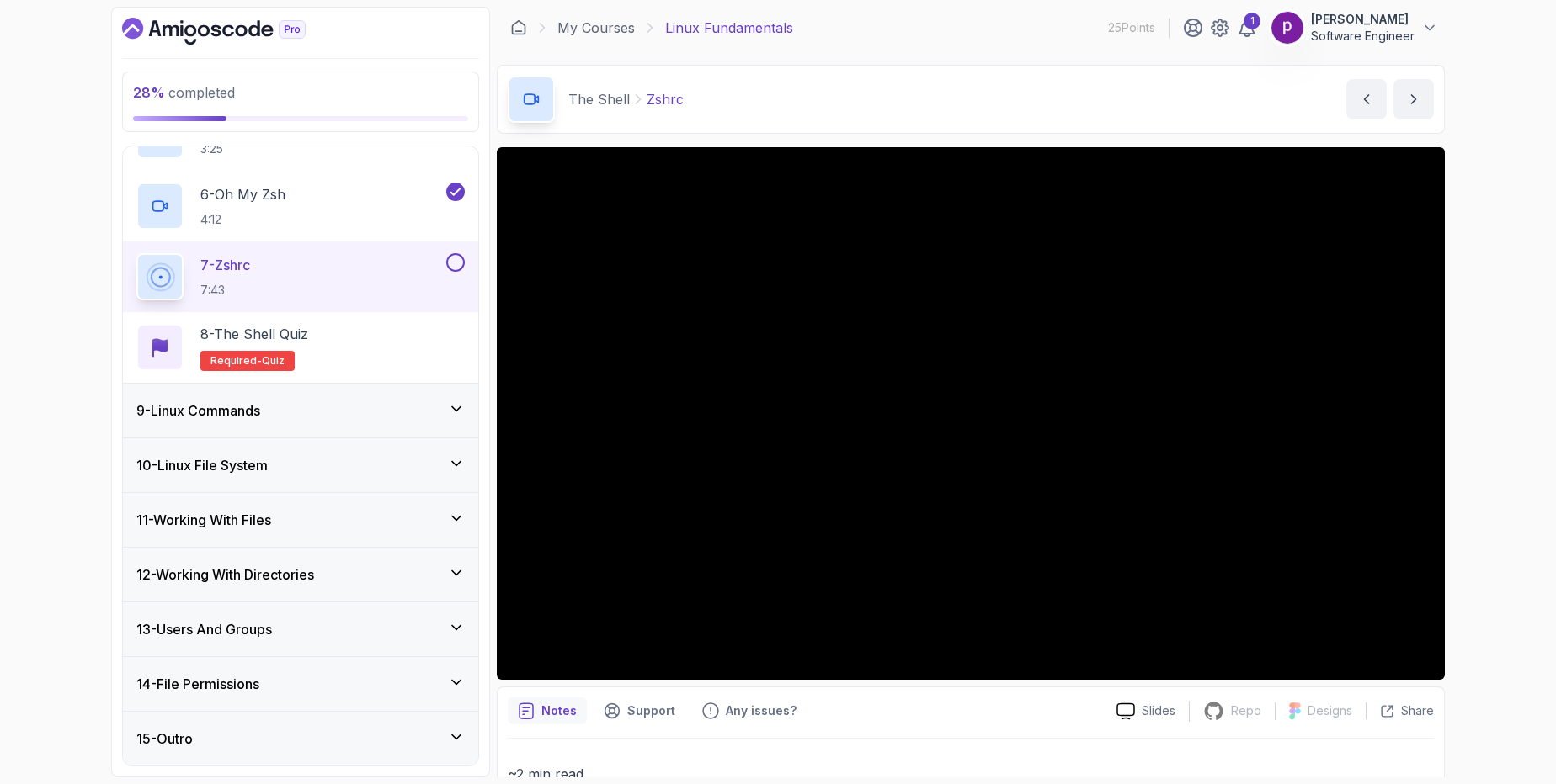
click at [460, 254] on div at bounding box center [453, 263] width 22 height 19
click at [451, 262] on button at bounding box center [456, 263] width 19 height 19
click at [397, 357] on div "8 - The Shell Quiz Required- quiz" at bounding box center [301, 347] width 329 height 47
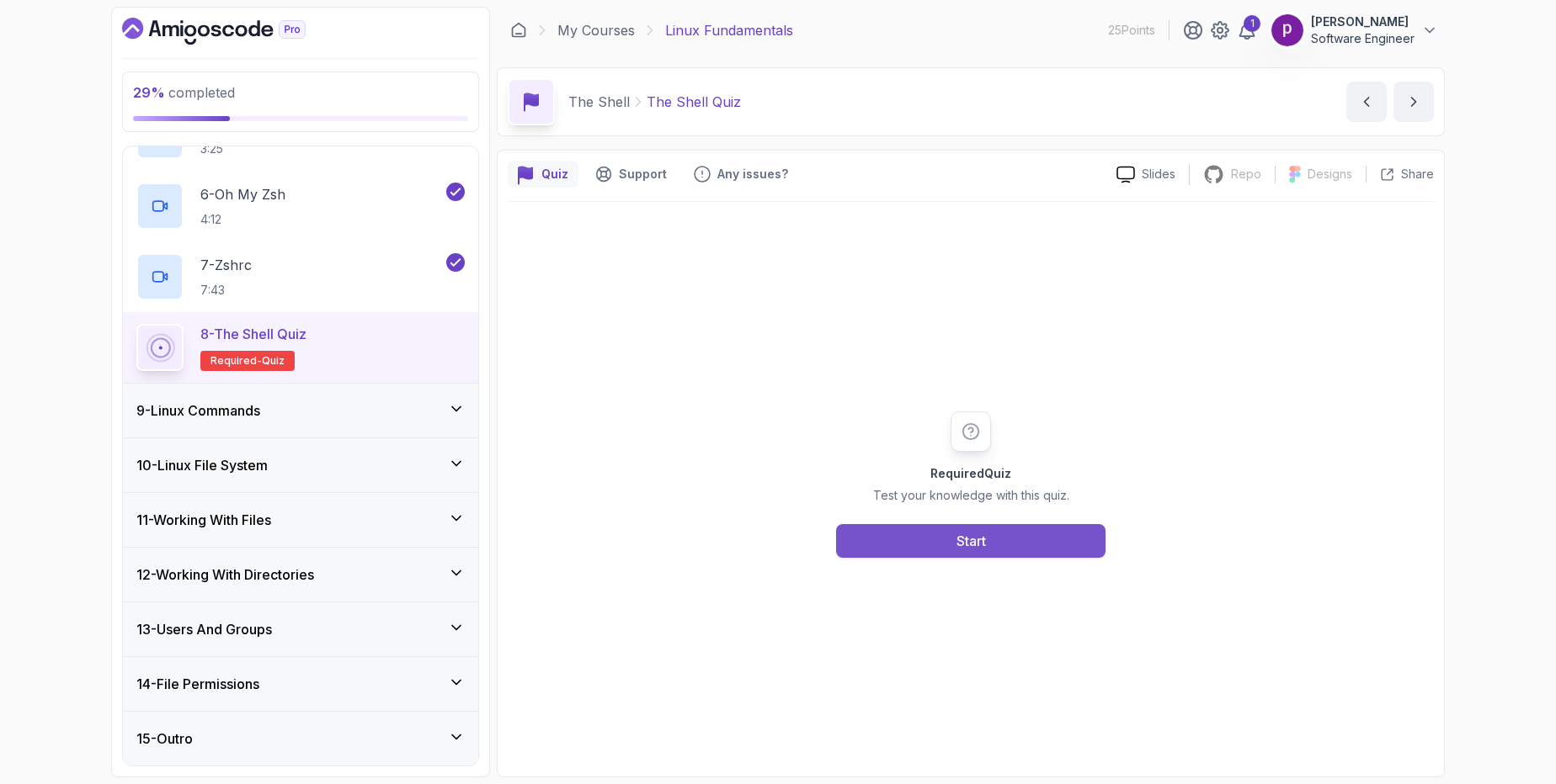
click at [889, 540] on button "Start" at bounding box center [970, 541] width 269 height 34
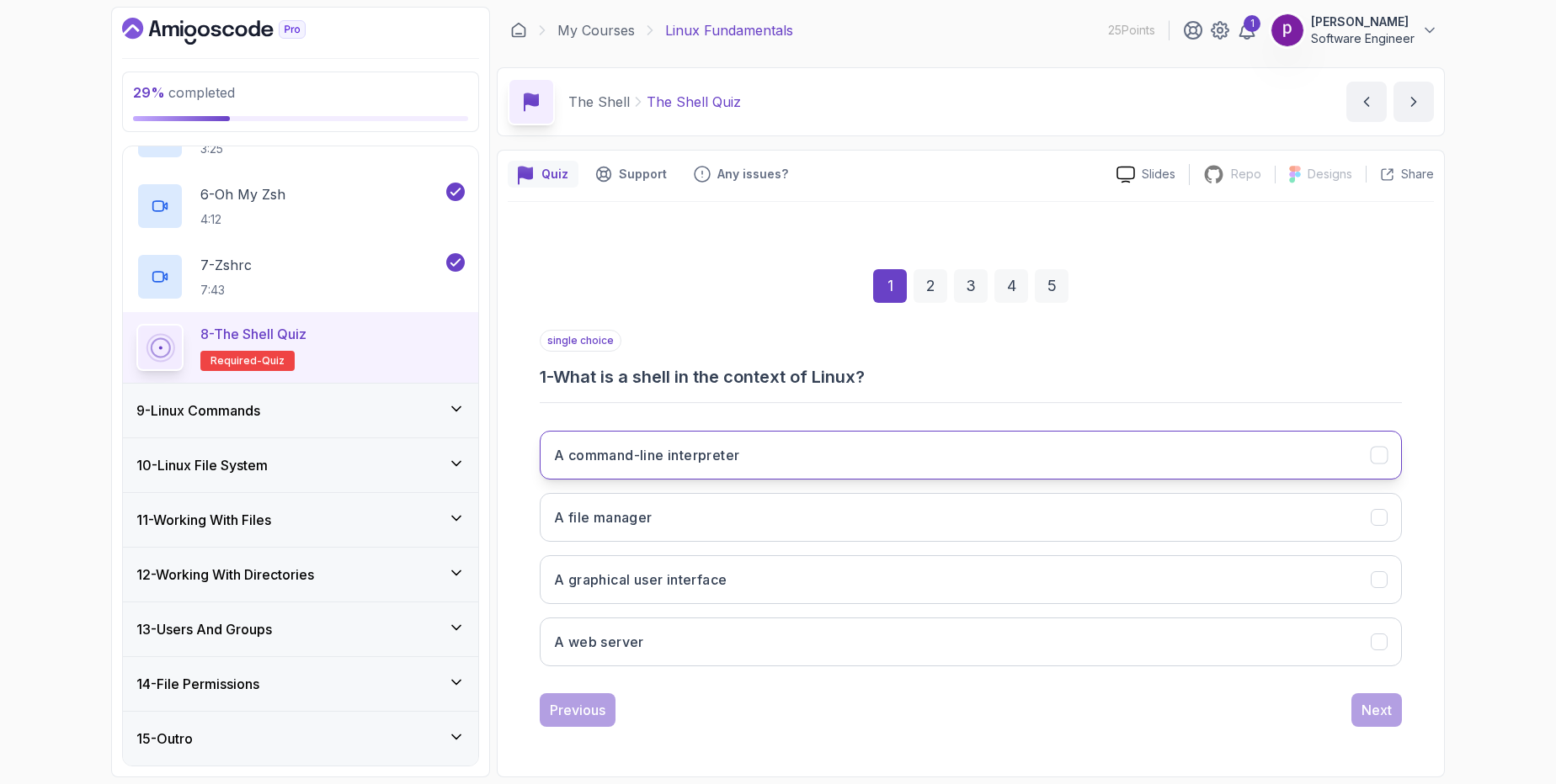
click at [658, 470] on button "A command-line interpreter" at bounding box center [971, 455] width 862 height 49
click at [1373, 707] on div "Next" at bounding box center [1376, 710] width 30 height 20
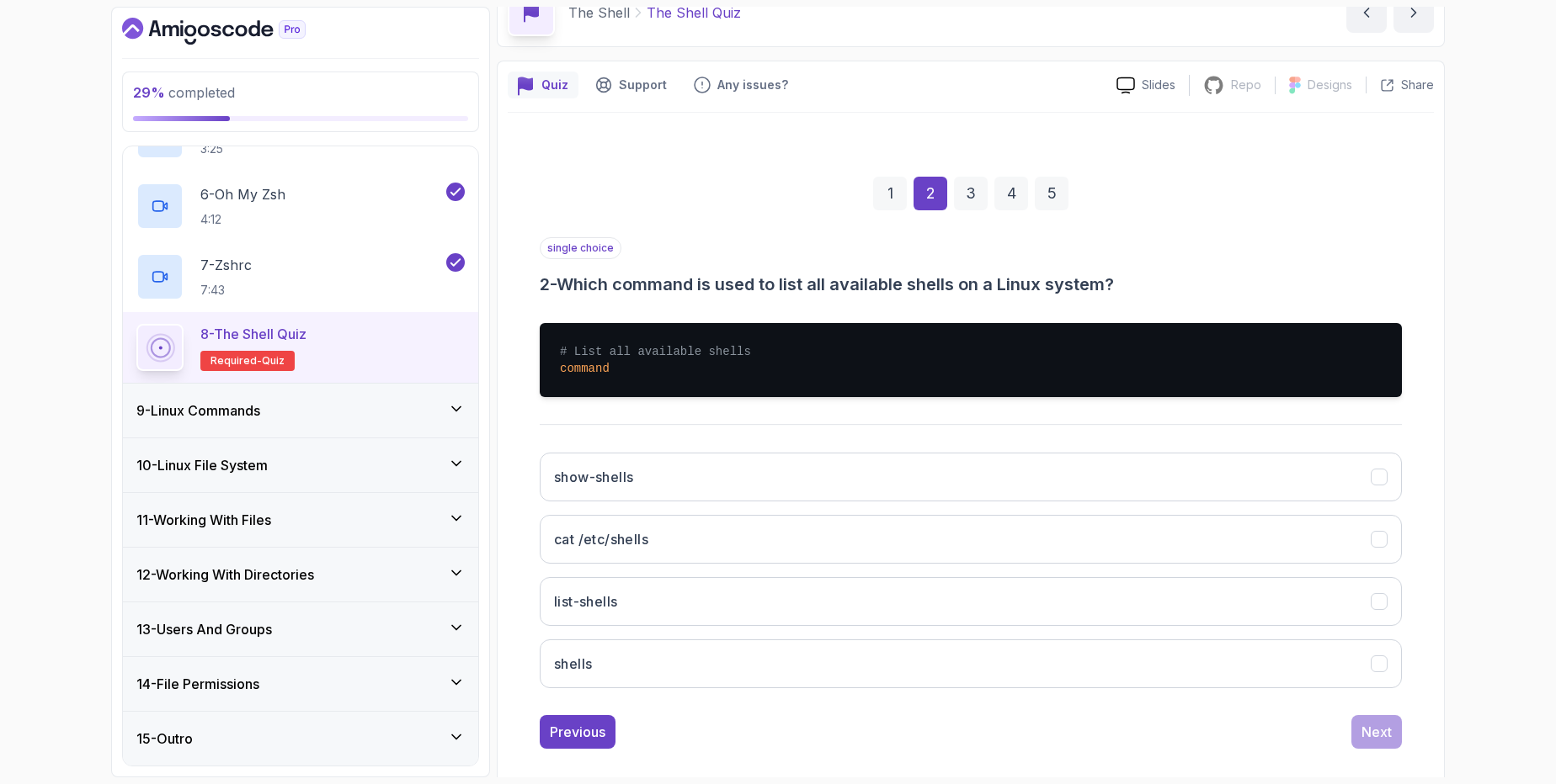
scroll to position [108, 0]
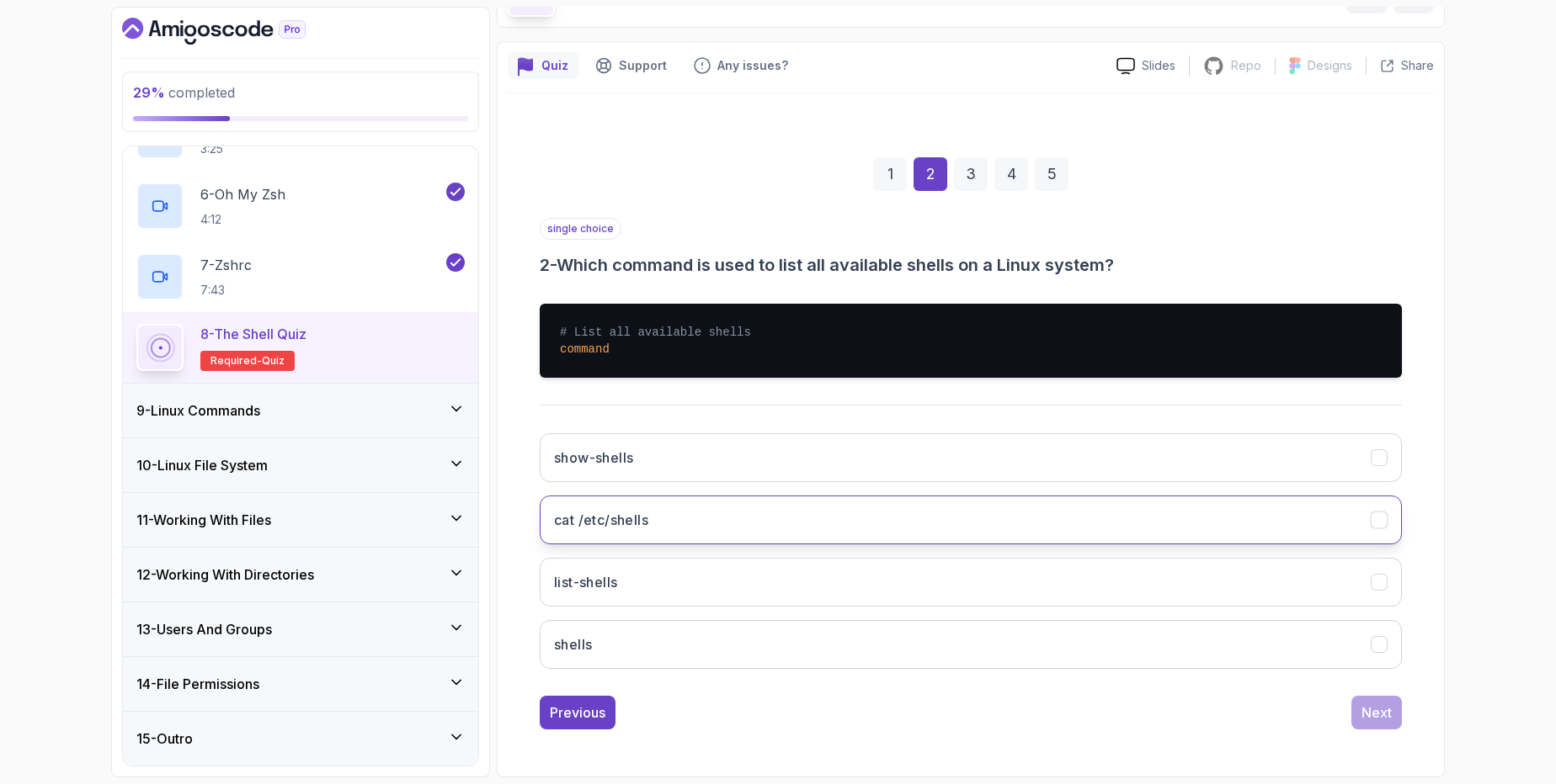
click at [688, 519] on button "cat /etc/shells" at bounding box center [971, 520] width 862 height 49
click at [1381, 718] on div "Next" at bounding box center [1376, 712] width 30 height 20
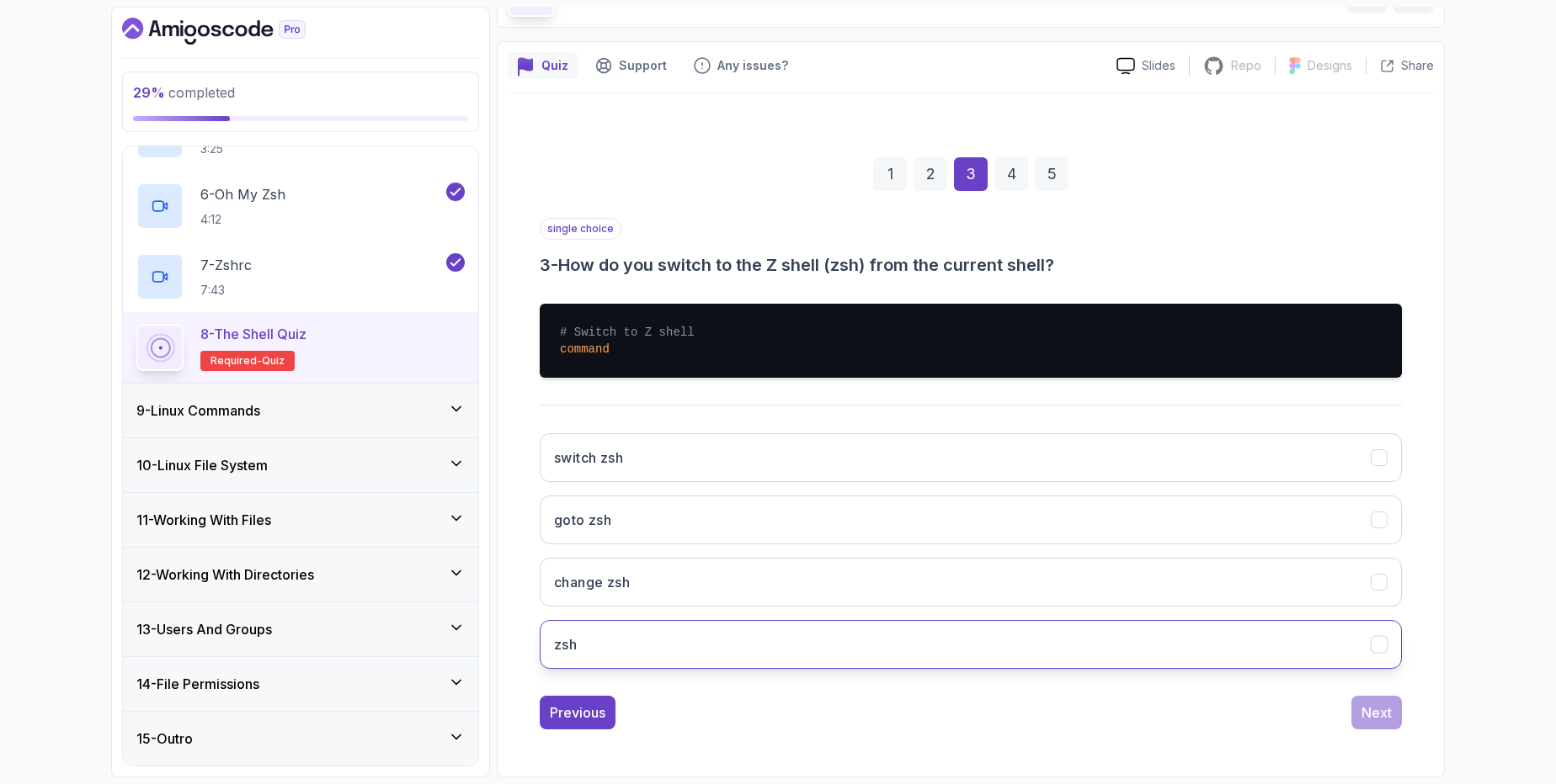
click at [634, 632] on button "zsh" at bounding box center [971, 645] width 862 height 49
click at [1370, 719] on div "Next" at bounding box center [1376, 712] width 30 height 20
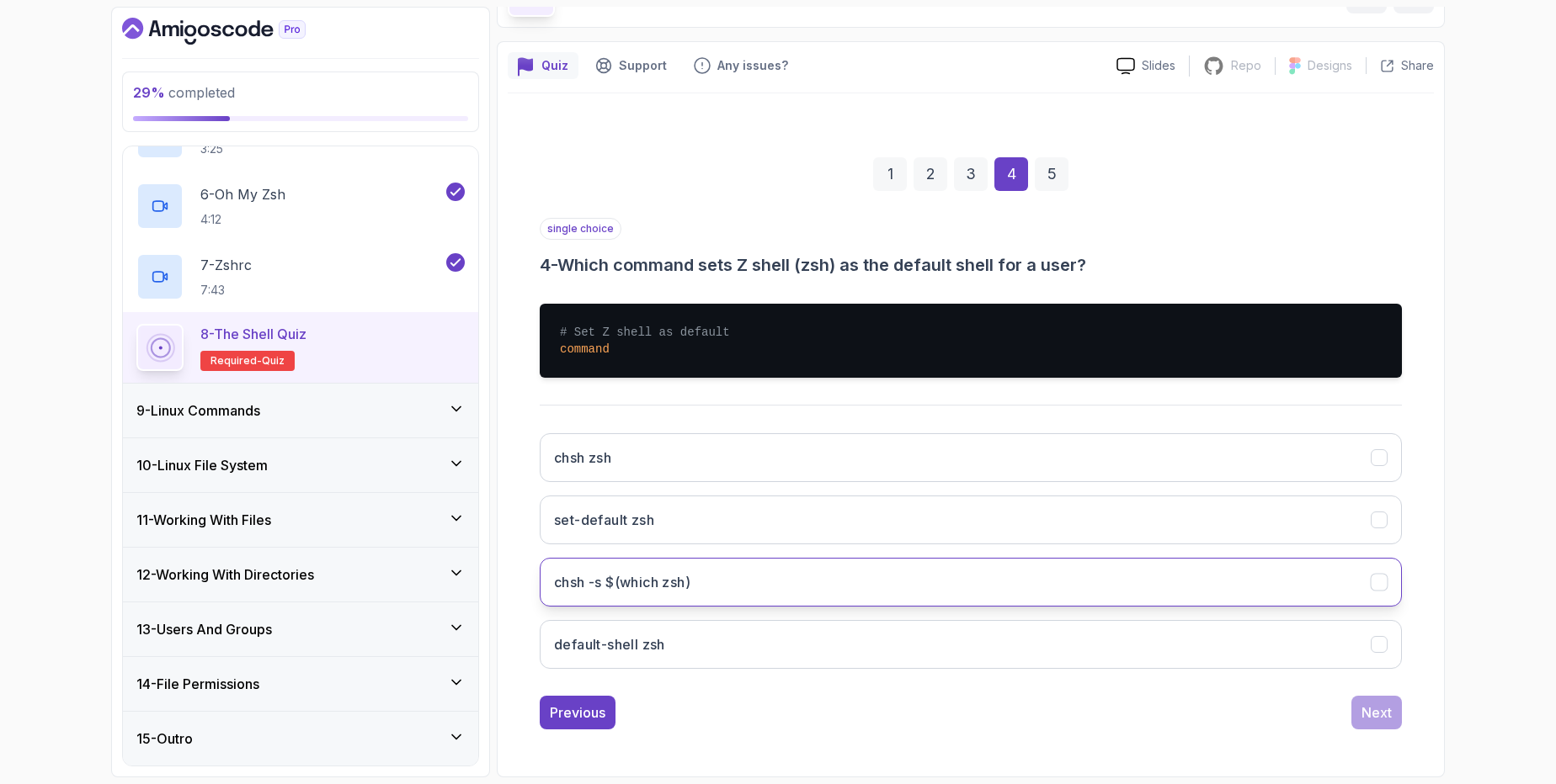
click at [655, 579] on h3 "chsh -s $(which zsh)" at bounding box center [622, 582] width 137 height 20
click at [1383, 724] on button "Next" at bounding box center [1376, 713] width 51 height 34
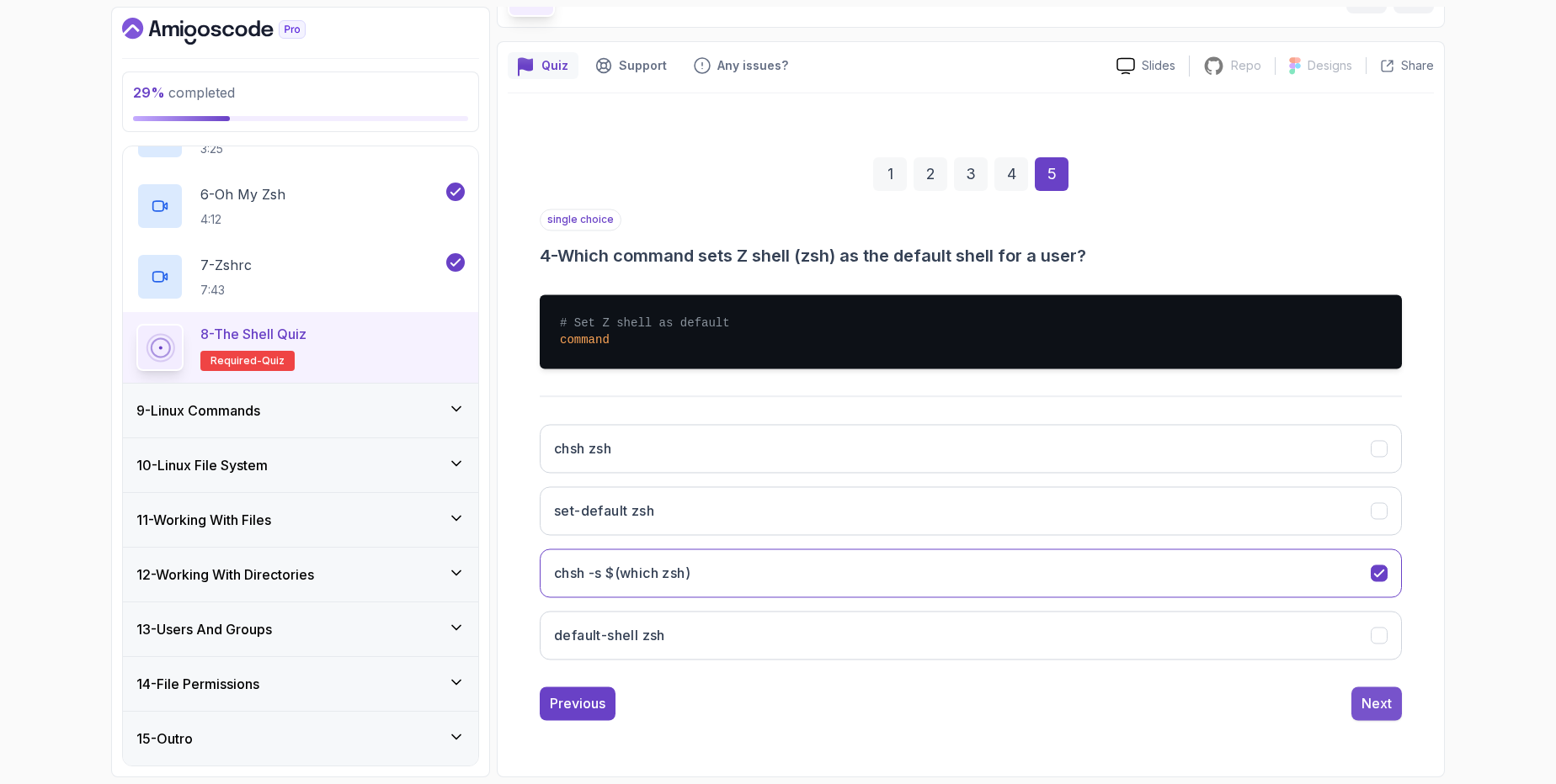
scroll to position [0, 0]
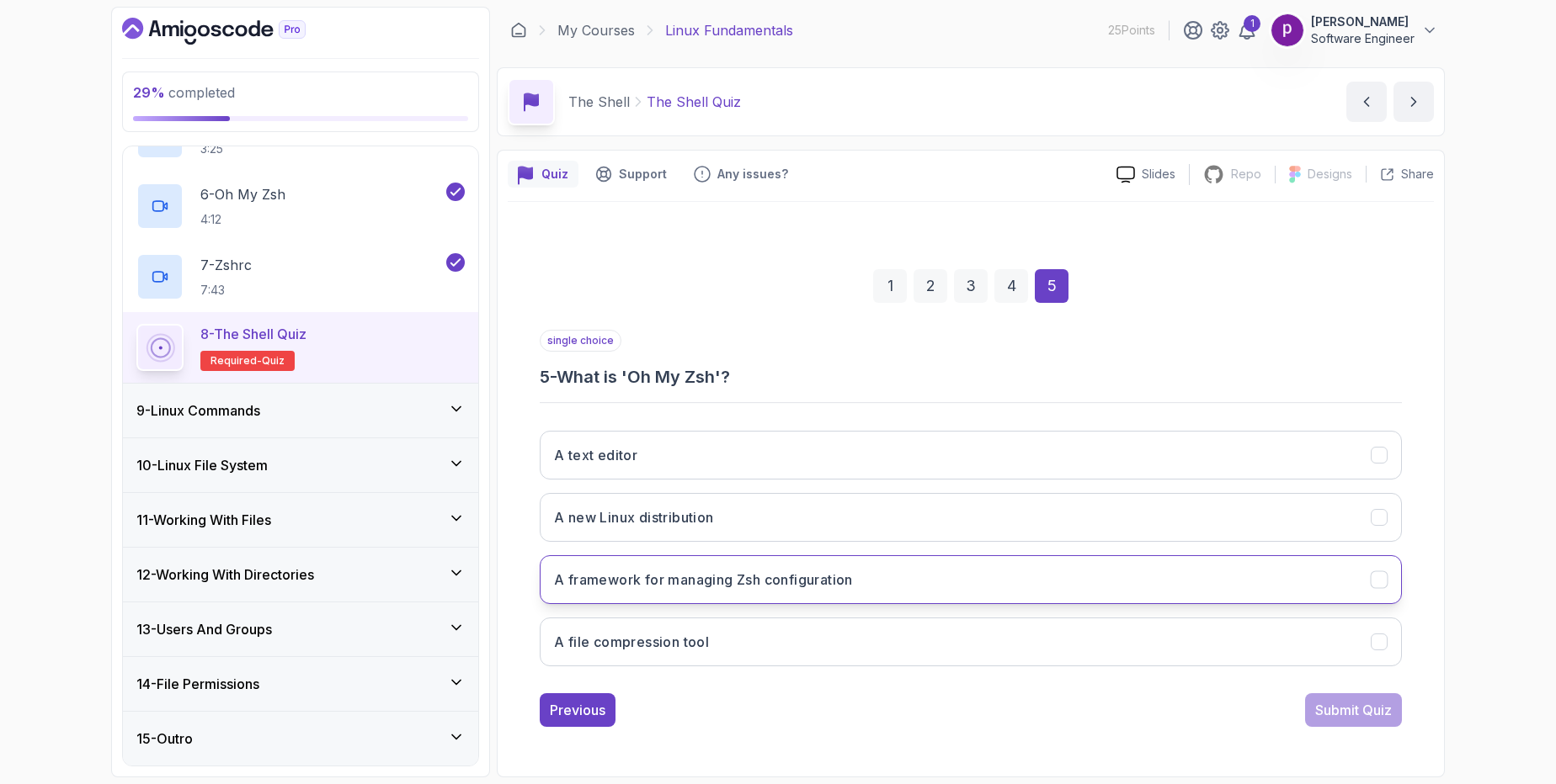
click at [720, 579] on h3 "A framework for managing Zsh configuration" at bounding box center [704, 579] width 299 height 20
click at [1342, 712] on div "Submit Quiz" at bounding box center [1353, 710] width 77 height 20
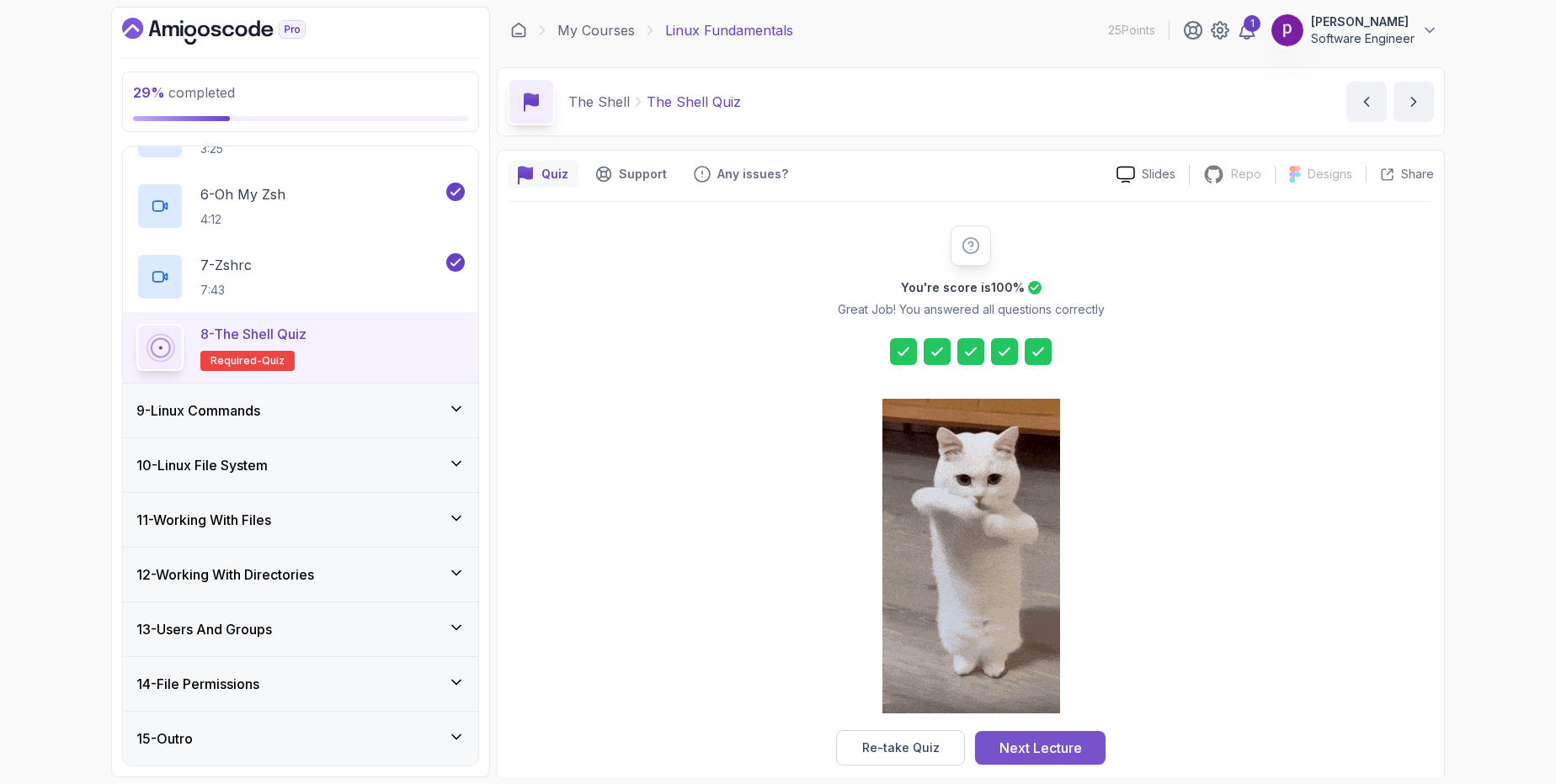
click at [1062, 744] on div "Next Lecture" at bounding box center [1041, 748] width 83 height 20
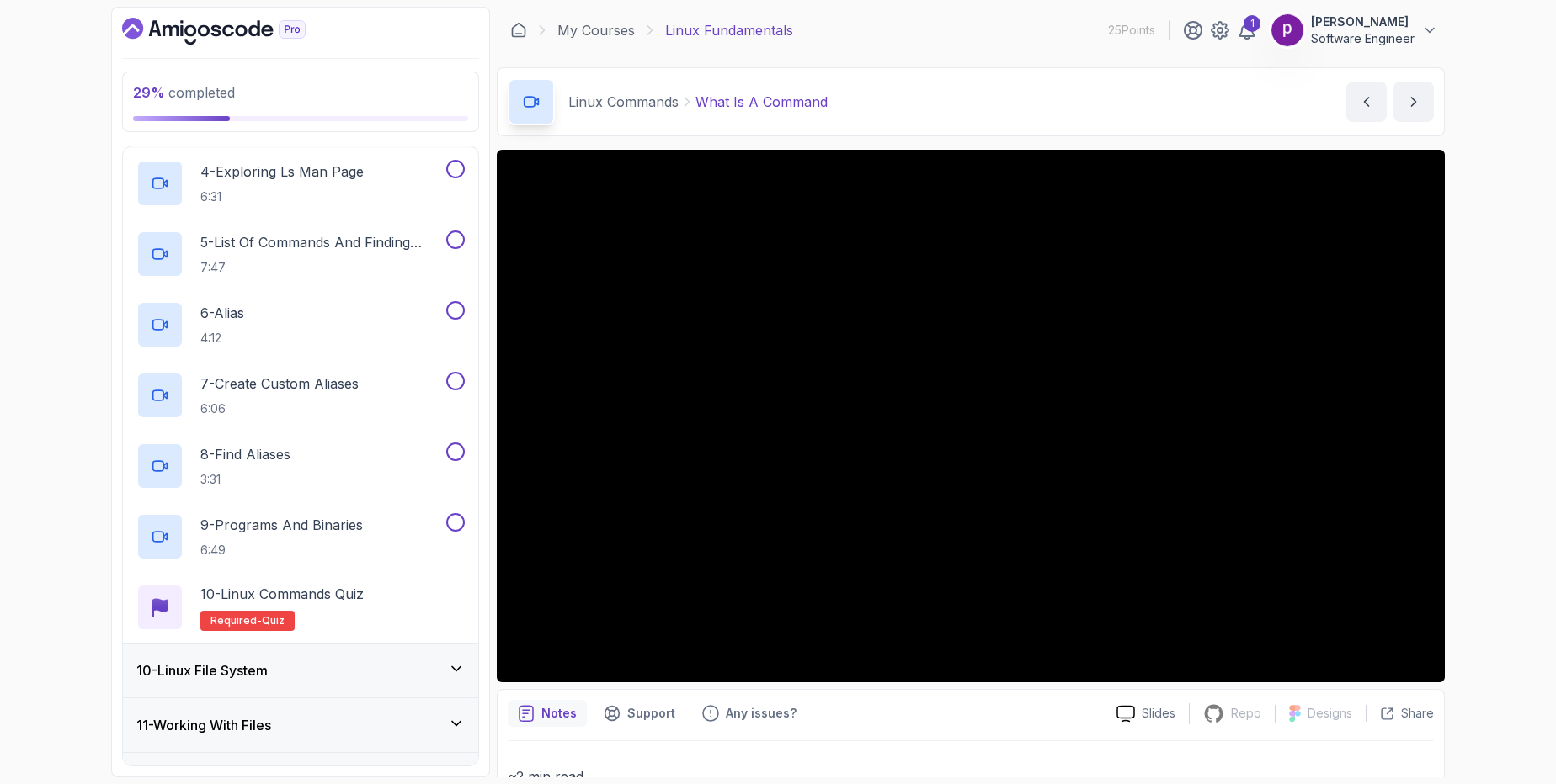
scroll to position [703, 0]
